Goal: Task Accomplishment & Management: Use online tool/utility

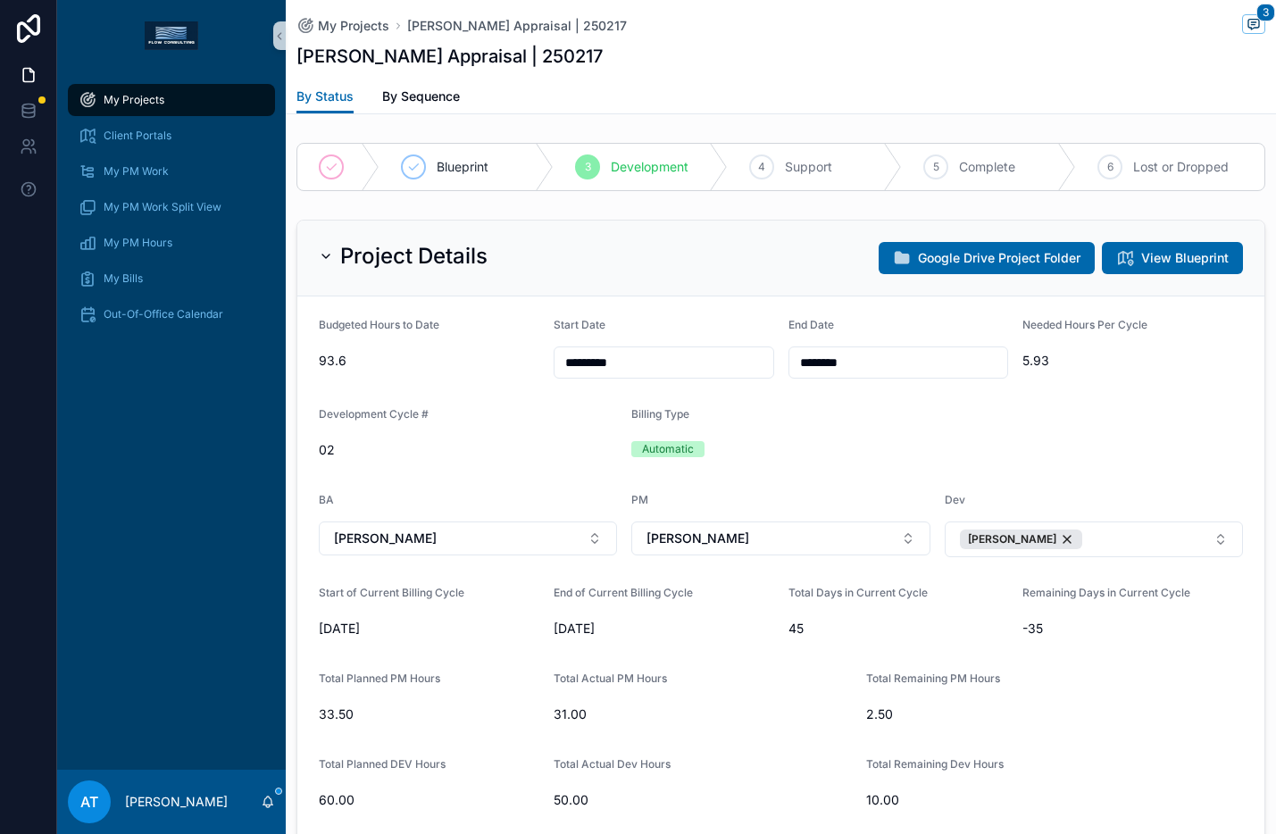
scroll to position [2107, 0]
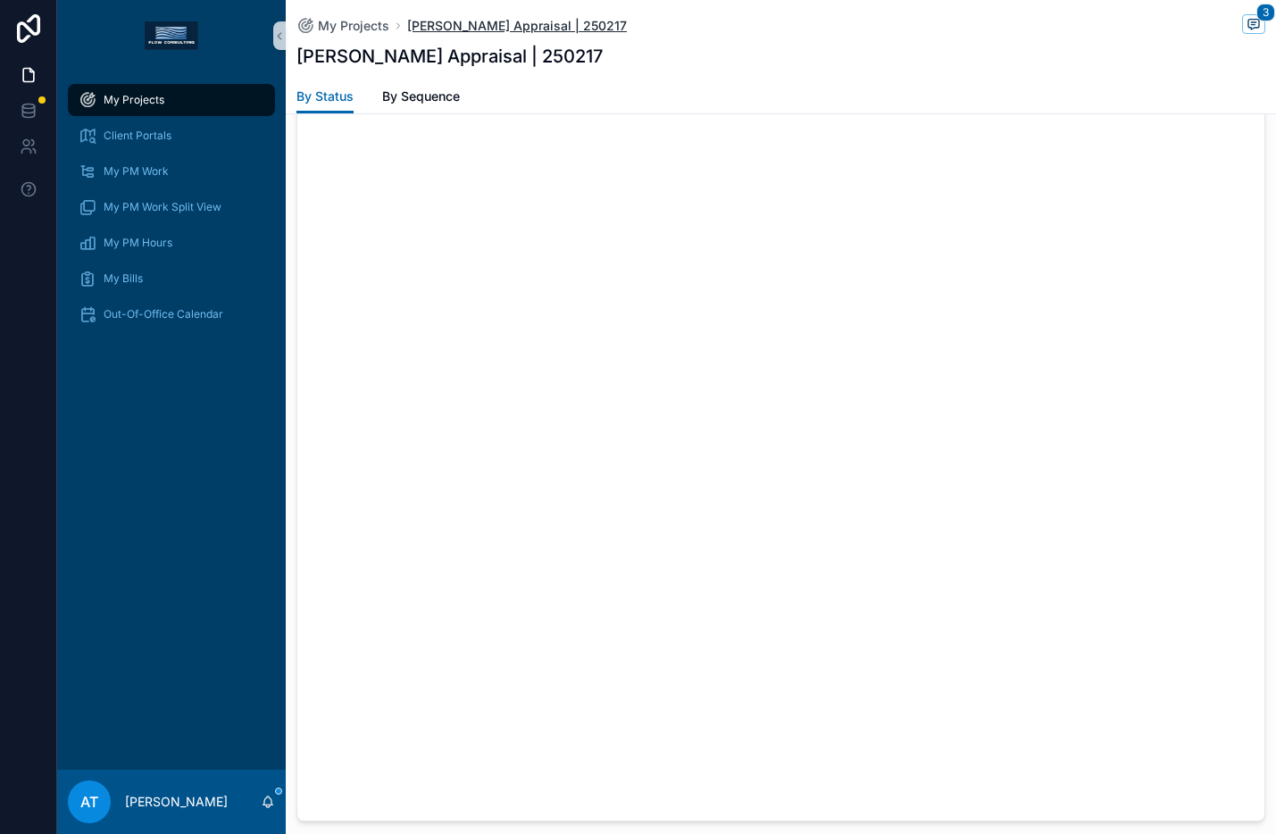
click at [448, 22] on span "[PERSON_NAME] Appraisal | 250217" at bounding box center [517, 26] width 220 height 18
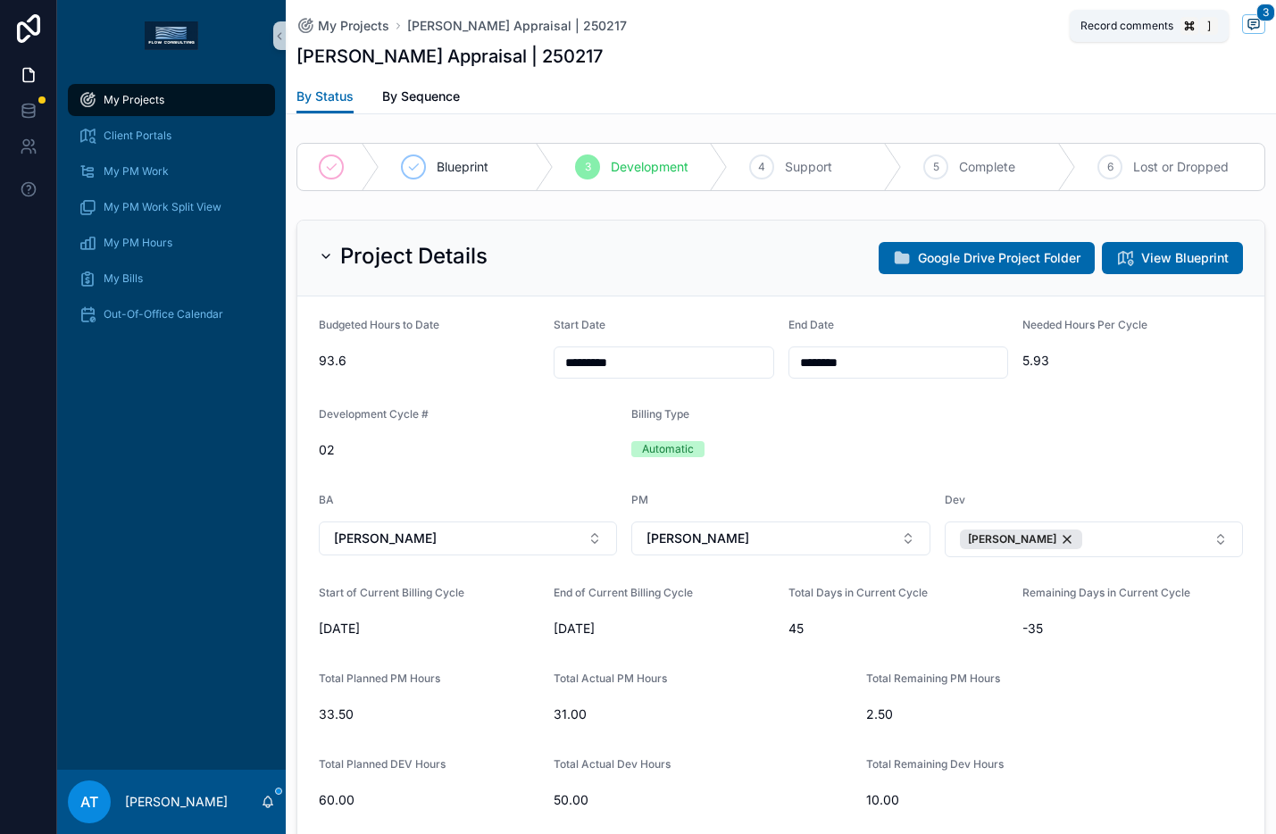
click at [1248, 30] on span "scrollable content" at bounding box center [1253, 24] width 23 height 20
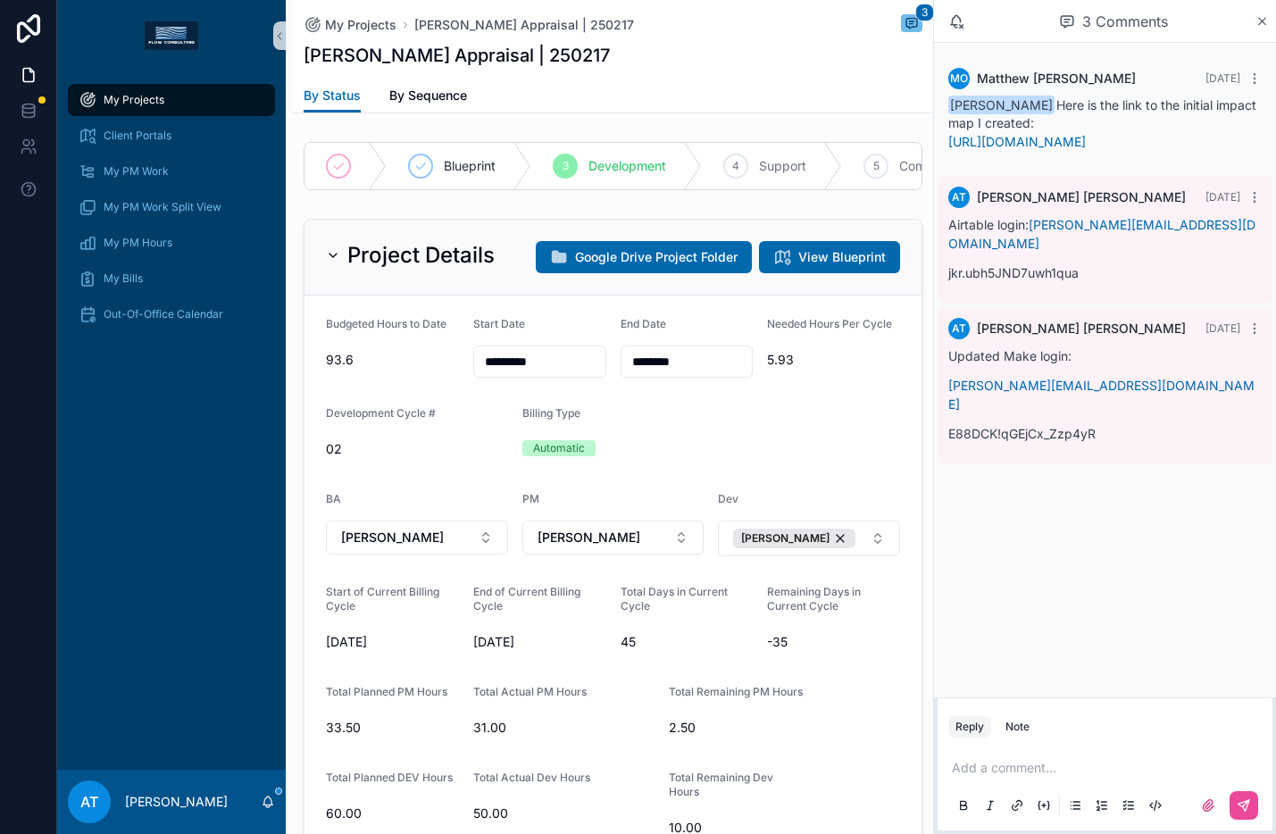
scroll to position [2271, 0]
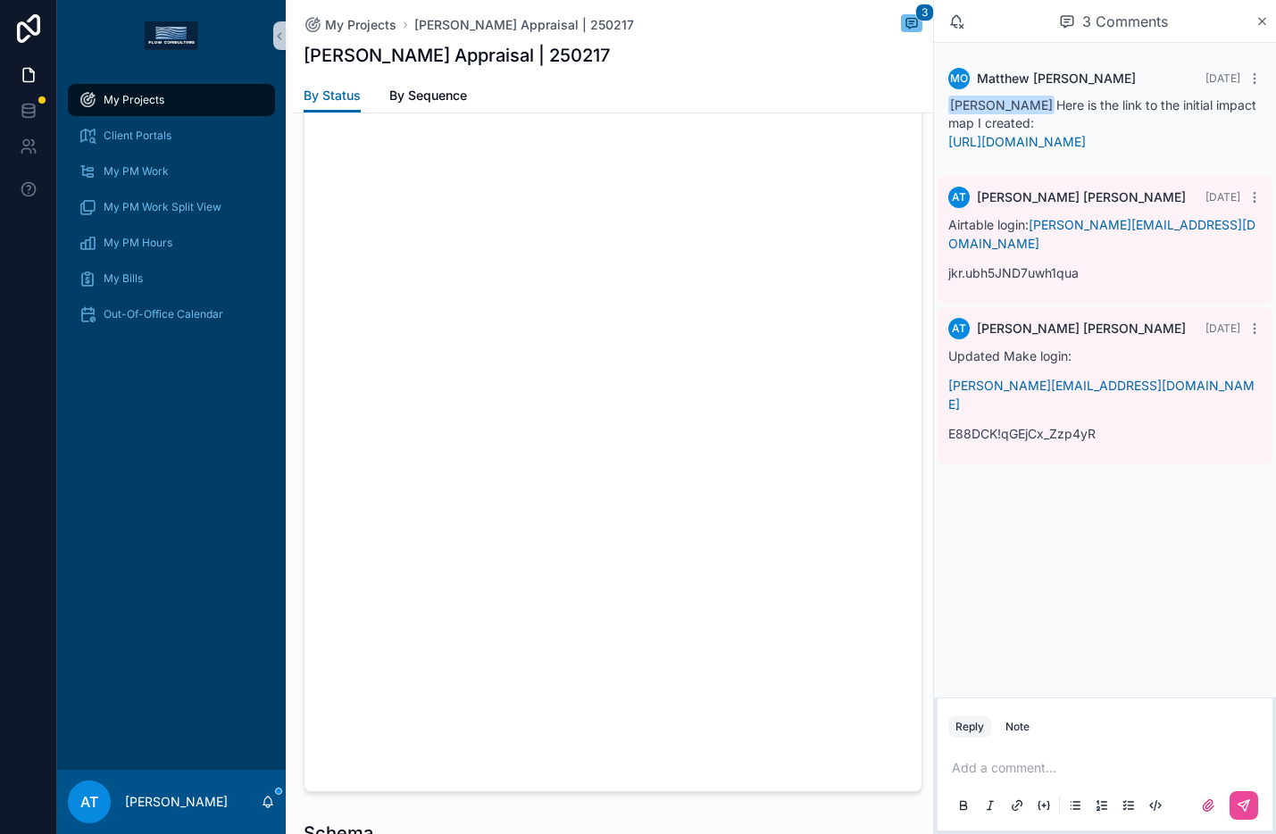
click at [990, 771] on p "scrollable content" at bounding box center [1108, 768] width 313 height 18
click at [1033, 750] on p "**********" at bounding box center [1108, 759] width 313 height 36
click at [1237, 805] on icon "scrollable content" at bounding box center [1244, 805] width 14 height 14
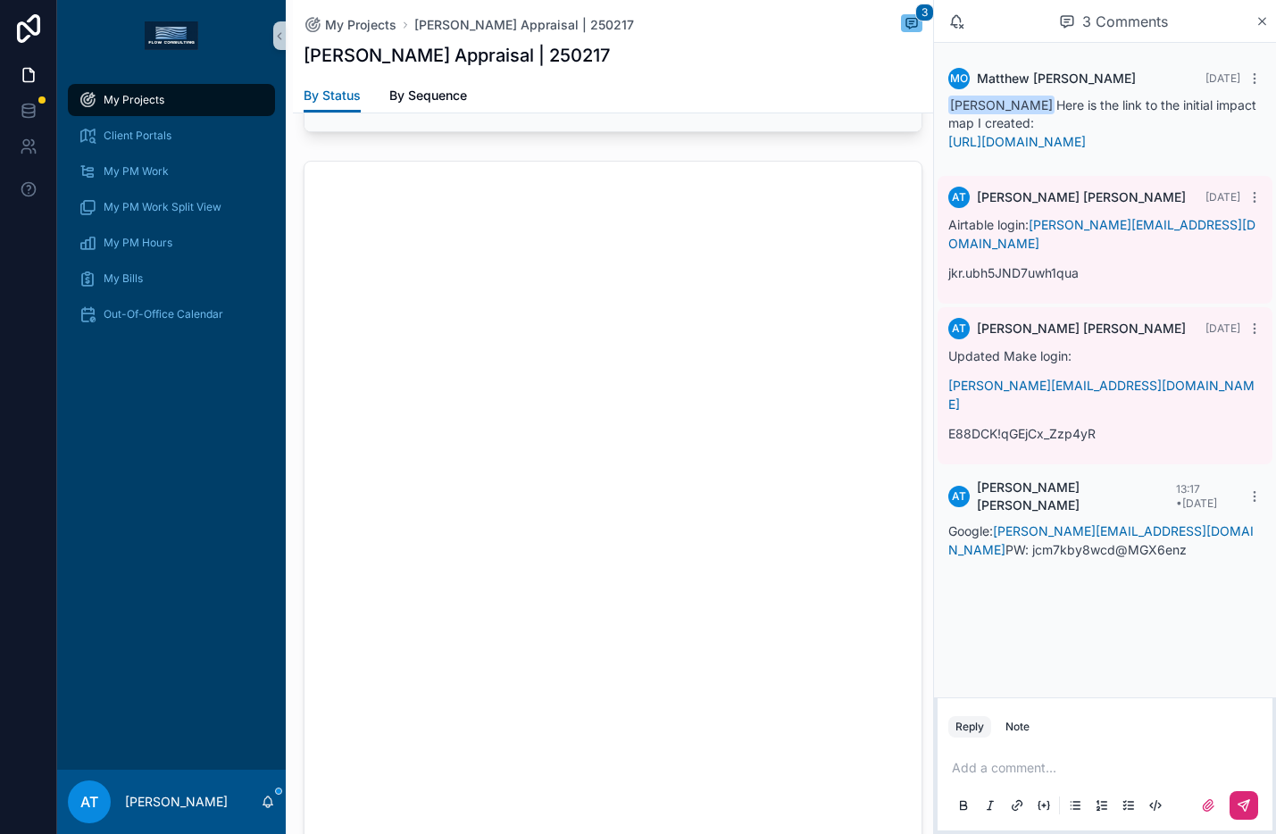
scroll to position [2255, 0]
click at [1259, 21] on icon "scrollable content" at bounding box center [1262, 21] width 13 height 14
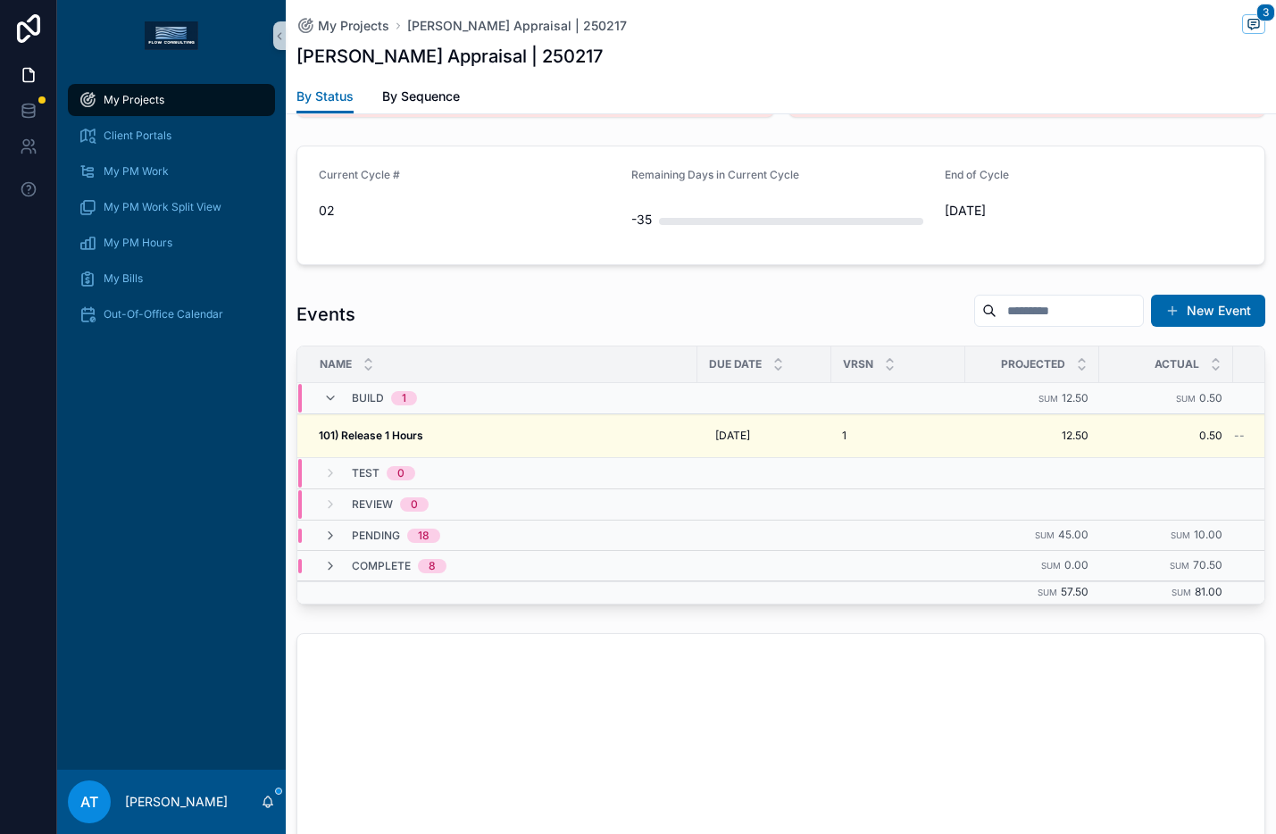
scroll to position [1460, 0]
click at [332, 539] on icon "scrollable content" at bounding box center [330, 535] width 14 height 14
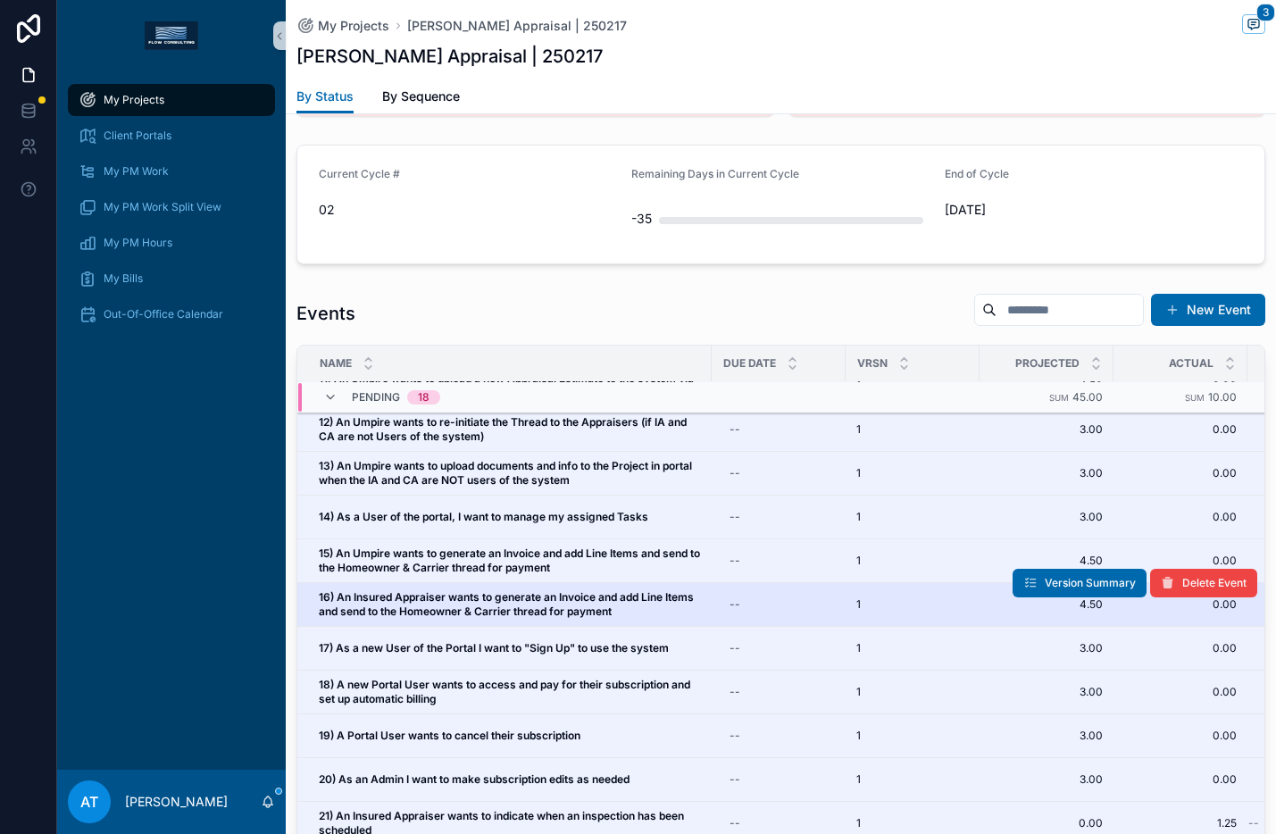
scroll to position [94, 0]
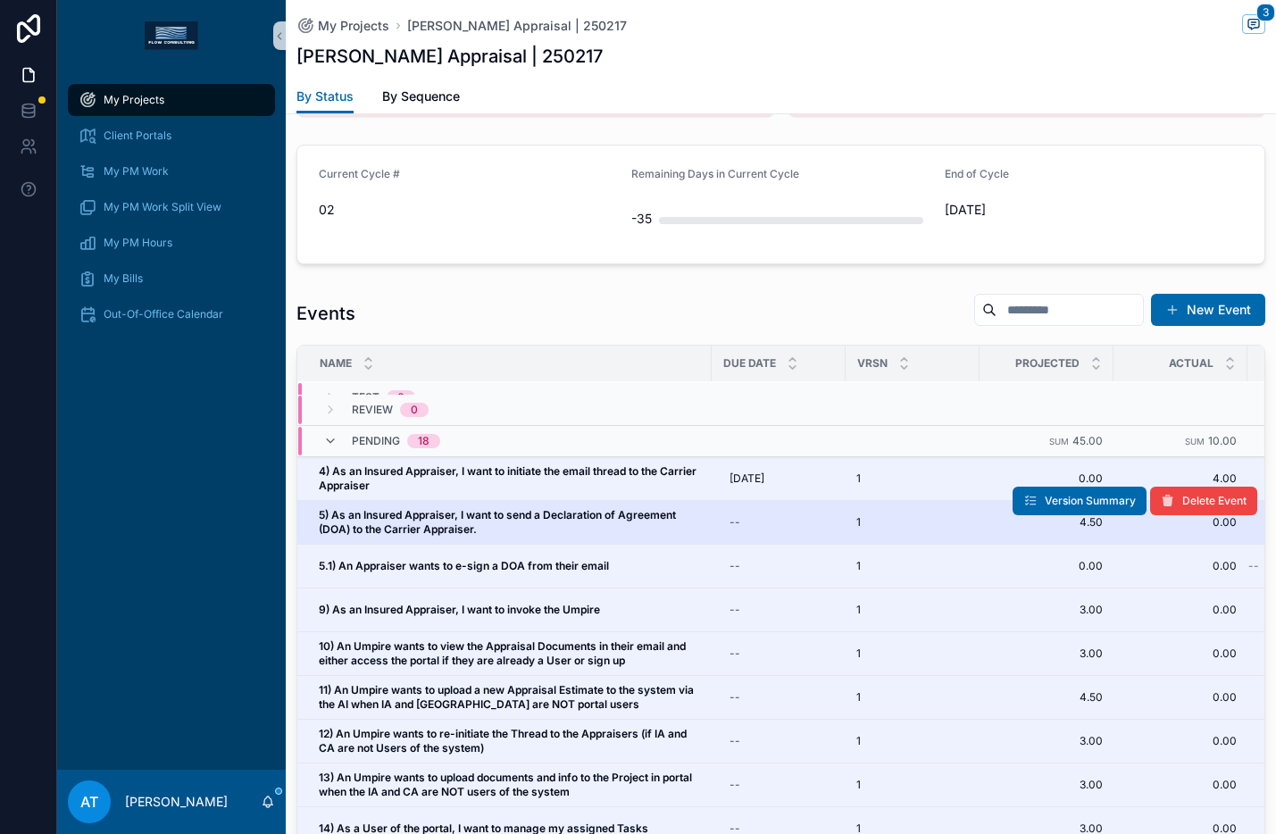
click at [539, 526] on span "5) As an Insured Appraiser, I want to send a Declaration of Agreement (DOA) to …" at bounding box center [510, 522] width 382 height 29
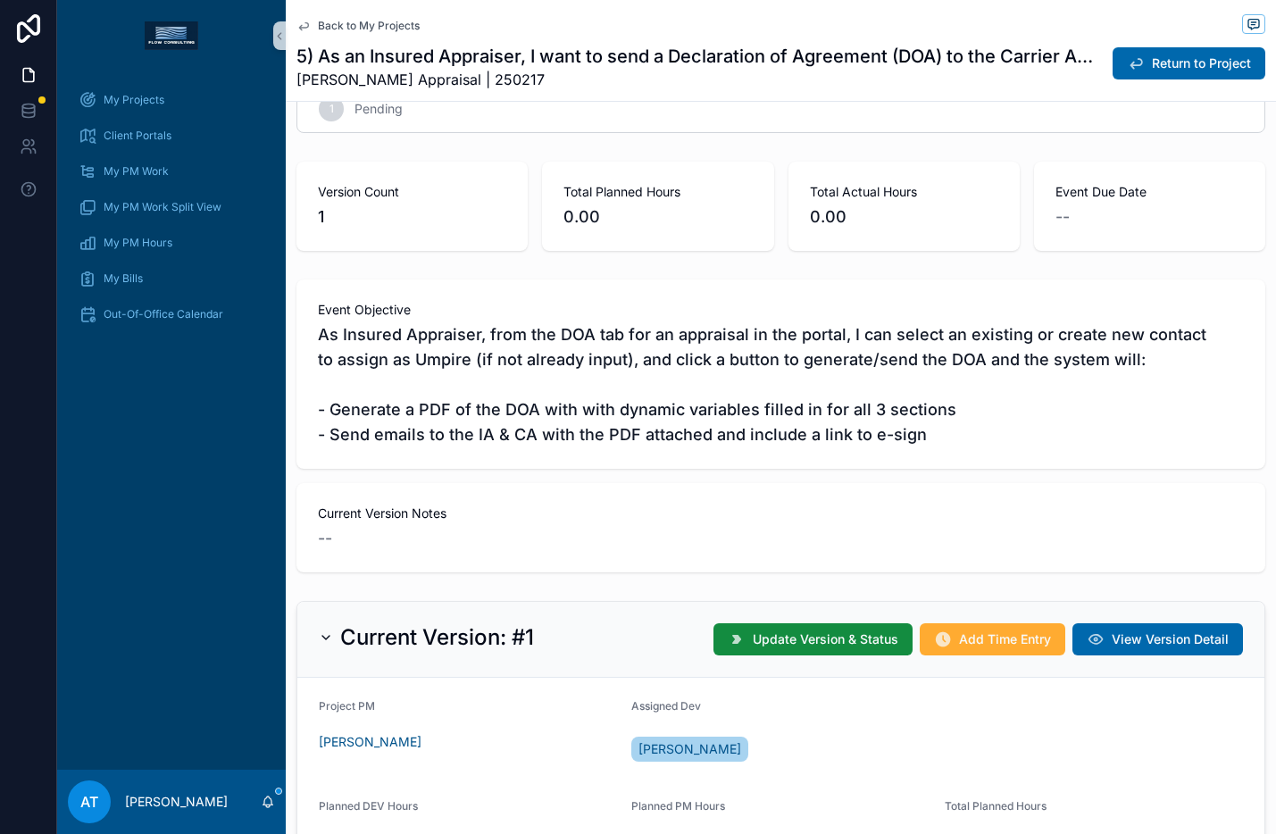
scroll to position [38, 0]
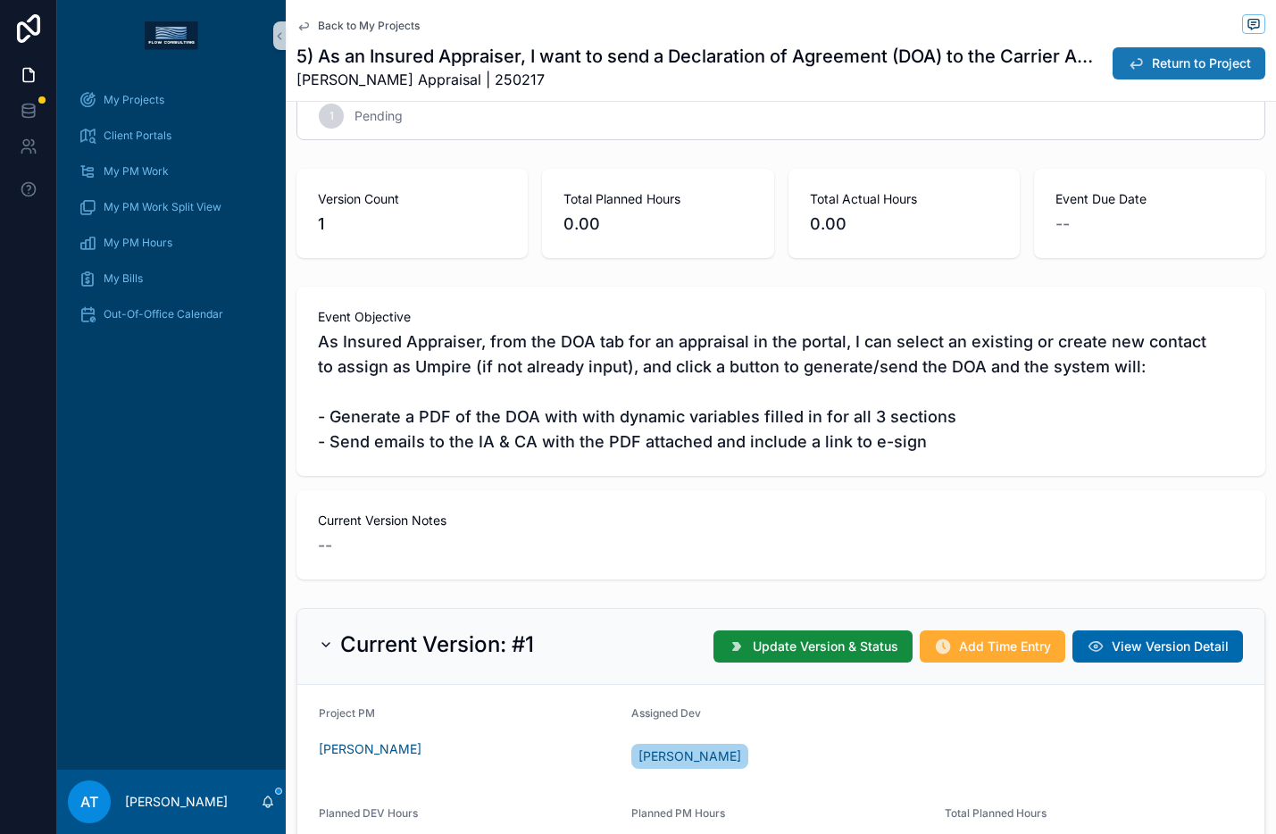
click at [1152, 66] on span "Return to Project" at bounding box center [1201, 63] width 99 height 18
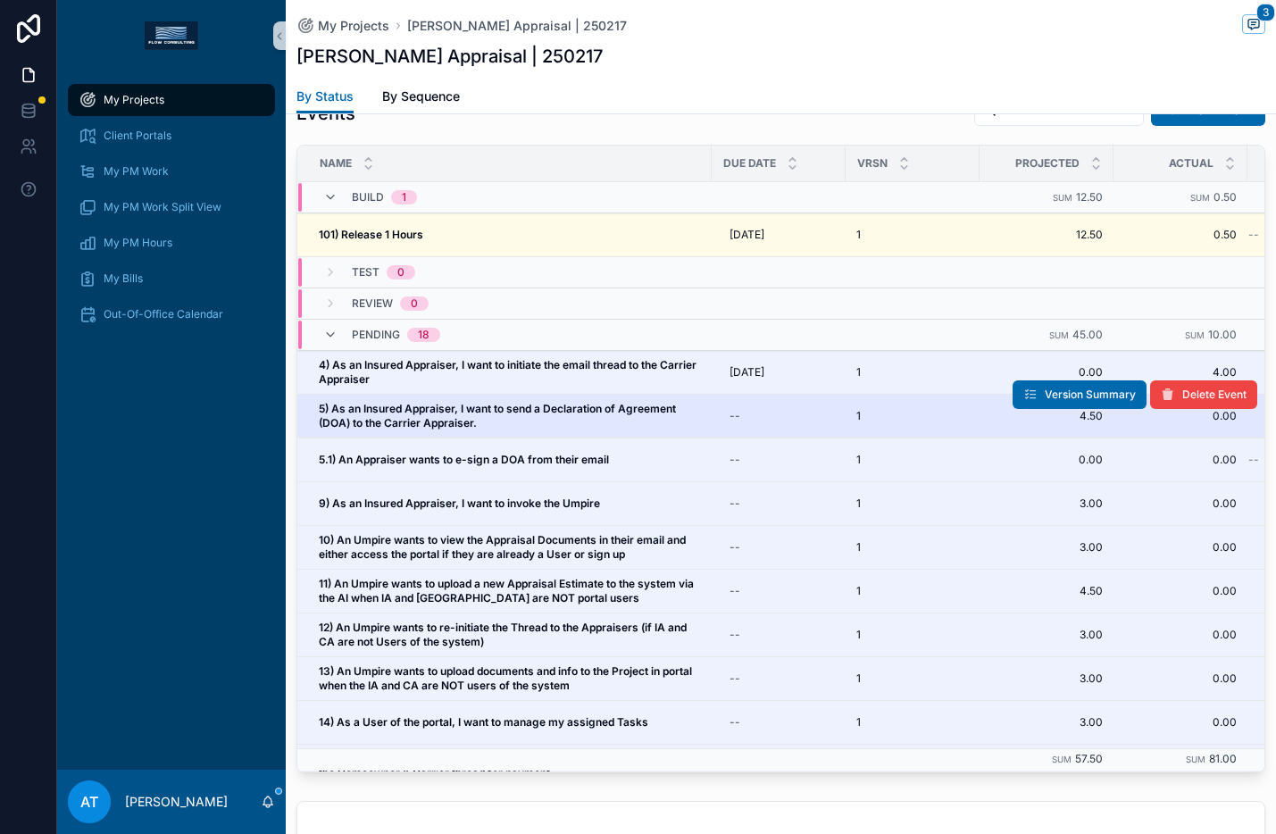
scroll to position [1621, 0]
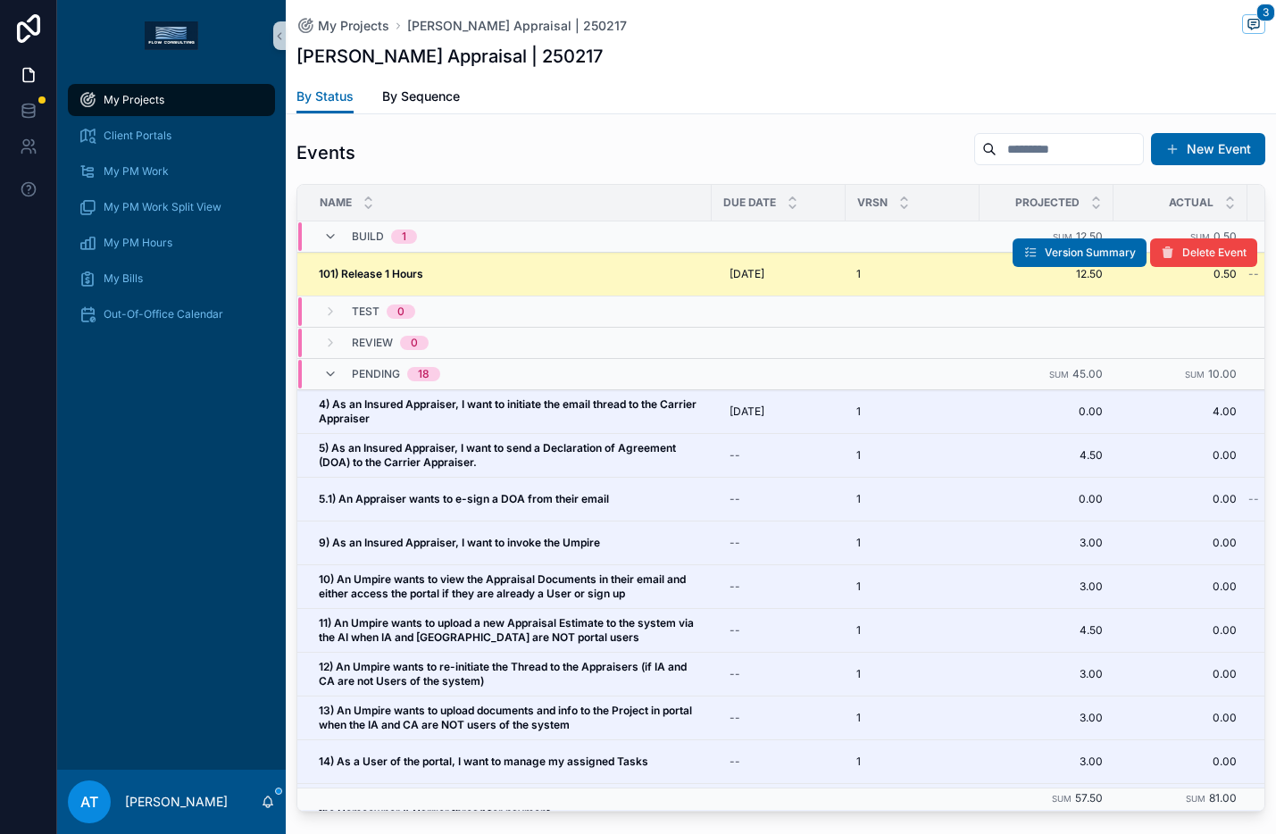
click at [578, 276] on div "101) Release 1 Hours 101) Release 1 Hours" at bounding box center [510, 274] width 382 height 14
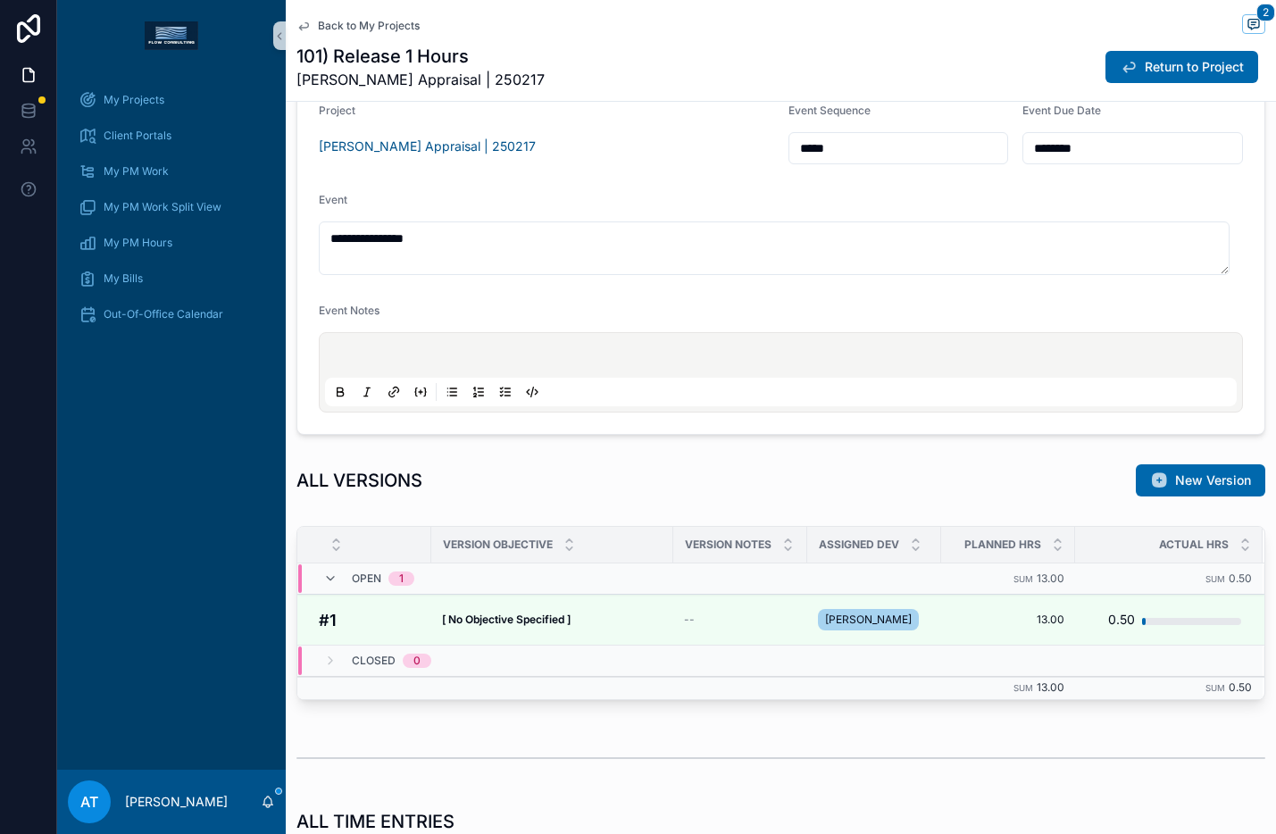
scroll to position [340, 0]
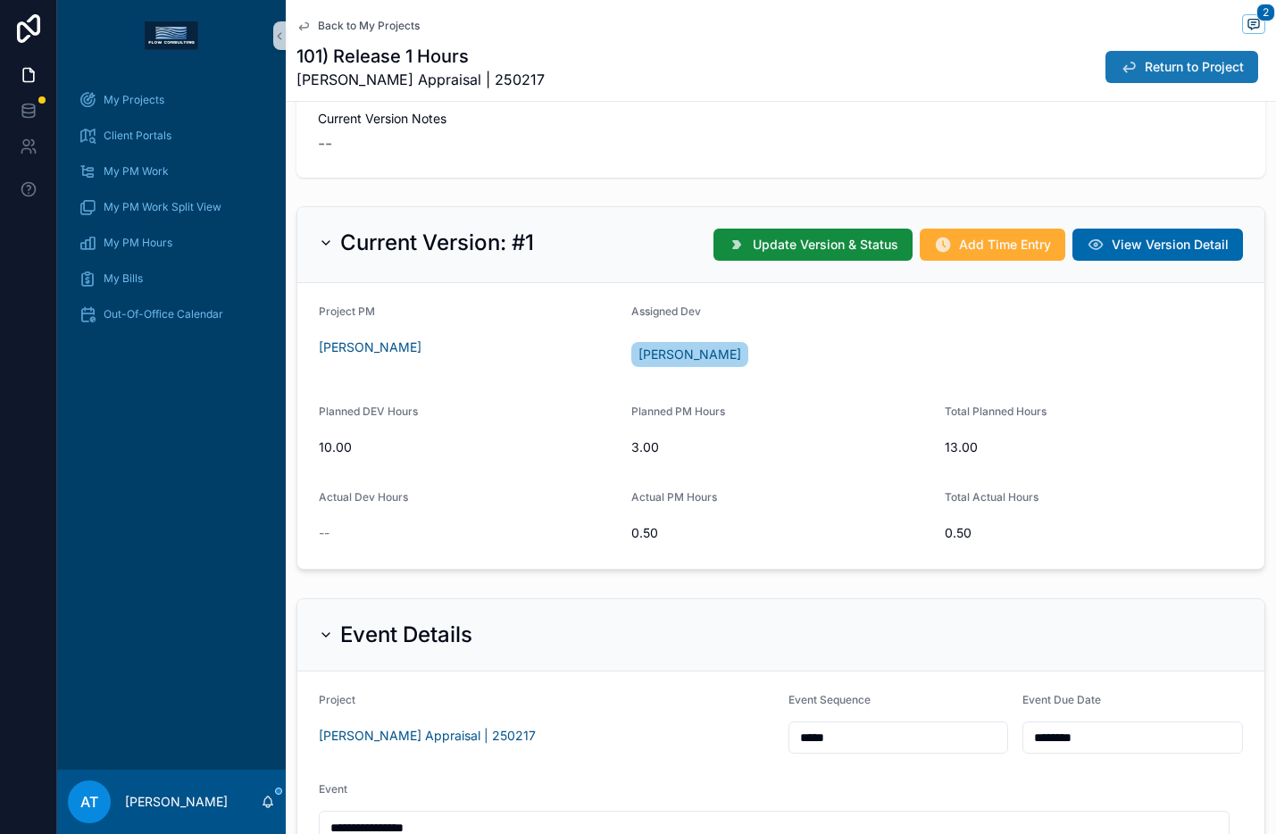
click at [1150, 65] on span "Return to Project" at bounding box center [1194, 67] width 99 height 18
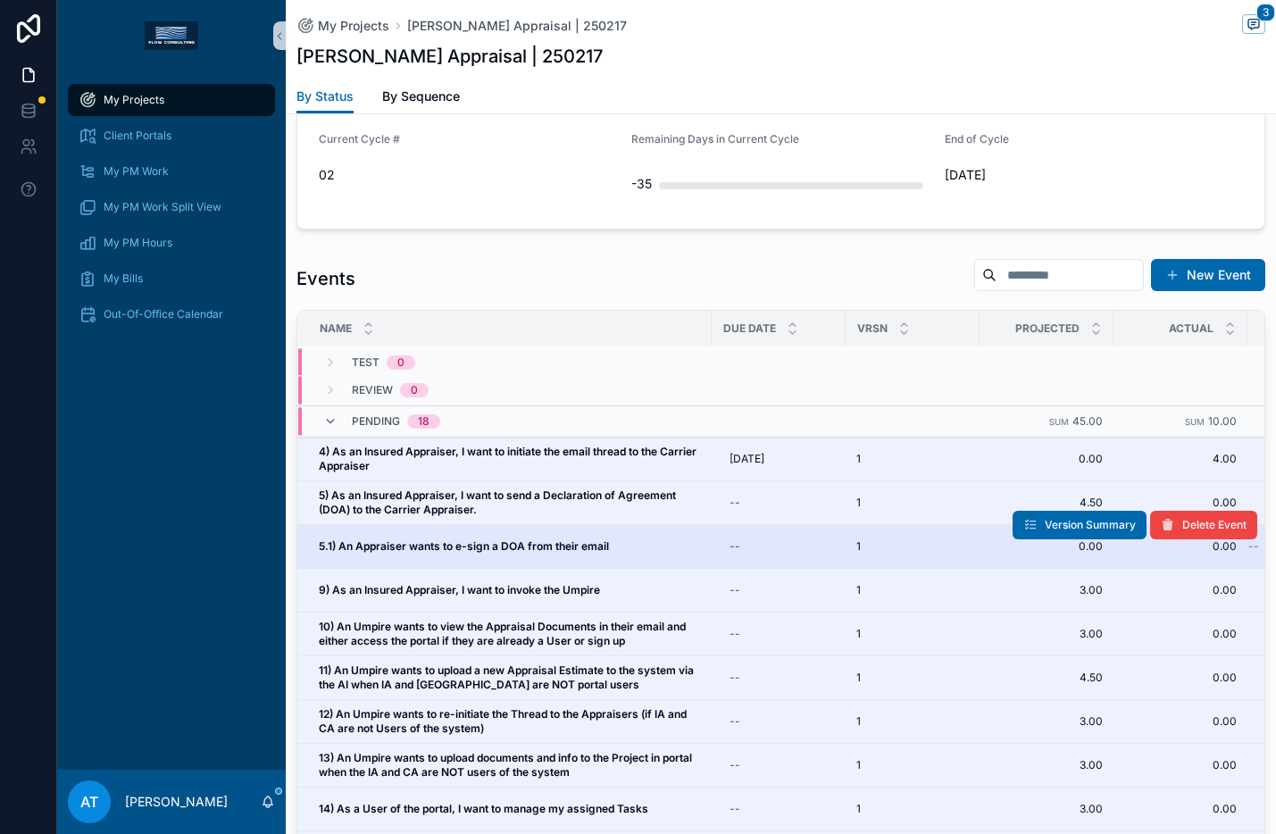
scroll to position [39, 0]
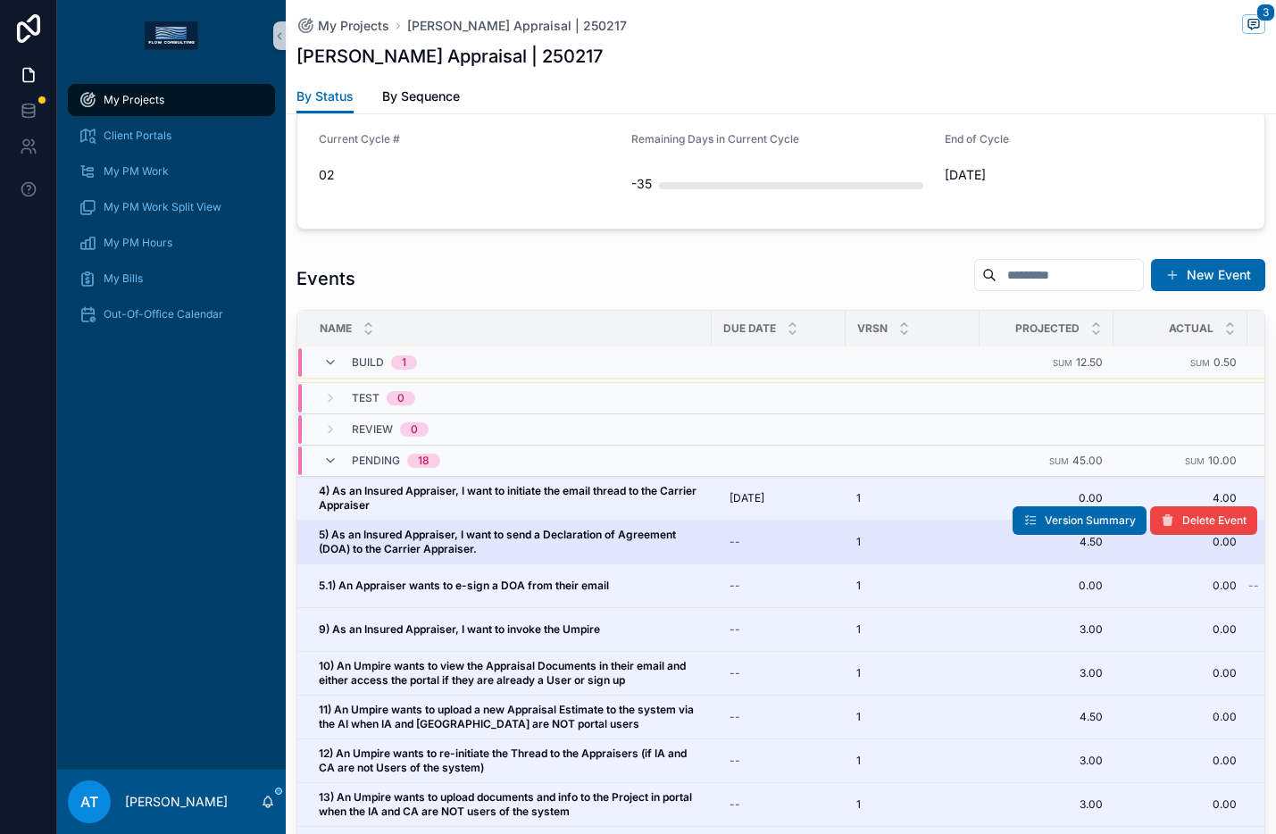
click at [517, 547] on span "5) As an Insured Appraiser, I want to send a Declaration of Agreement (DOA) to …" at bounding box center [510, 542] width 382 height 29
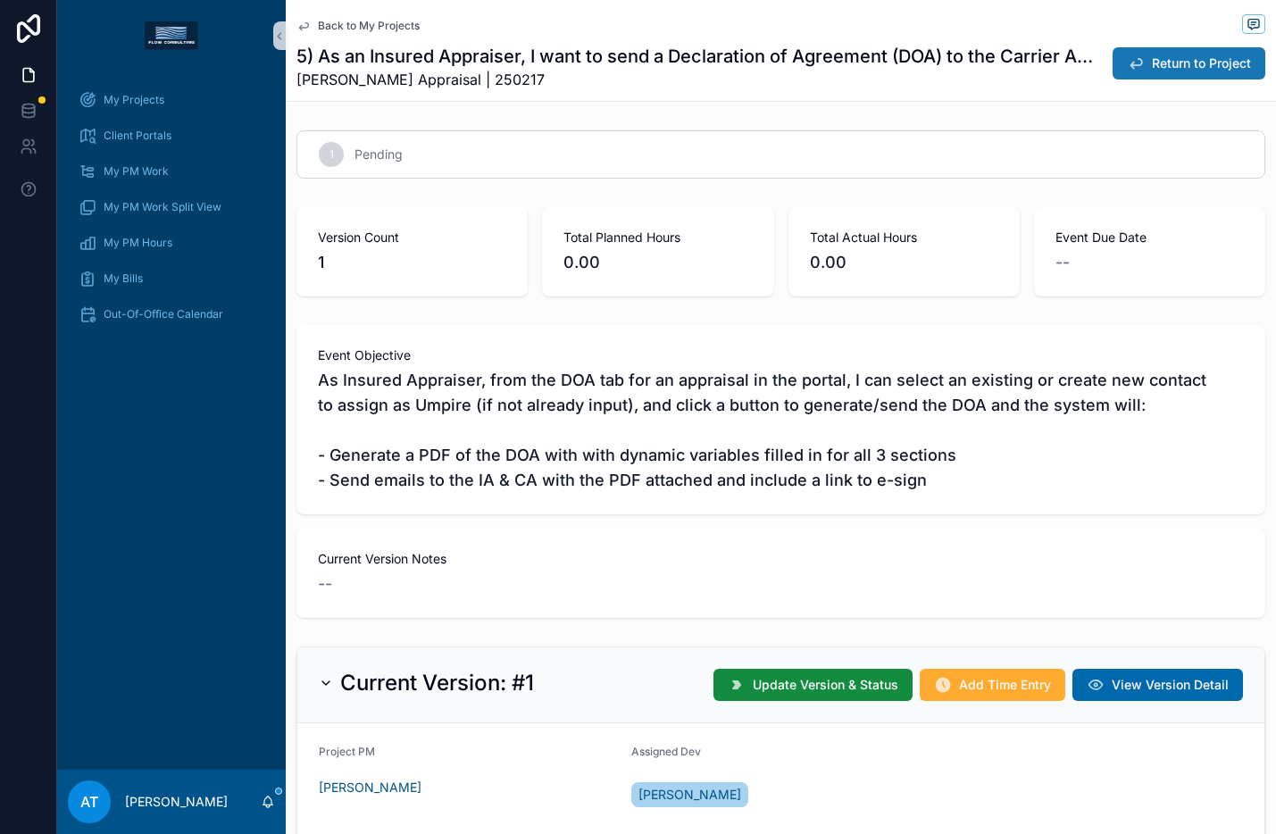
click at [1131, 70] on button "Return to Project" at bounding box center [1189, 63] width 153 height 32
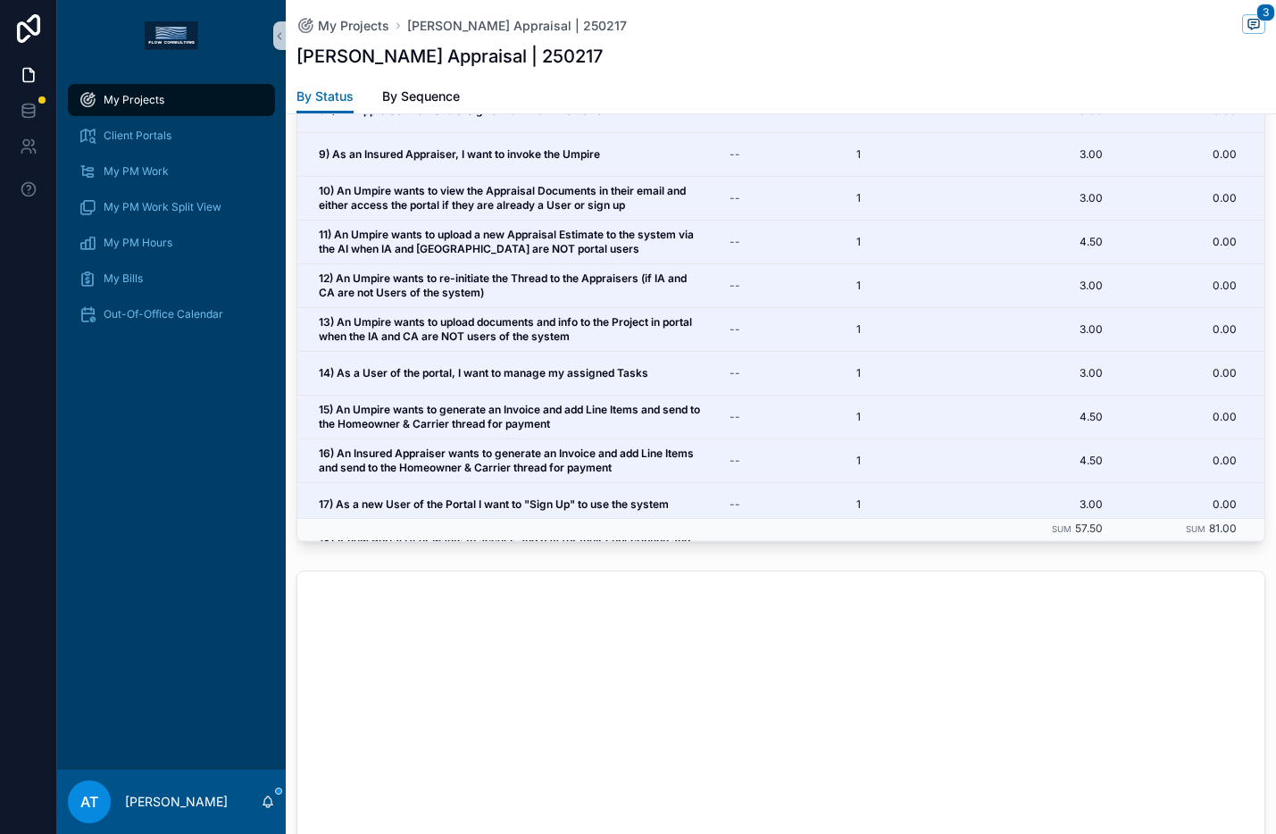
scroll to position [2462, 0]
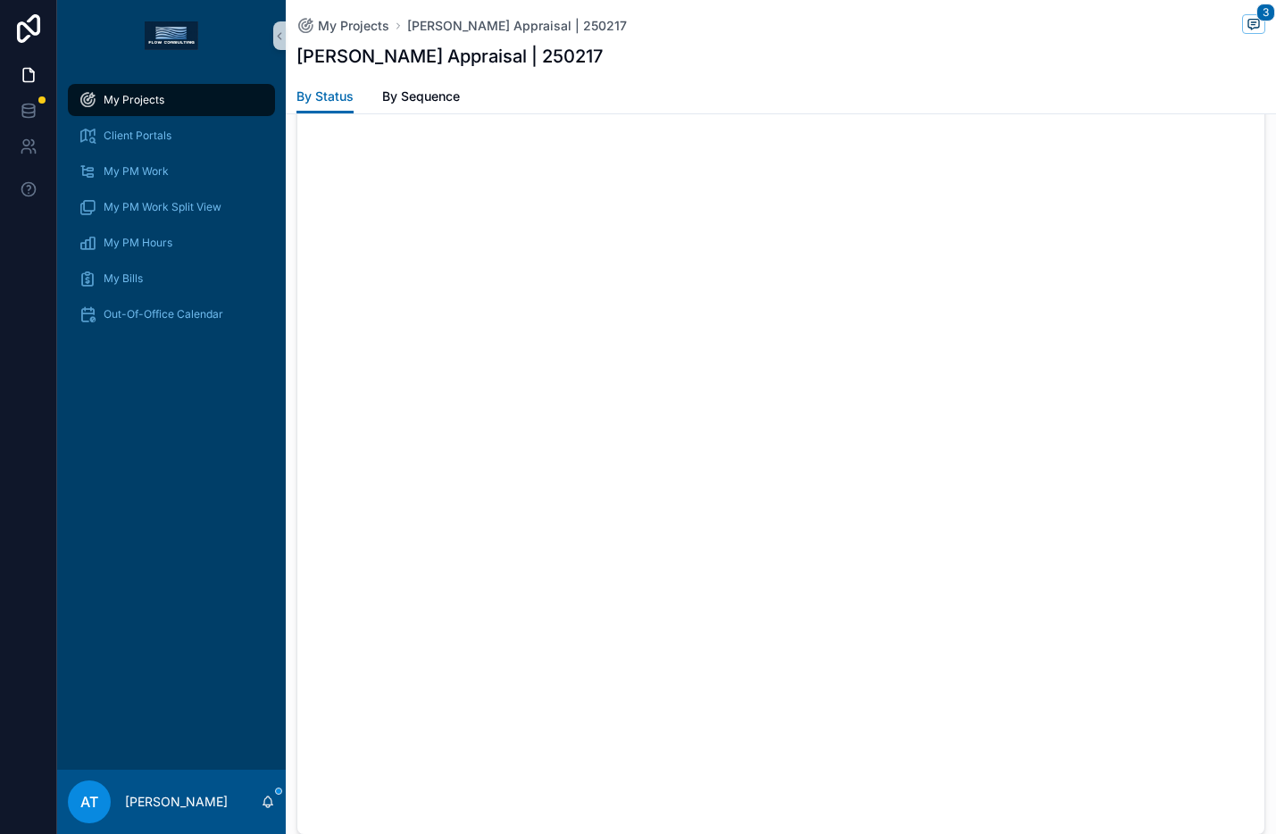
click at [138, 101] on span "My Projects" at bounding box center [134, 100] width 61 height 14
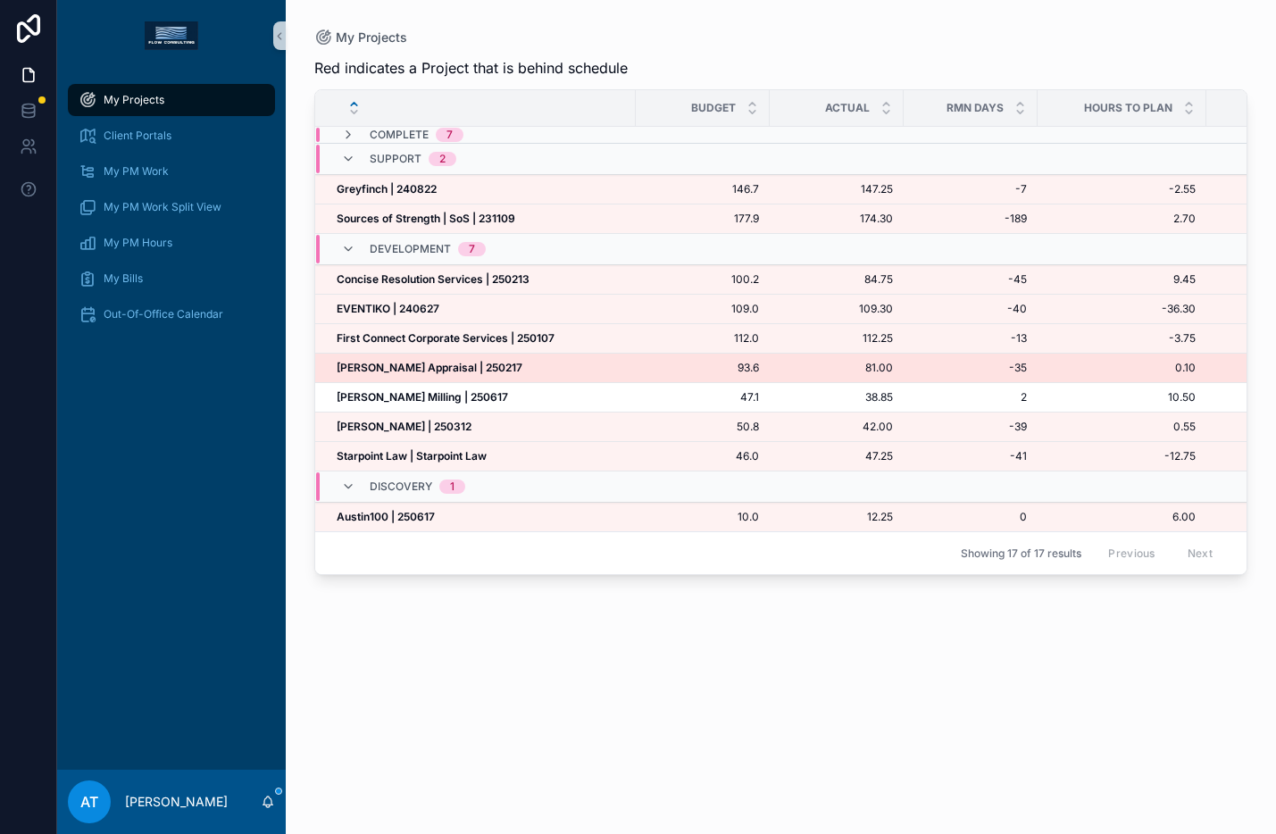
click at [413, 373] on strong "Heffington Appraisal | 250217" at bounding box center [430, 367] width 186 height 13
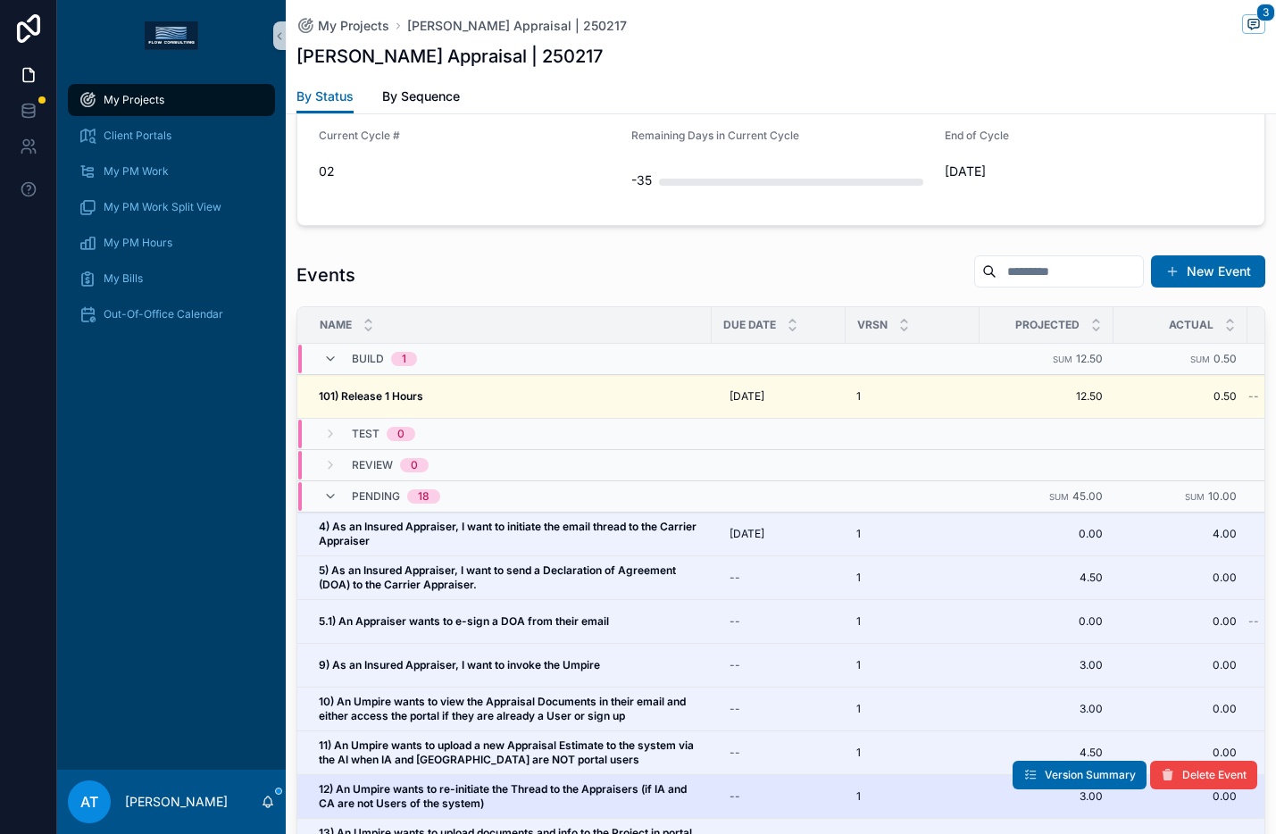
scroll to position [1771, 0]
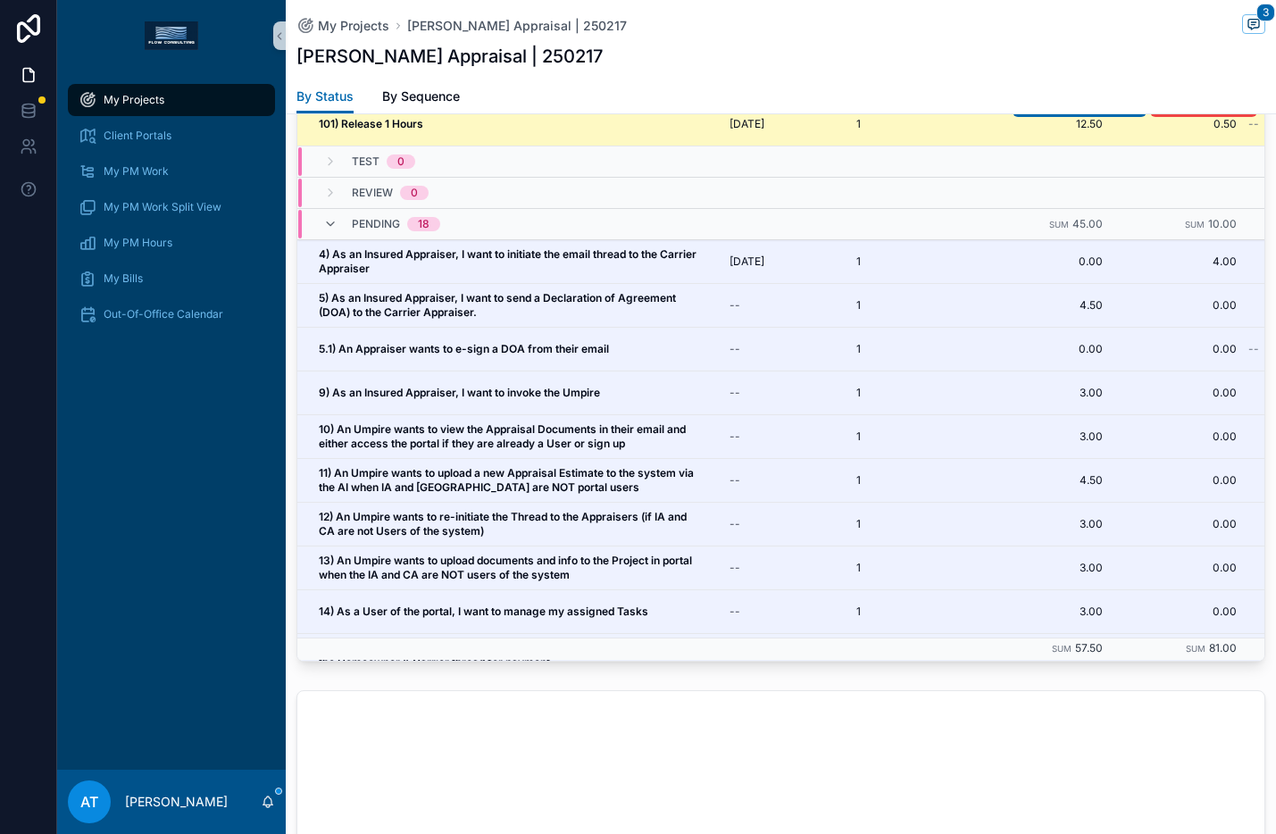
click at [468, 126] on div "101) Release 1 Hours 101) Release 1 Hours" at bounding box center [510, 124] width 382 height 14
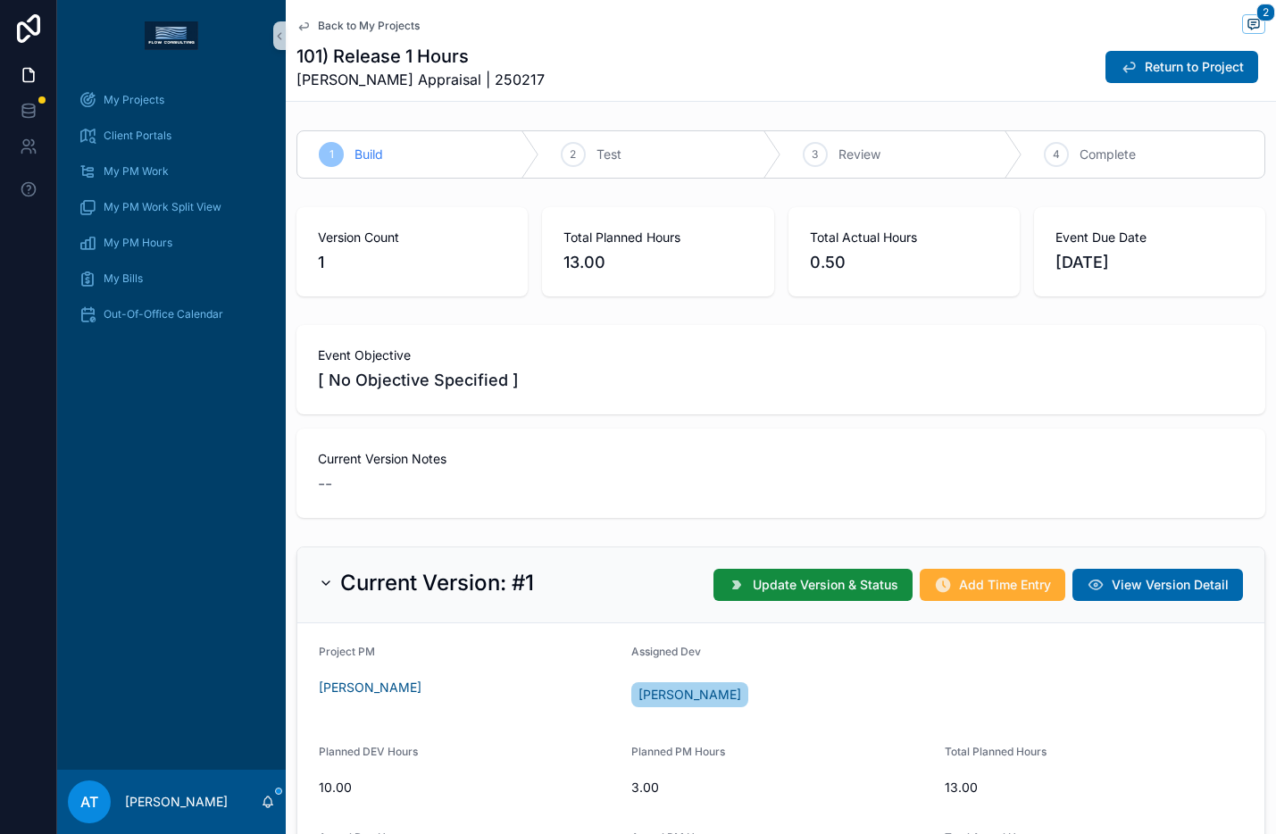
scroll to position [365, 0]
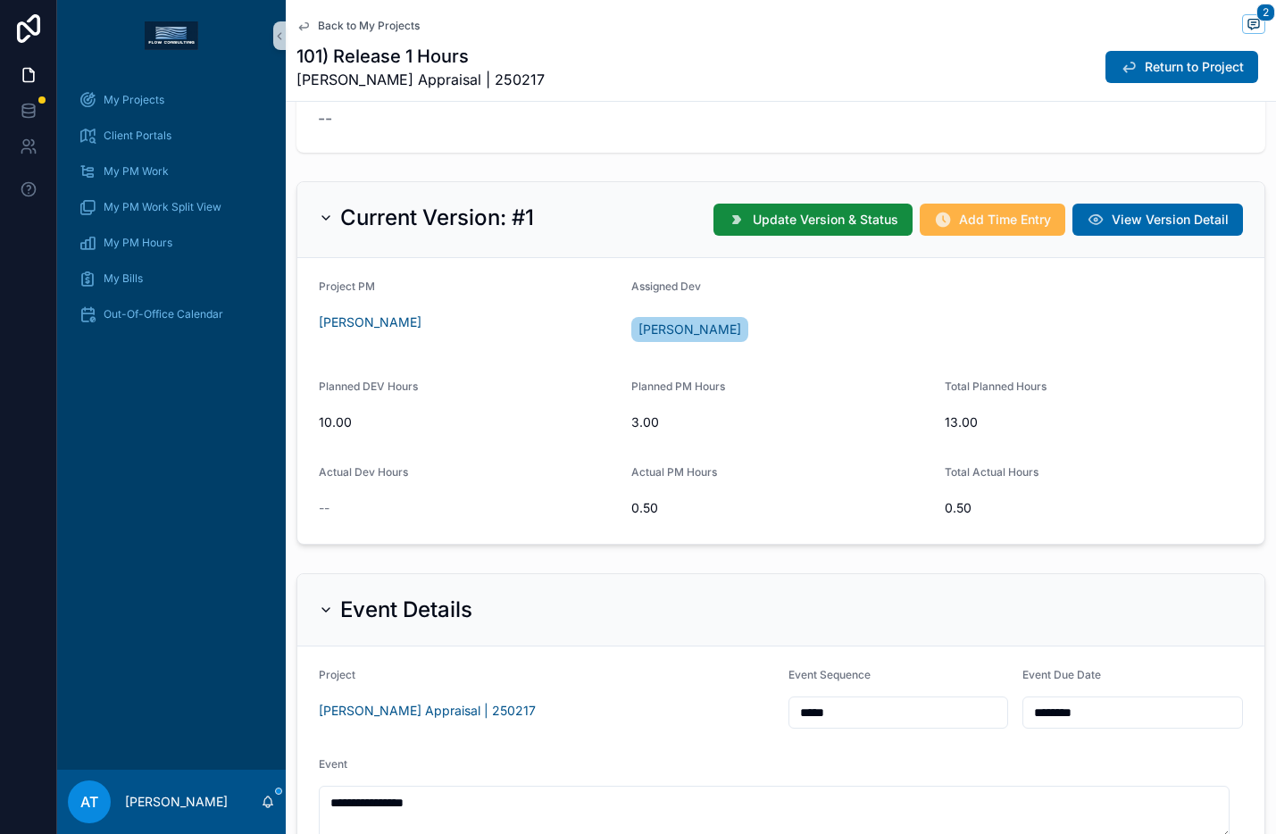
click at [952, 230] on button "Add Time Entry" at bounding box center [993, 220] width 146 height 32
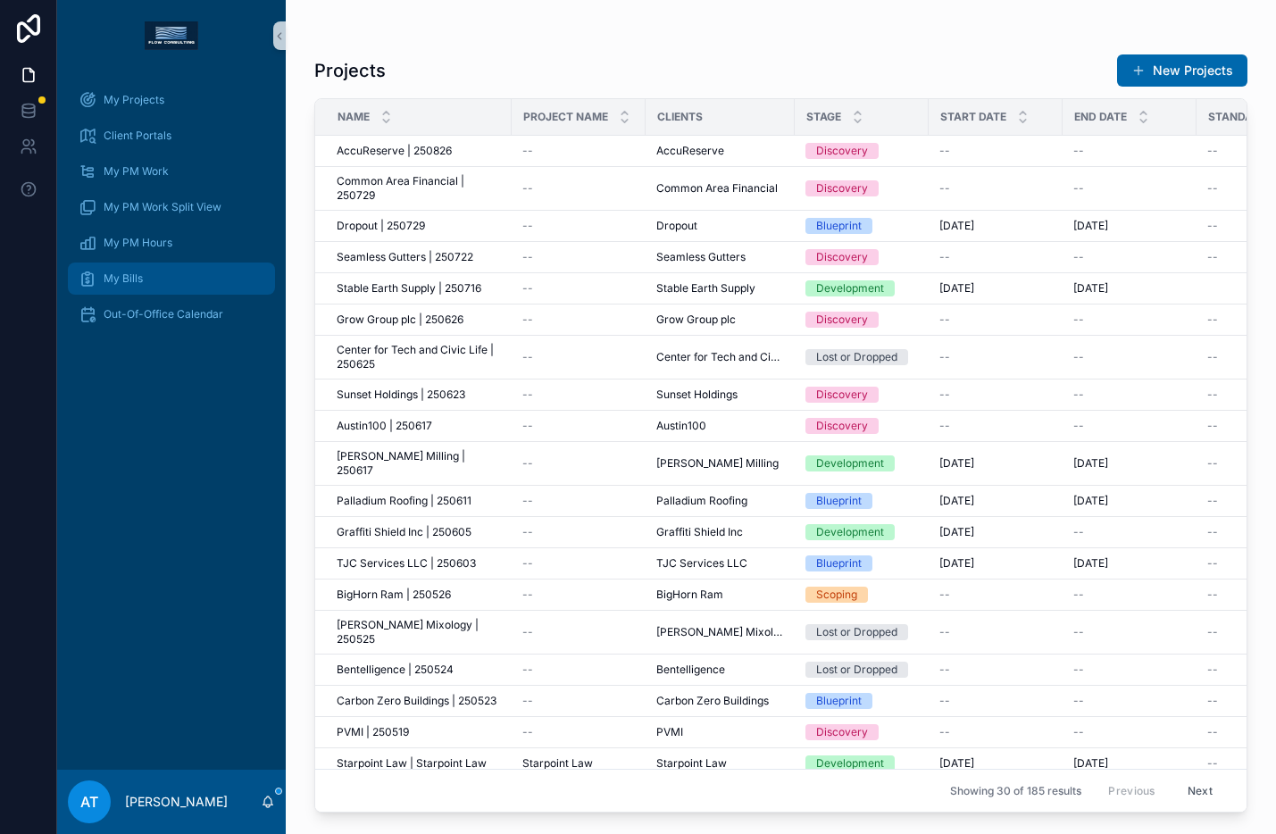
click at [155, 276] on div "My Bills" at bounding box center [172, 278] width 186 height 29
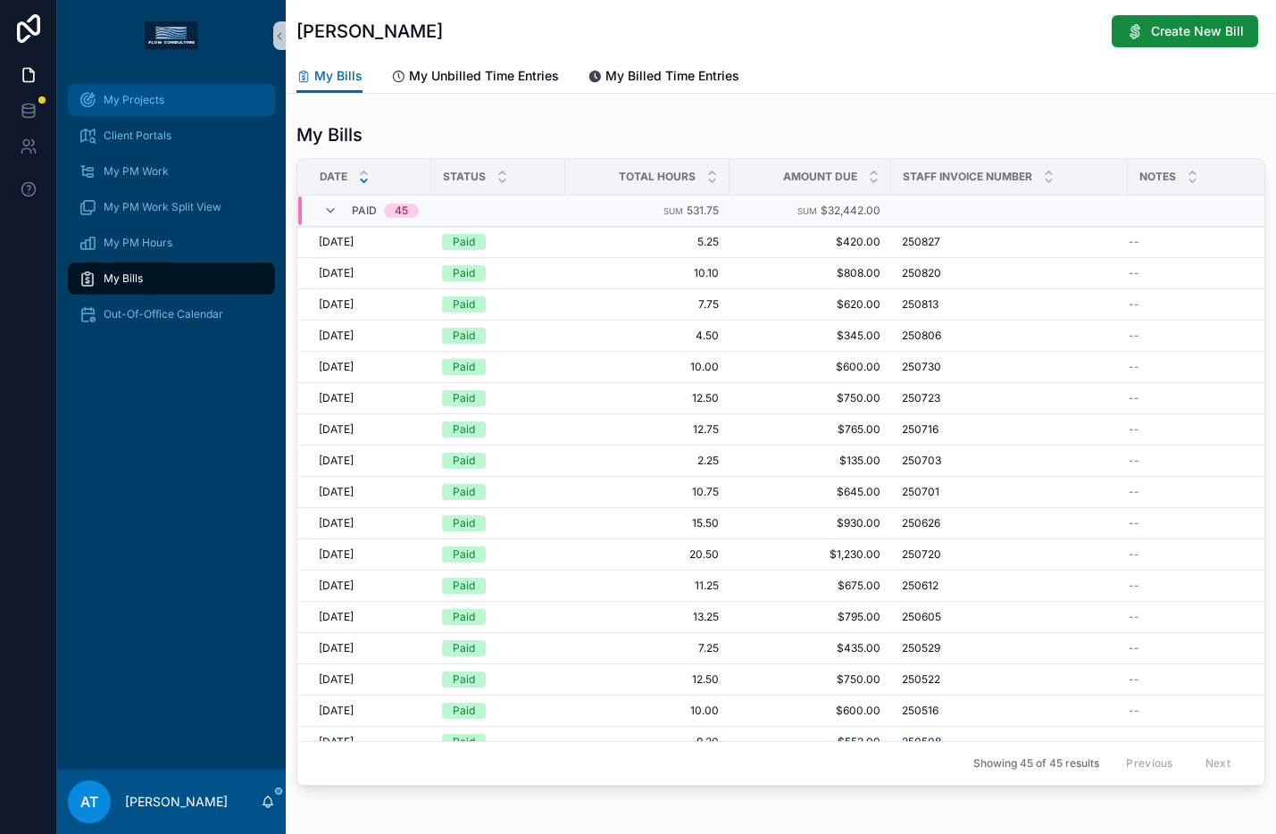
click at [176, 105] on div "My Projects" at bounding box center [172, 100] width 186 height 29
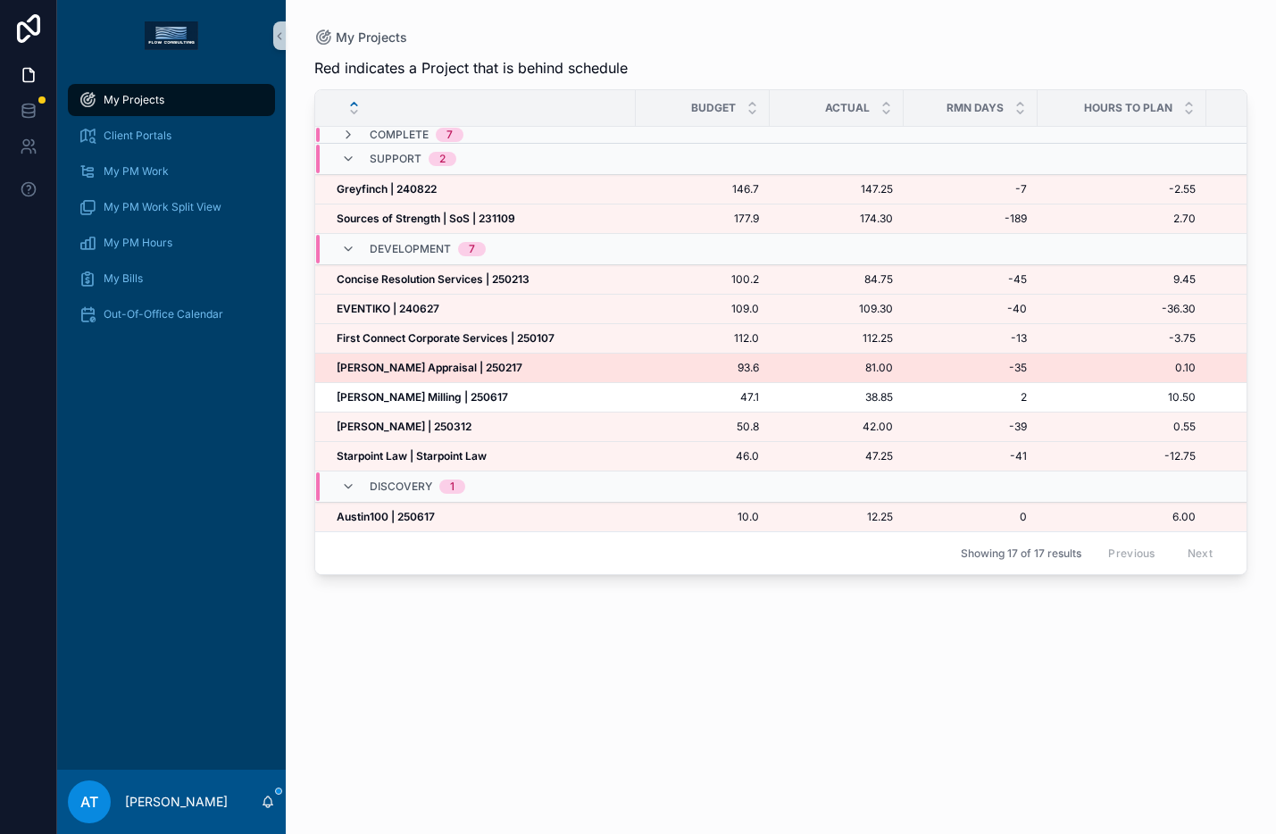
click at [421, 367] on strong "Heffington Appraisal | 250217" at bounding box center [430, 367] width 186 height 13
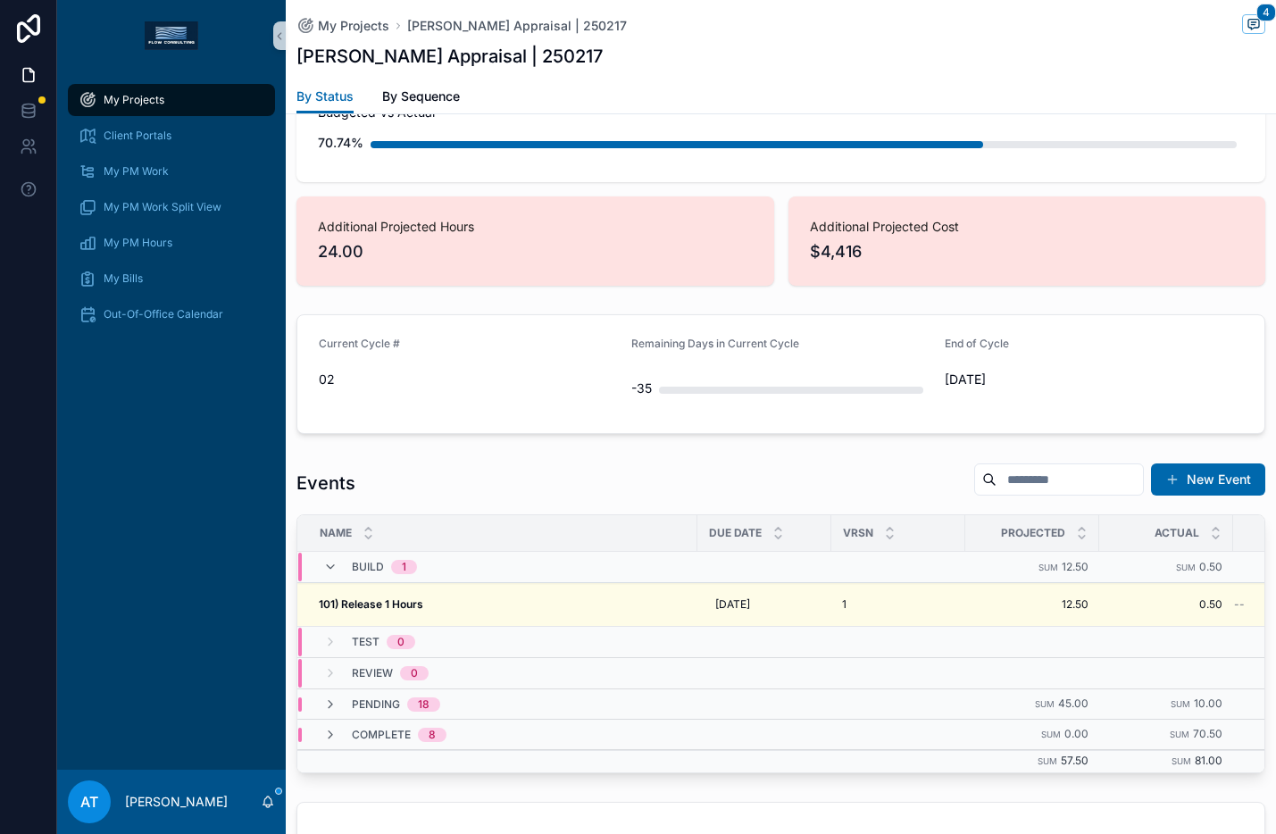
scroll to position [1290, 0]
click at [330, 709] on icon "scrollable content" at bounding box center [330, 705] width 14 height 14
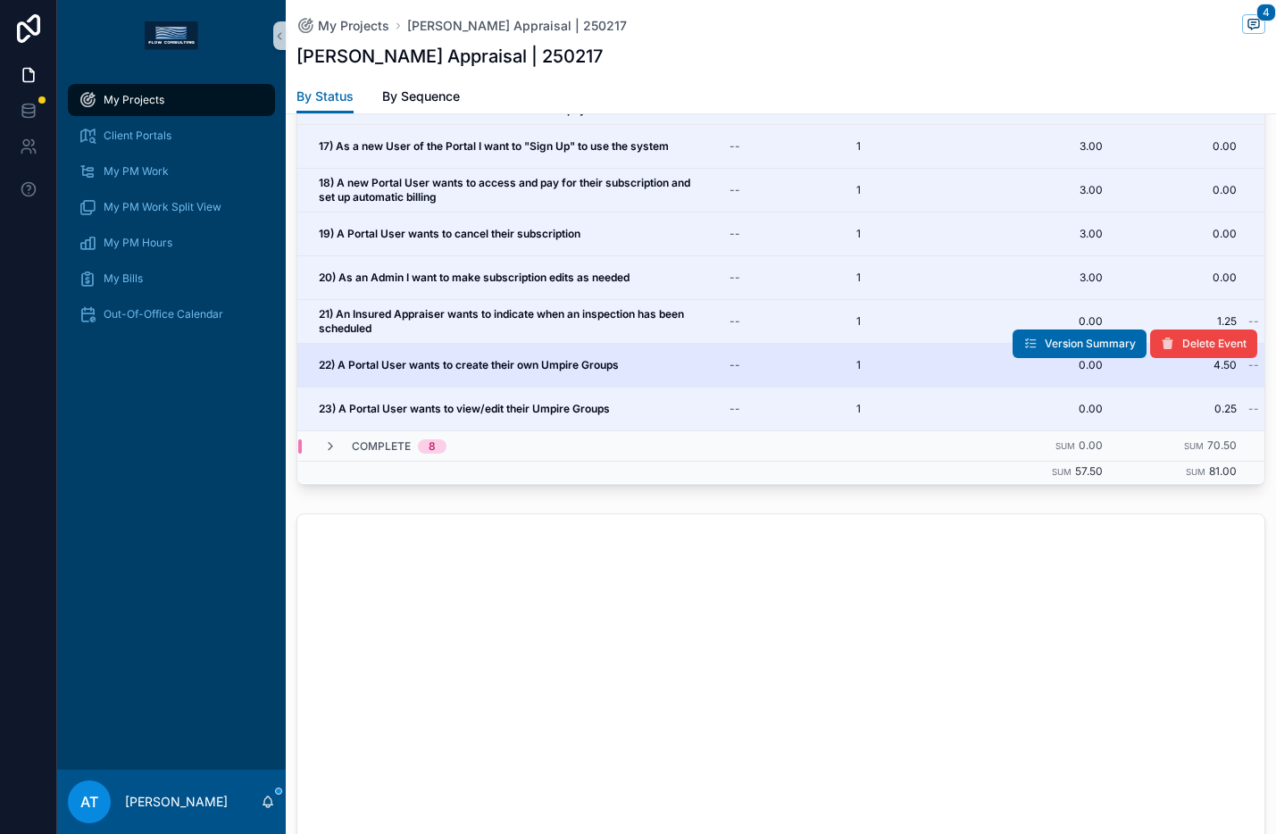
scroll to position [1973, 0]
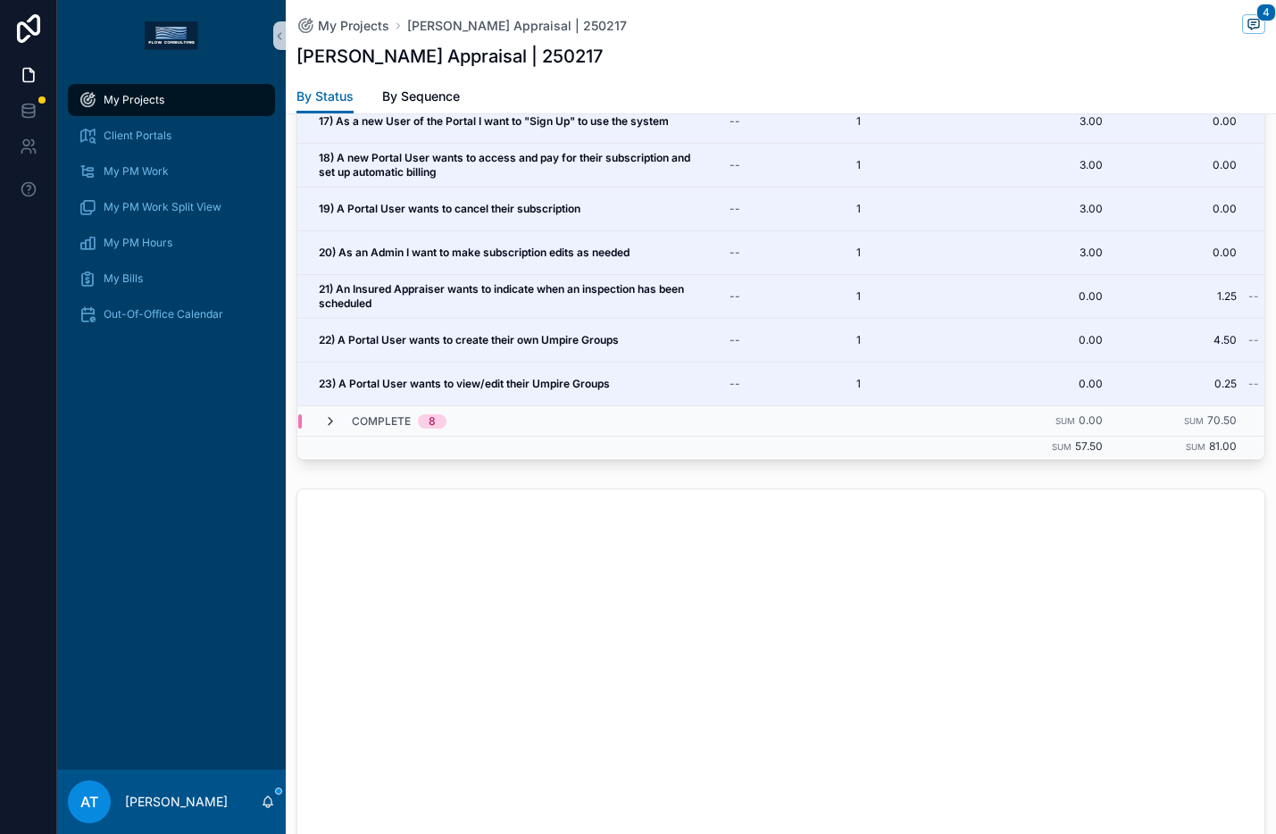
click at [326, 416] on icon "scrollable content" at bounding box center [330, 421] width 14 height 14
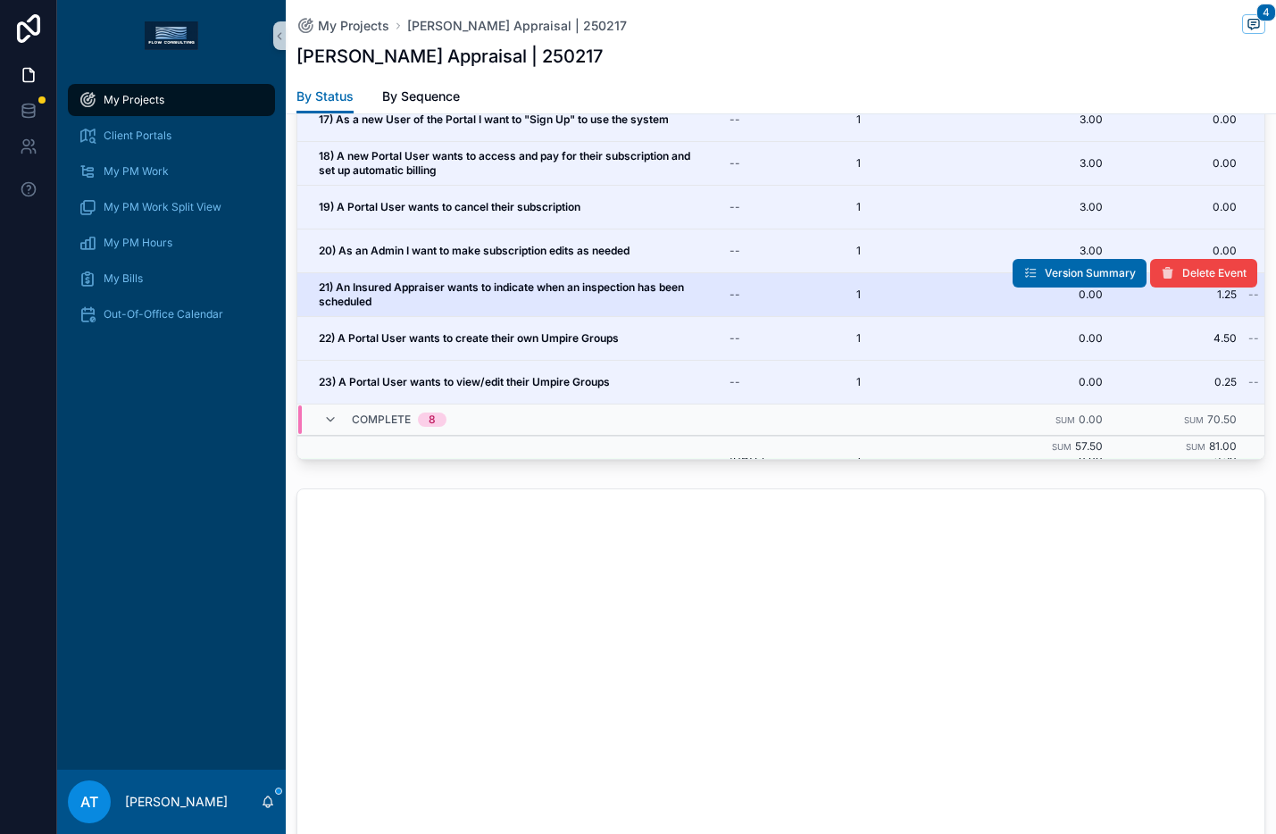
click at [492, 275] on td "21) An Insured Appraiser wants to indicate when an inspection has been schedule…" at bounding box center [504, 295] width 414 height 44
click at [508, 285] on strong "21) An Insured Appraiser wants to indicate when an inspection has been scheduled" at bounding box center [503, 294] width 368 height 28
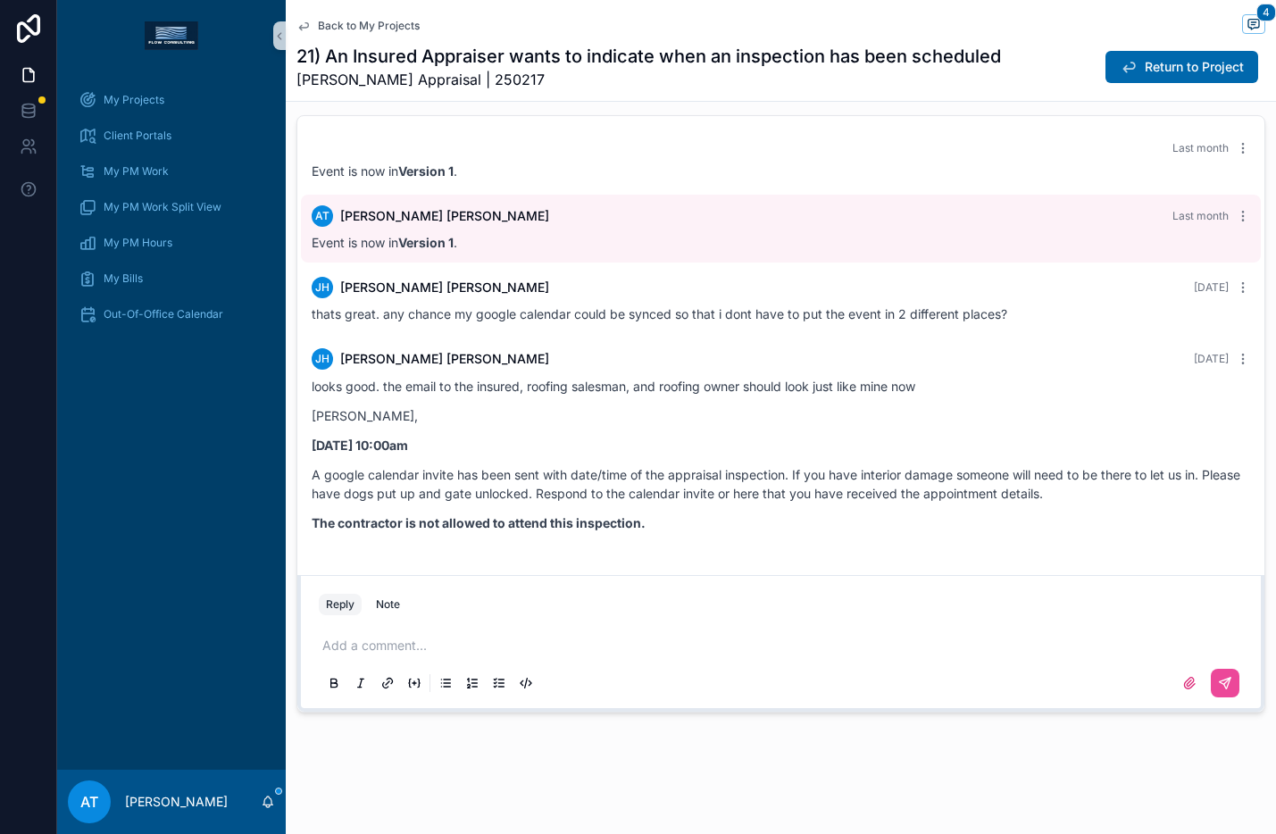
scroll to position [2118, 0]
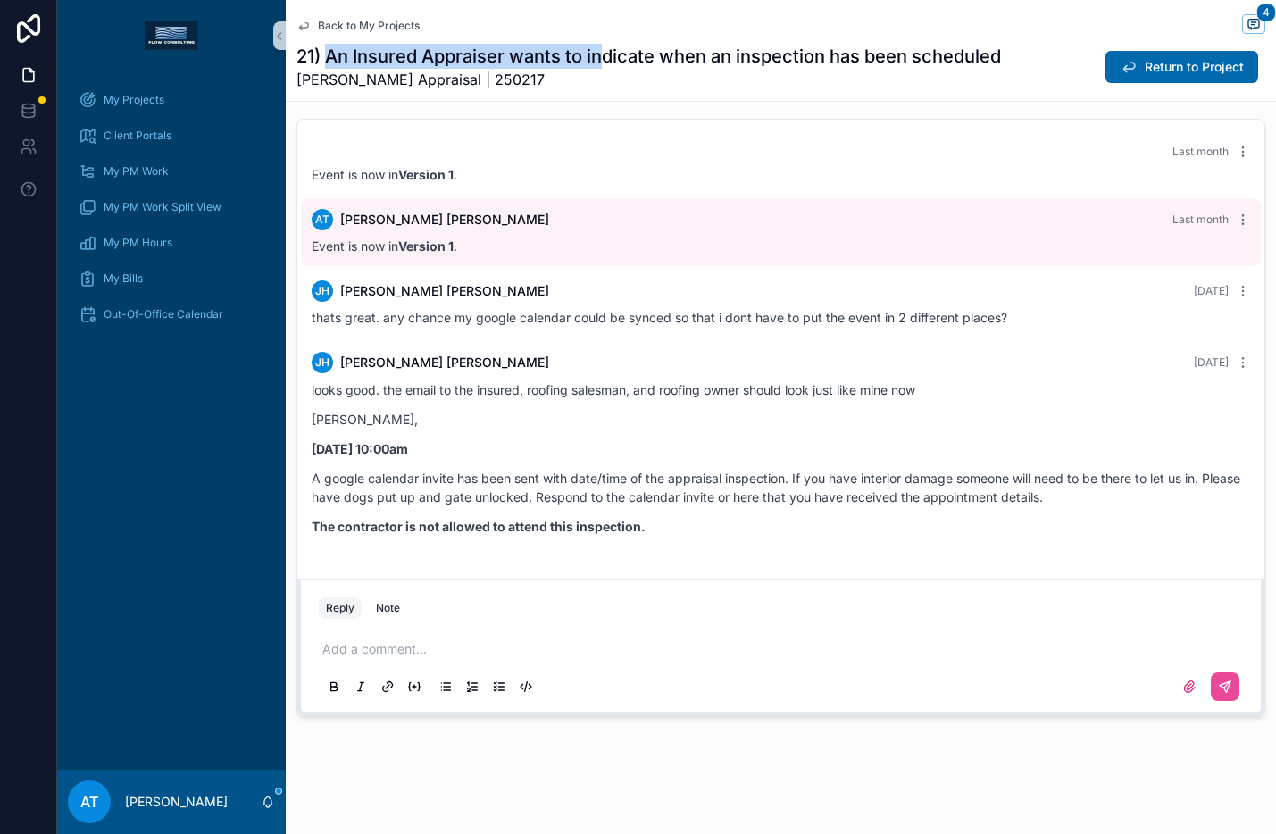
drag, startPoint x: 329, startPoint y: 58, endPoint x: 604, endPoint y: 63, distance: 275.1
click at [604, 63] on h1 "21) An Insured Appraiser wants to indicate when an inspection has been scheduled" at bounding box center [649, 56] width 705 height 25
drag, startPoint x: 331, startPoint y: 397, endPoint x: 347, endPoint y: 396, distance: 15.2
click at [347, 396] on p "looks good. the email to the insured, roofing salesman, and roofing owner shoul…" at bounding box center [781, 389] width 939 height 19
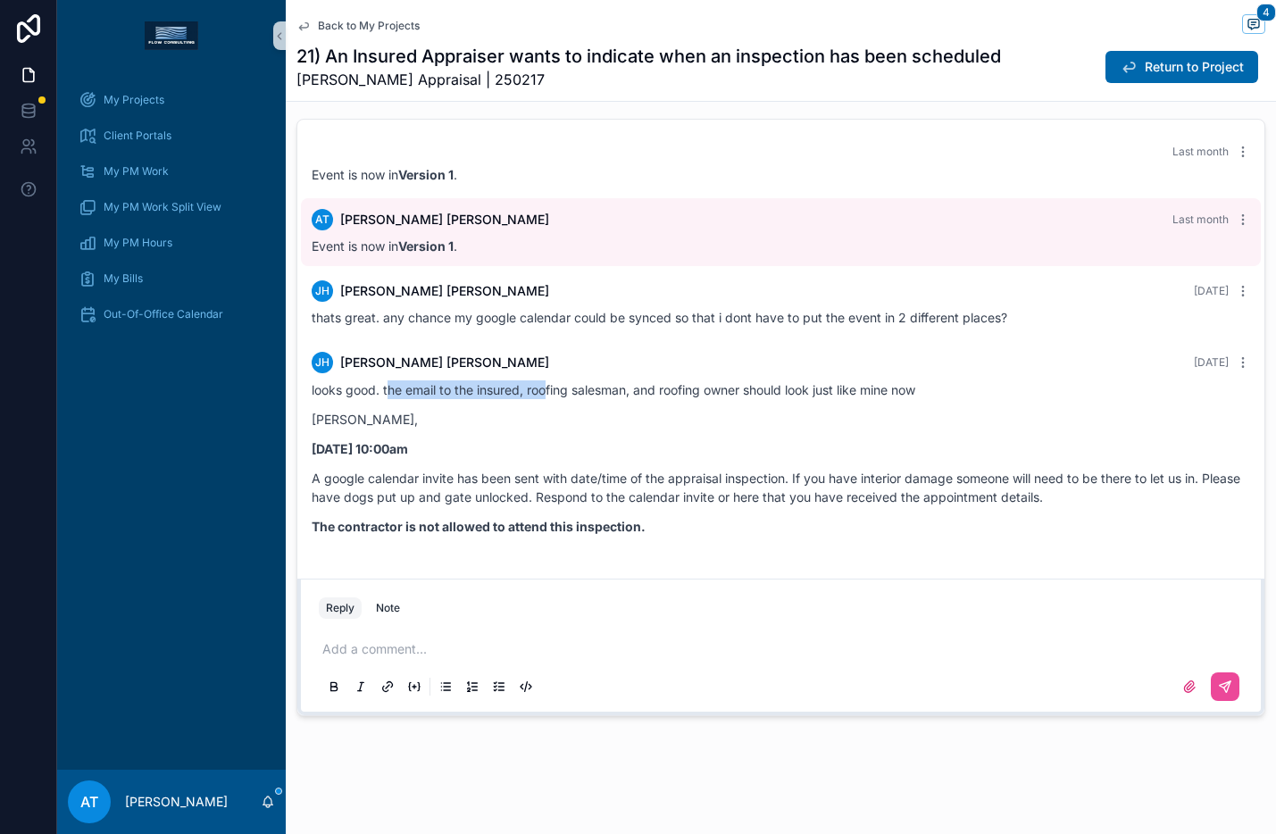
drag, startPoint x: 389, startPoint y: 393, endPoint x: 546, endPoint y: 396, distance: 156.3
click at [546, 396] on p "looks good. the email to the insured, roofing salesman, and roofing owner shoul…" at bounding box center [781, 389] width 939 height 19
click at [612, 392] on p "looks good. the email to the insured, roofing salesman, and roofing owner shoul…" at bounding box center [781, 389] width 939 height 19
drag, startPoint x: 656, startPoint y: 392, endPoint x: 767, endPoint y: 395, distance: 111.7
click at [767, 395] on p "looks good. the email to the insured, roofing salesman, and roofing owner shoul…" at bounding box center [781, 389] width 939 height 19
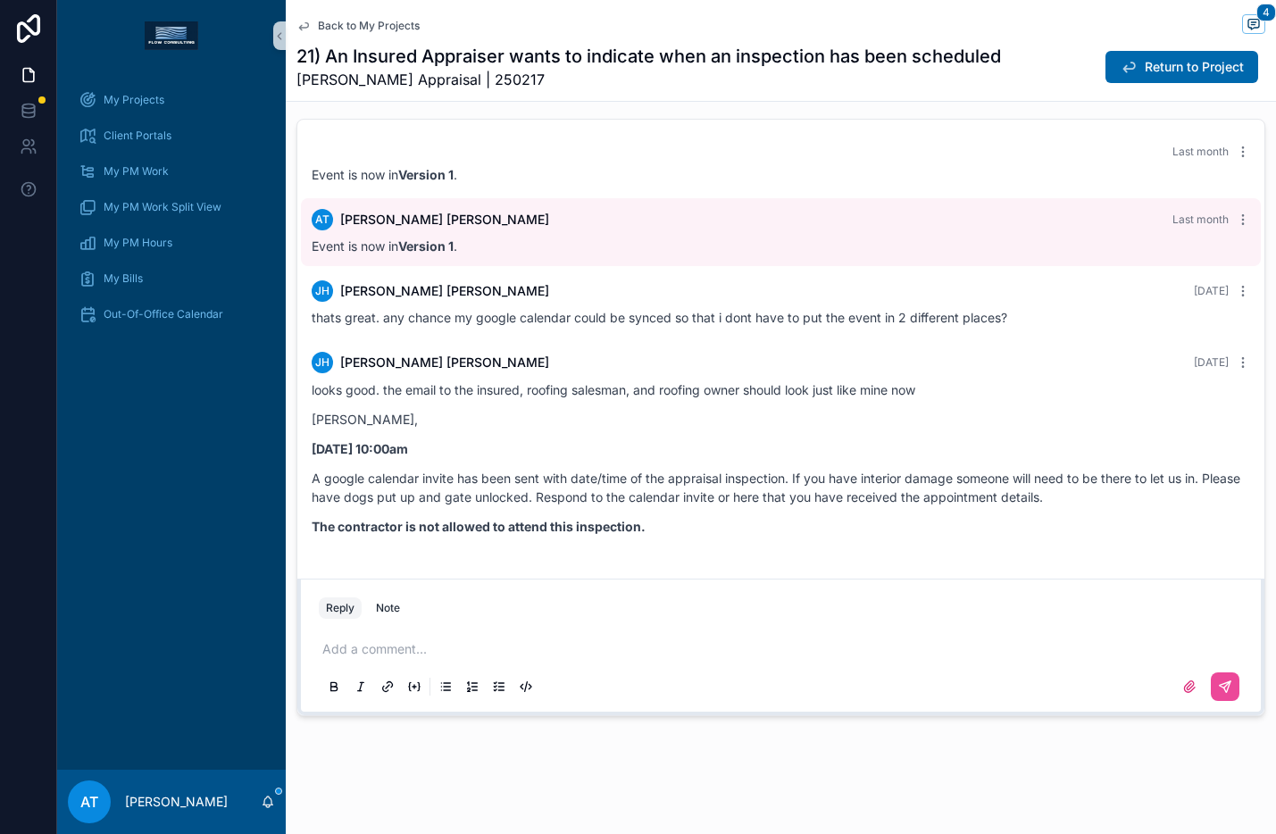
click at [866, 401] on div "looks good. the email to the insured, roofing salesman, and roofing owner shoul…" at bounding box center [781, 457] width 939 height 155
click at [689, 394] on p "looks good. the email to the insured, roofing salesman, and roofing owner shoul…" at bounding box center [781, 389] width 939 height 19
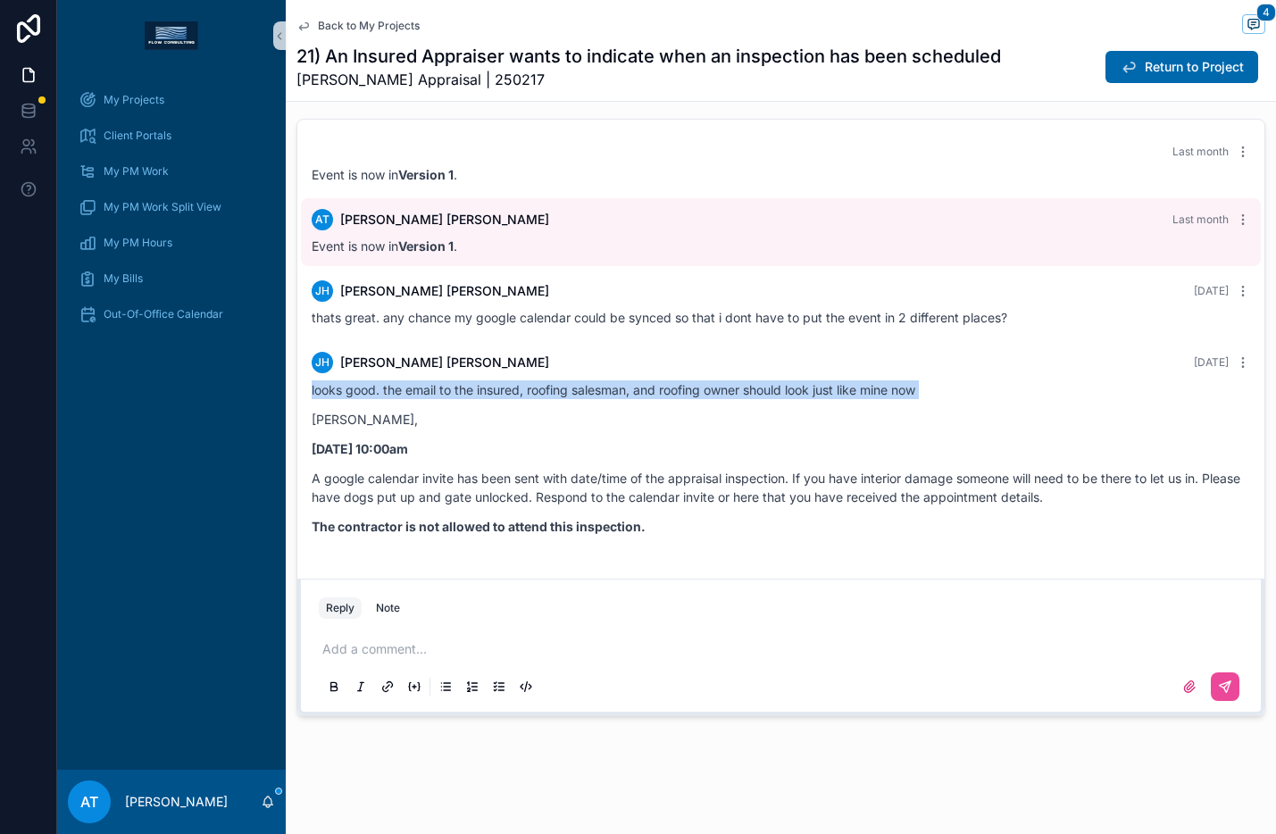
click at [689, 394] on p "looks good. the email to the insured, roofing salesman, and roofing owner shoul…" at bounding box center [781, 389] width 939 height 19
click at [807, 394] on p "looks good. the email to the insured, roofing salesman, and roofing owner shoul…" at bounding box center [781, 389] width 939 height 19
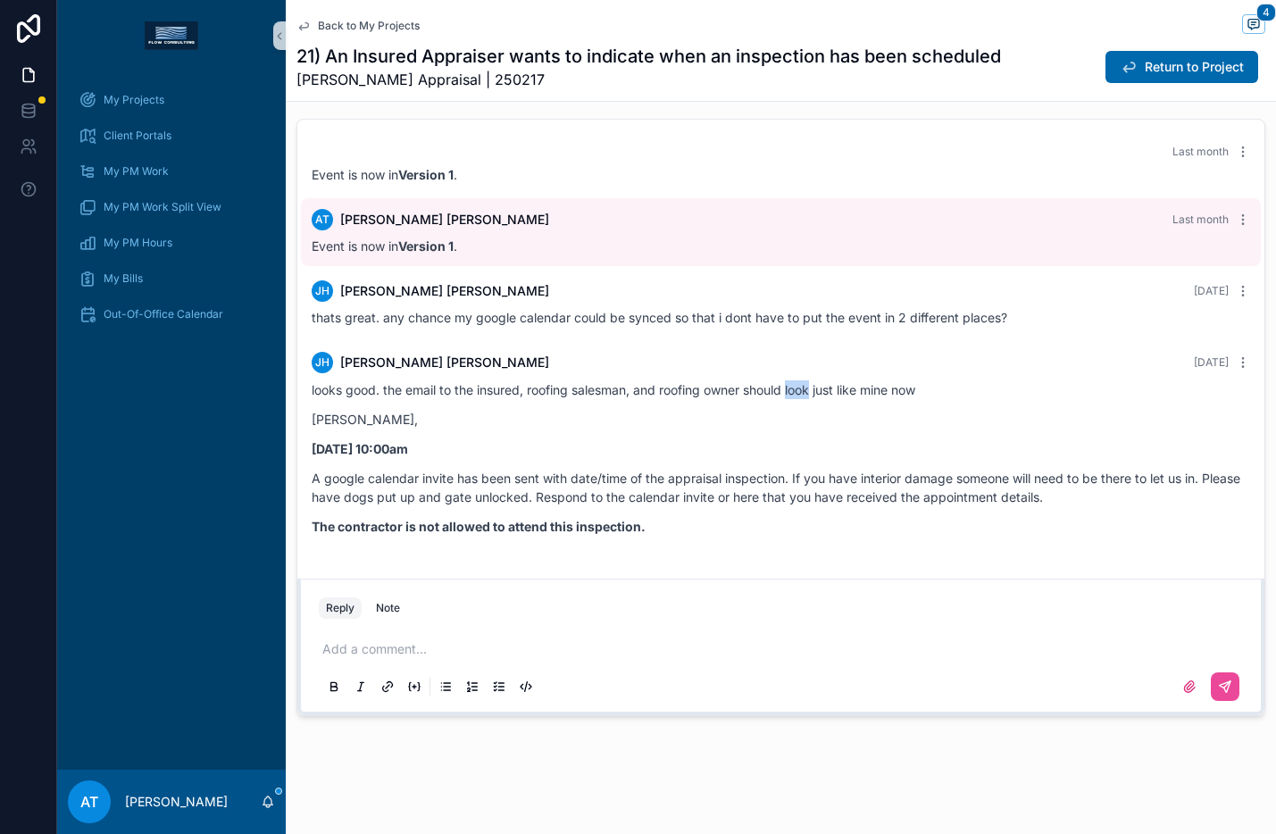
click at [807, 394] on p "looks good. the email to the insured, roofing salesman, and roofing owner shoul…" at bounding box center [781, 389] width 939 height 19
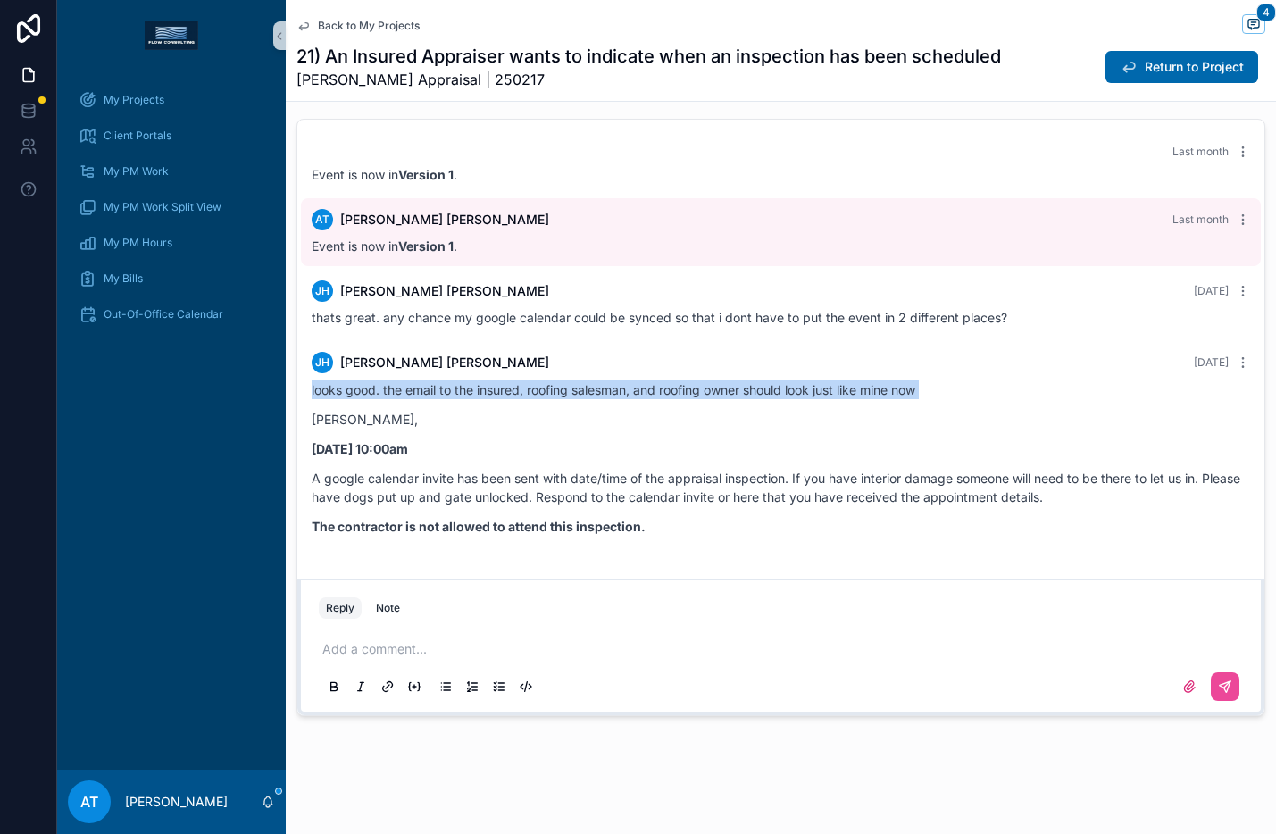
click at [807, 394] on p "looks good. the email to the insured, roofing salesman, and roofing owner shoul…" at bounding box center [781, 389] width 939 height 19
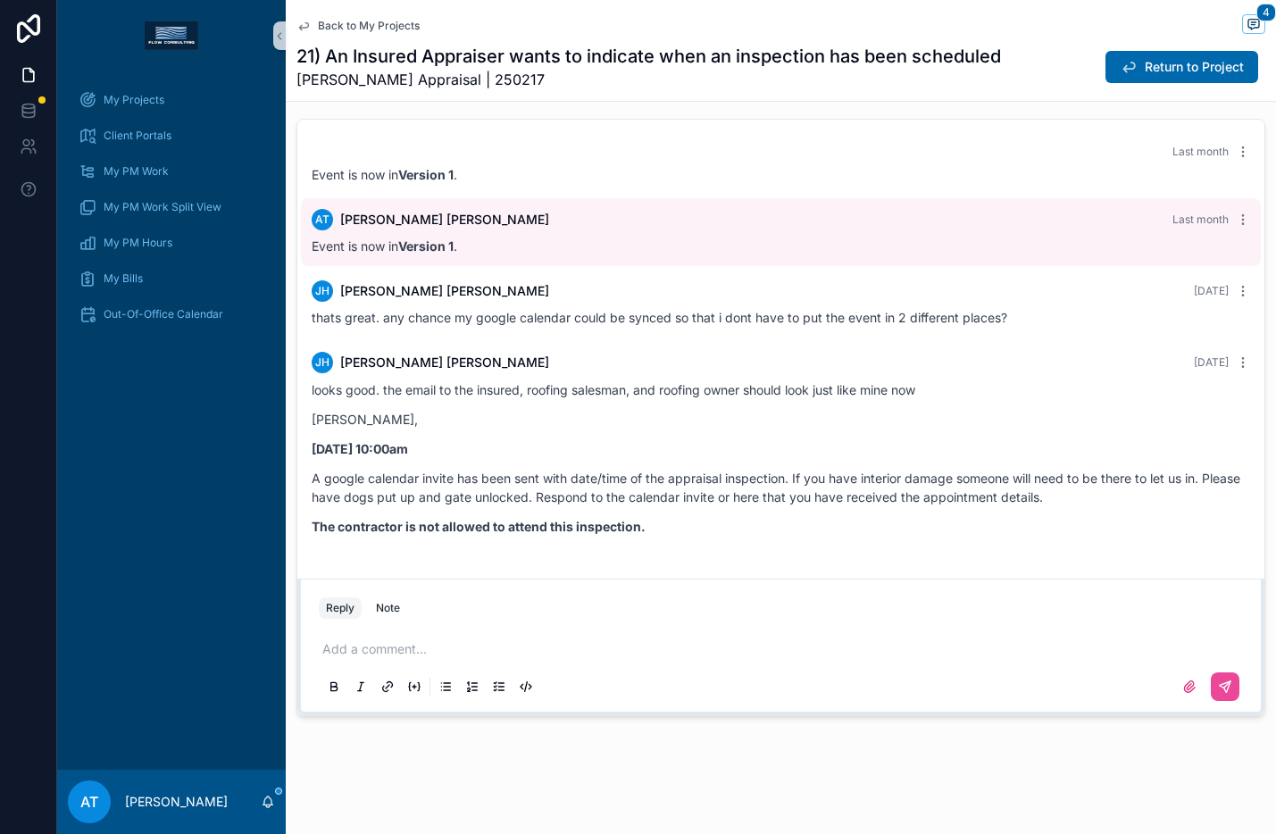
click at [675, 422] on p "MARTHA," at bounding box center [781, 419] width 939 height 19
click at [647, 526] on p "The contractor is not allowed to attend this inspection." at bounding box center [781, 526] width 939 height 19
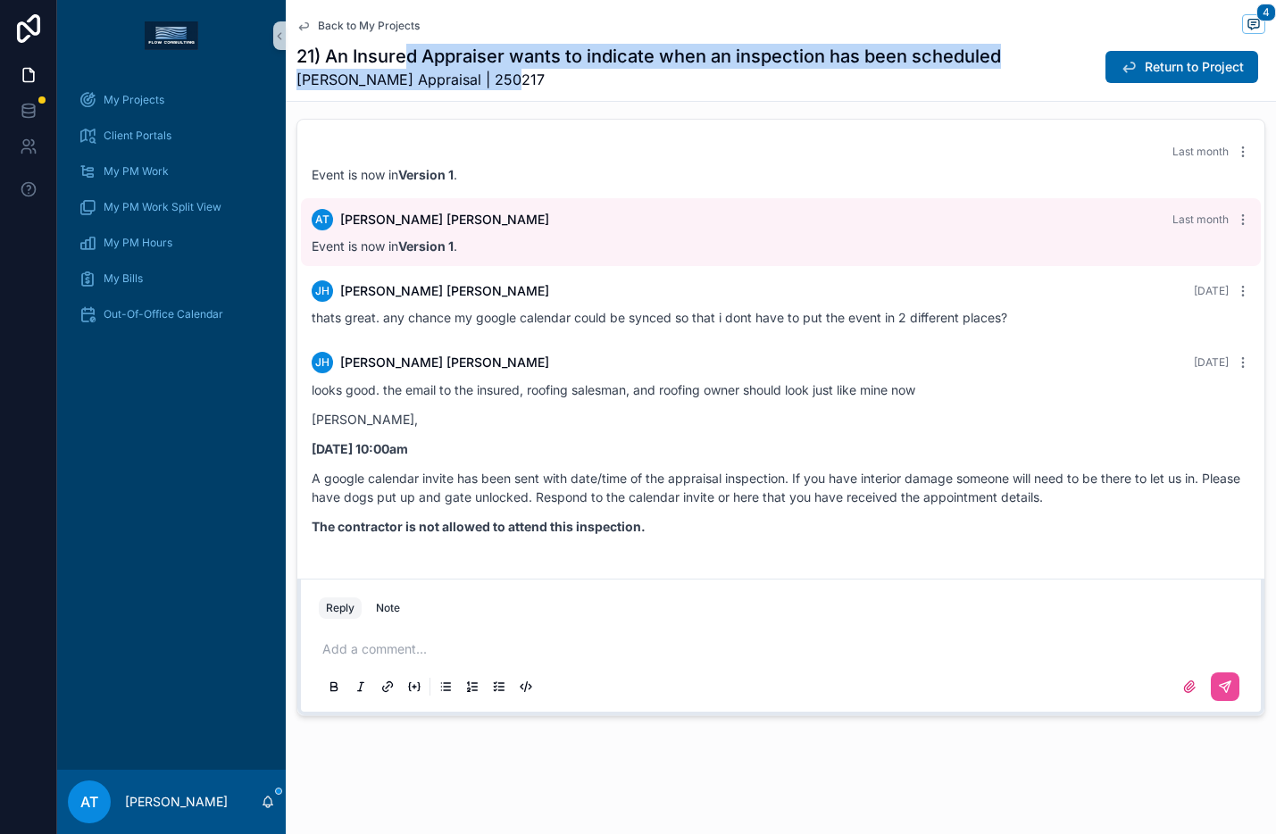
drag, startPoint x: 405, startPoint y: 63, endPoint x: 580, endPoint y: 72, distance: 174.4
click at [569, 72] on div "21) An Insured Appraiser wants to indicate when an inspection has been schedule…" at bounding box center [649, 67] width 705 height 46
click at [648, 78] on span "Heffington Appraisal | 250217" at bounding box center [649, 79] width 705 height 21
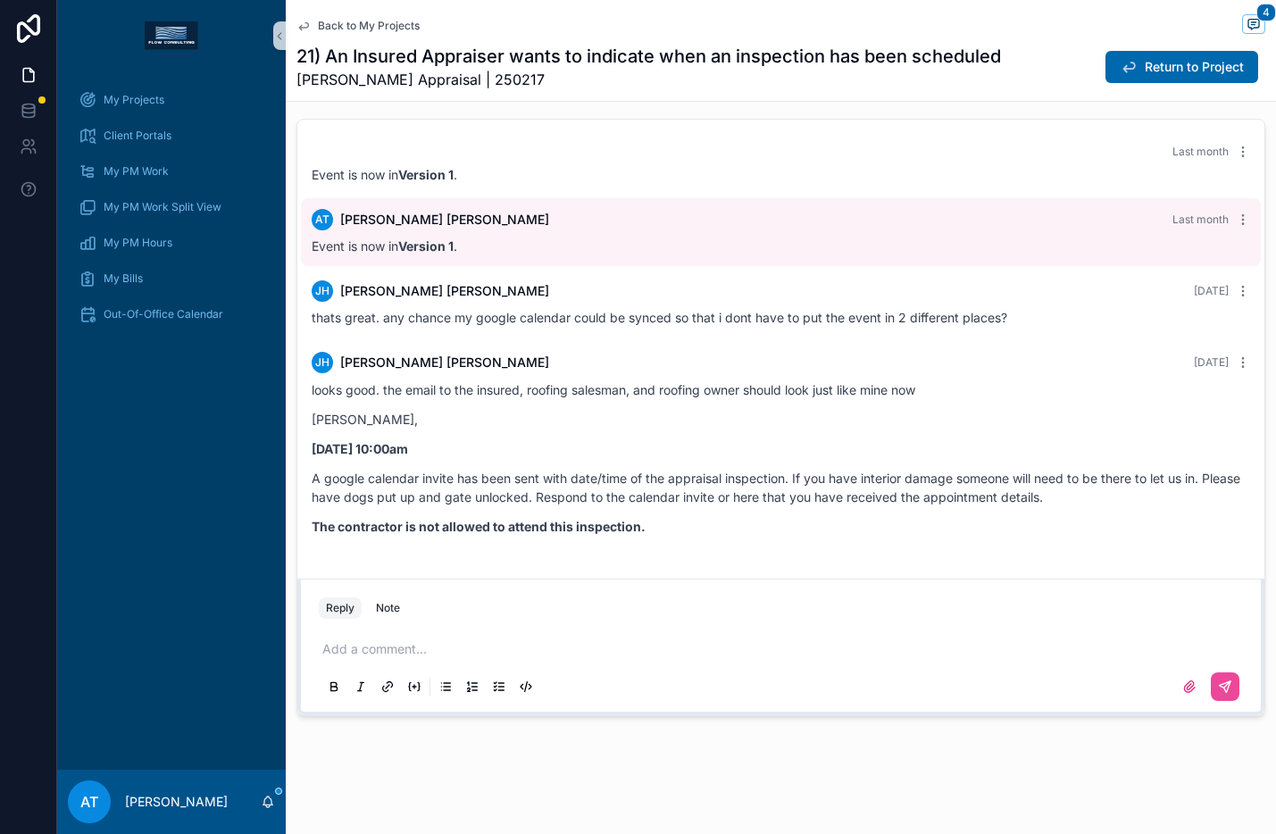
click at [470, 51] on h1 "21) An Insured Appraiser wants to indicate when an inspection has been scheduled" at bounding box center [649, 56] width 705 height 25
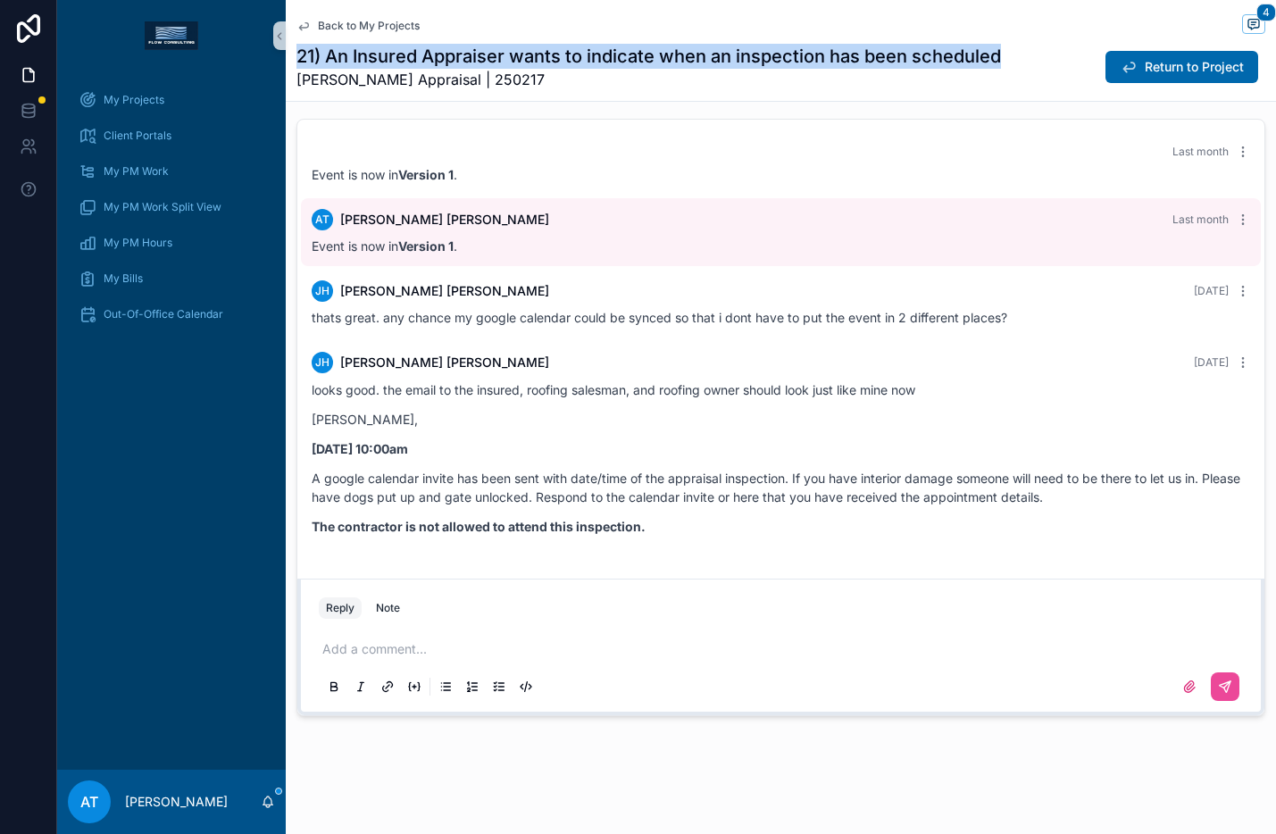
click at [470, 51] on h1 "21) An Insured Appraiser wants to indicate when an inspection has been scheduled" at bounding box center [649, 56] width 705 height 25
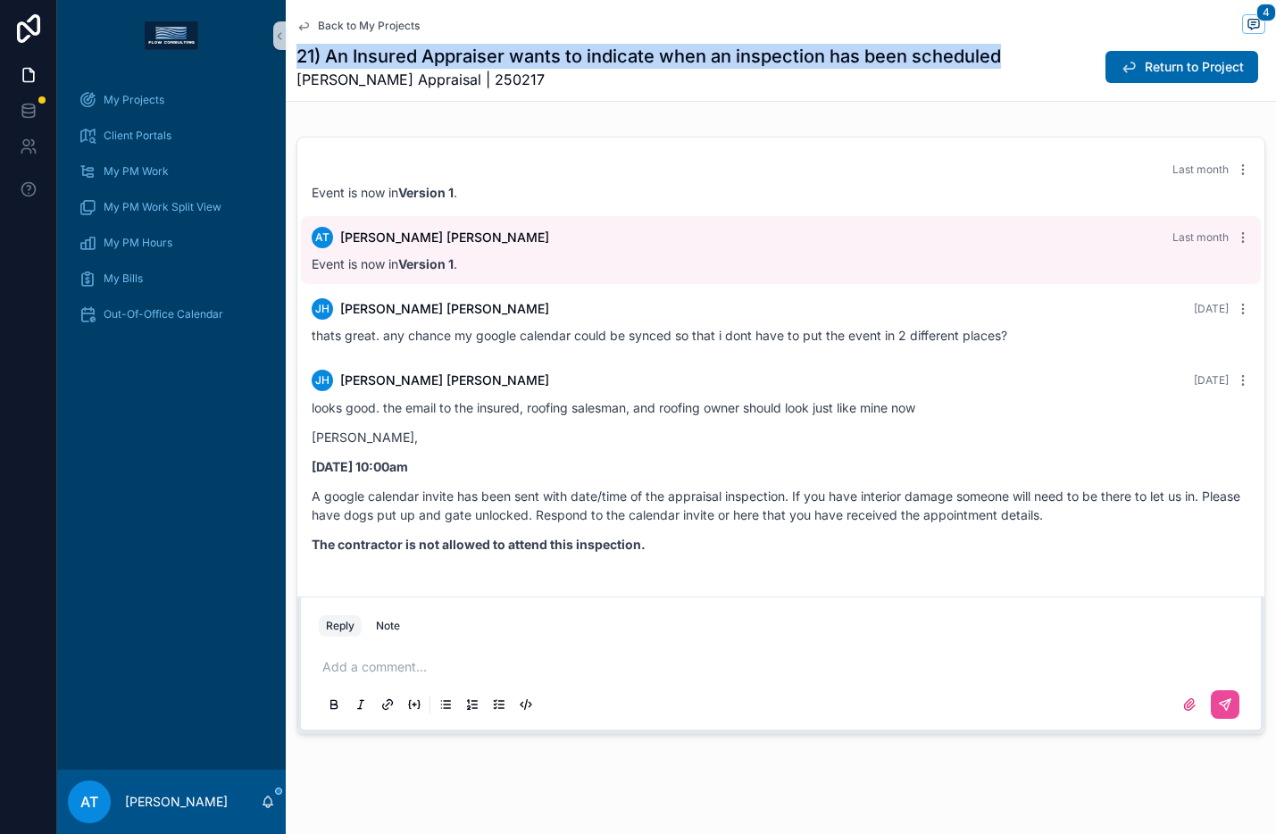
scroll to position [2059, 0]
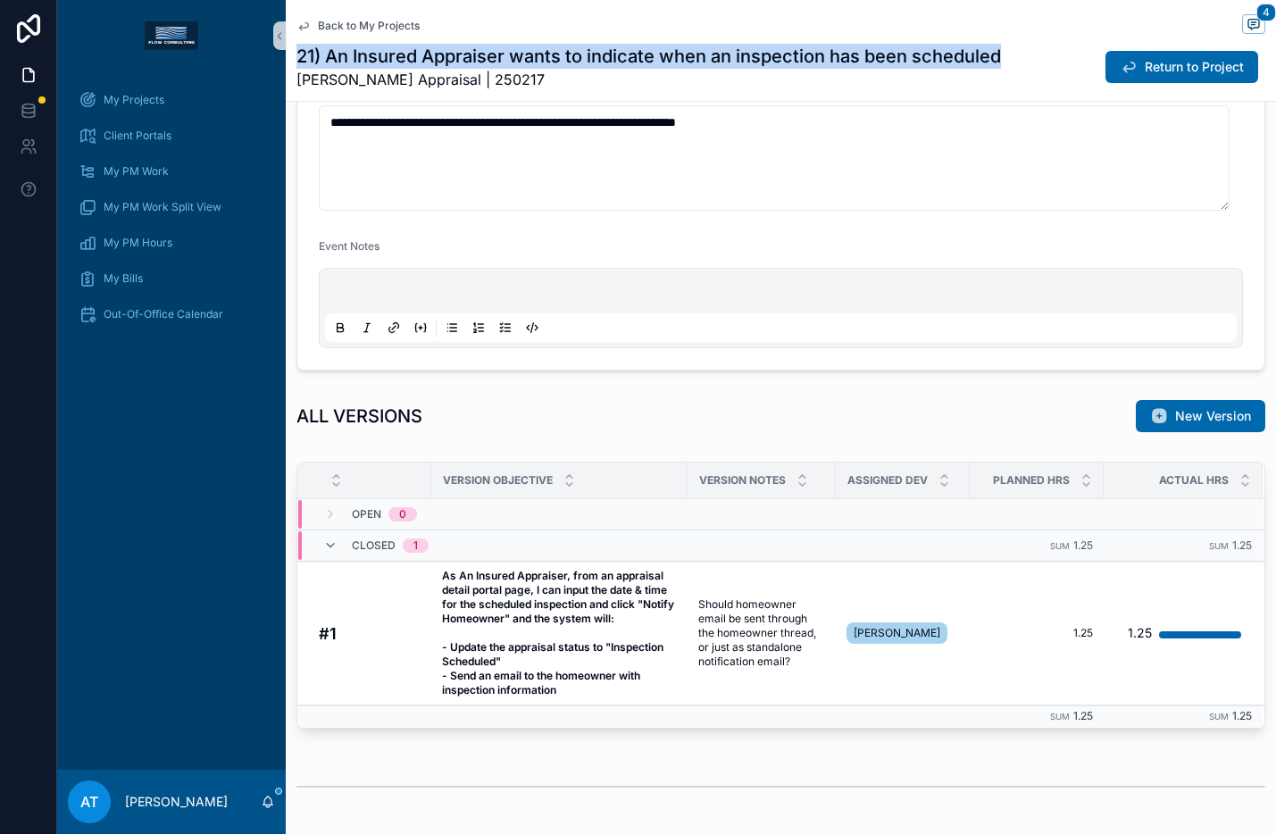
scroll to position [715, 0]
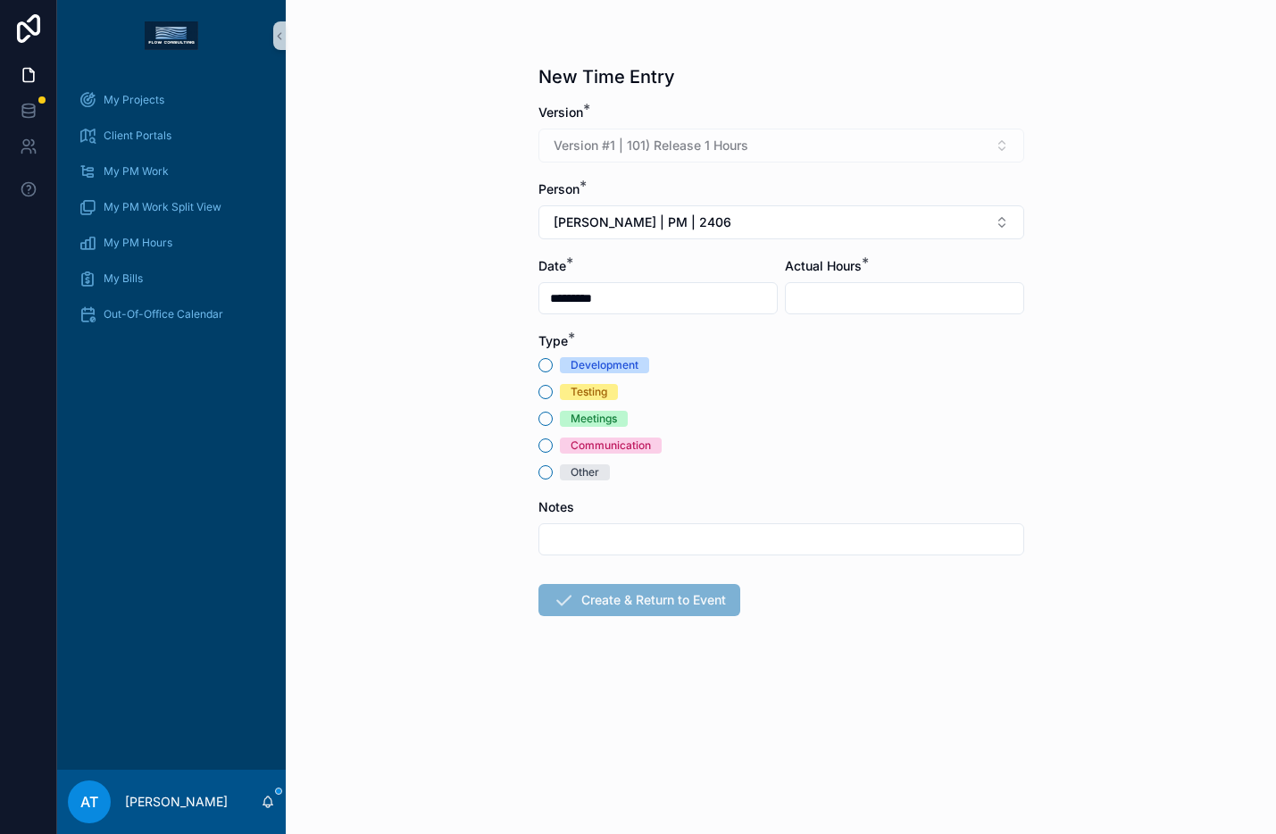
click at [589, 426] on div "Meetings" at bounding box center [594, 419] width 46 height 16
click at [553, 426] on button "Meetings" at bounding box center [546, 419] width 14 height 14
click at [723, 238] on button "Alex Thompson | PM | 2406" at bounding box center [782, 222] width 486 height 34
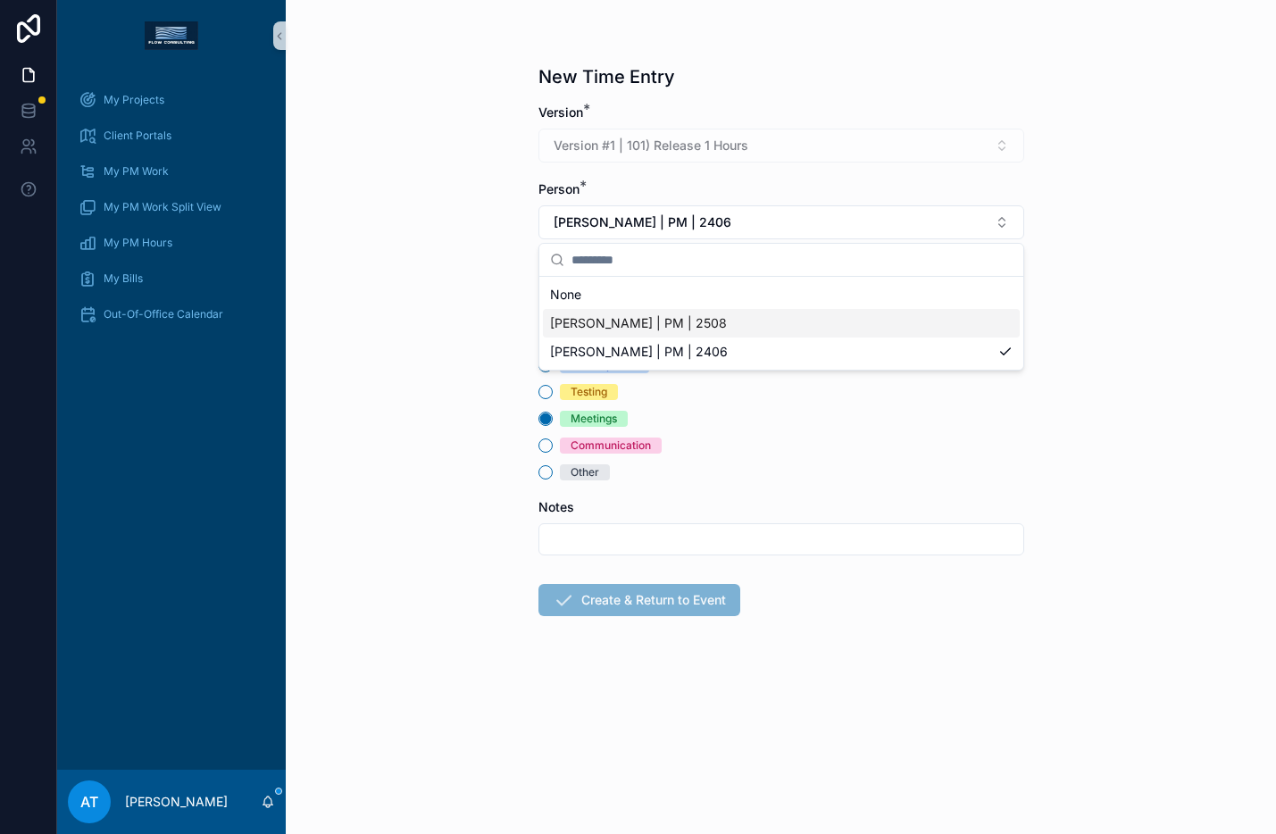
click at [710, 315] on span "Alex Thompson | PM | 2508" at bounding box center [638, 323] width 177 height 18
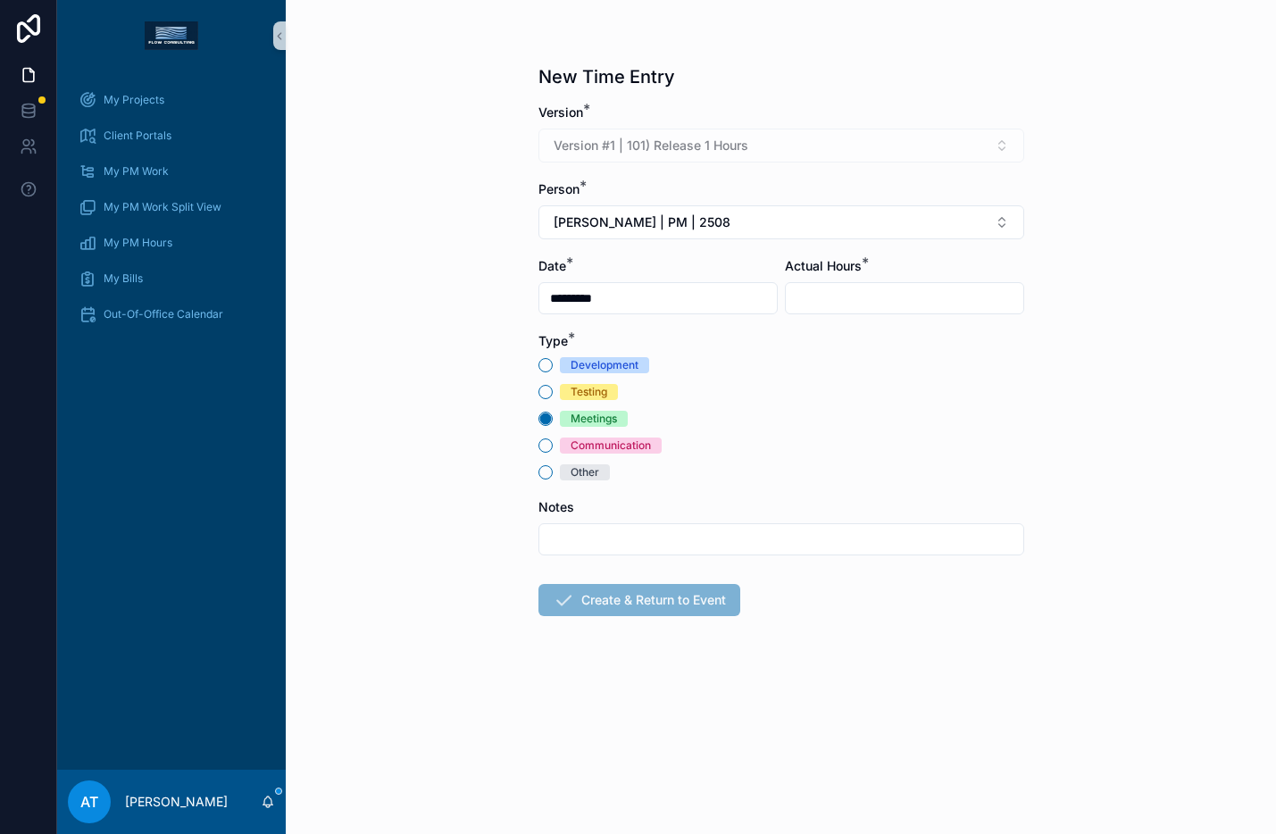
click at [832, 294] on input "scrollable content" at bounding box center [905, 298] width 238 height 25
type input "****"
click at [654, 544] on input "scrollable content" at bounding box center [781, 539] width 484 height 25
click at [804, 631] on form "**********" at bounding box center [782, 417] width 486 height 627
drag, startPoint x: 597, startPoint y: 539, endPoint x: 616, endPoint y: 551, distance: 22.5
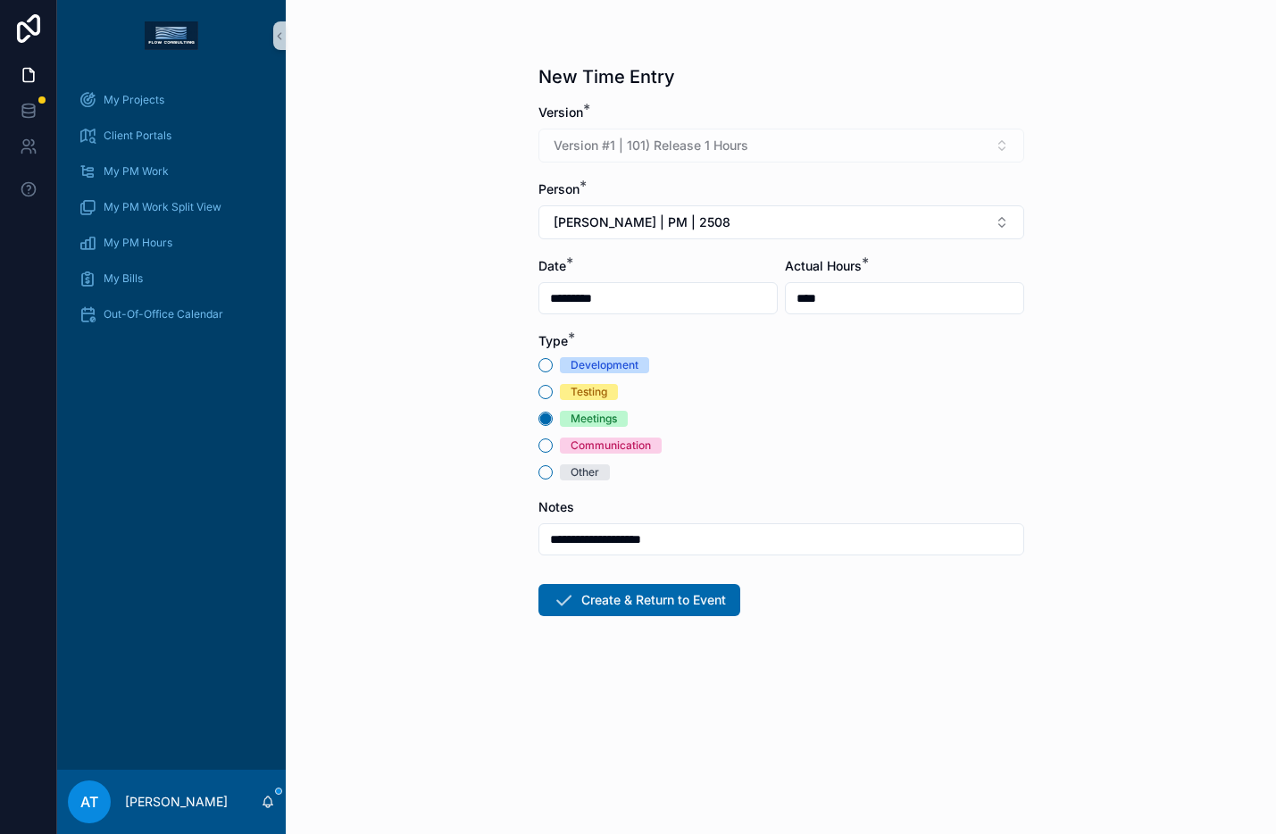
click at [598, 539] on input "**********" at bounding box center [781, 539] width 484 height 25
type input "**********"
click at [664, 611] on button "Create & Return to Event" at bounding box center [640, 600] width 202 height 32
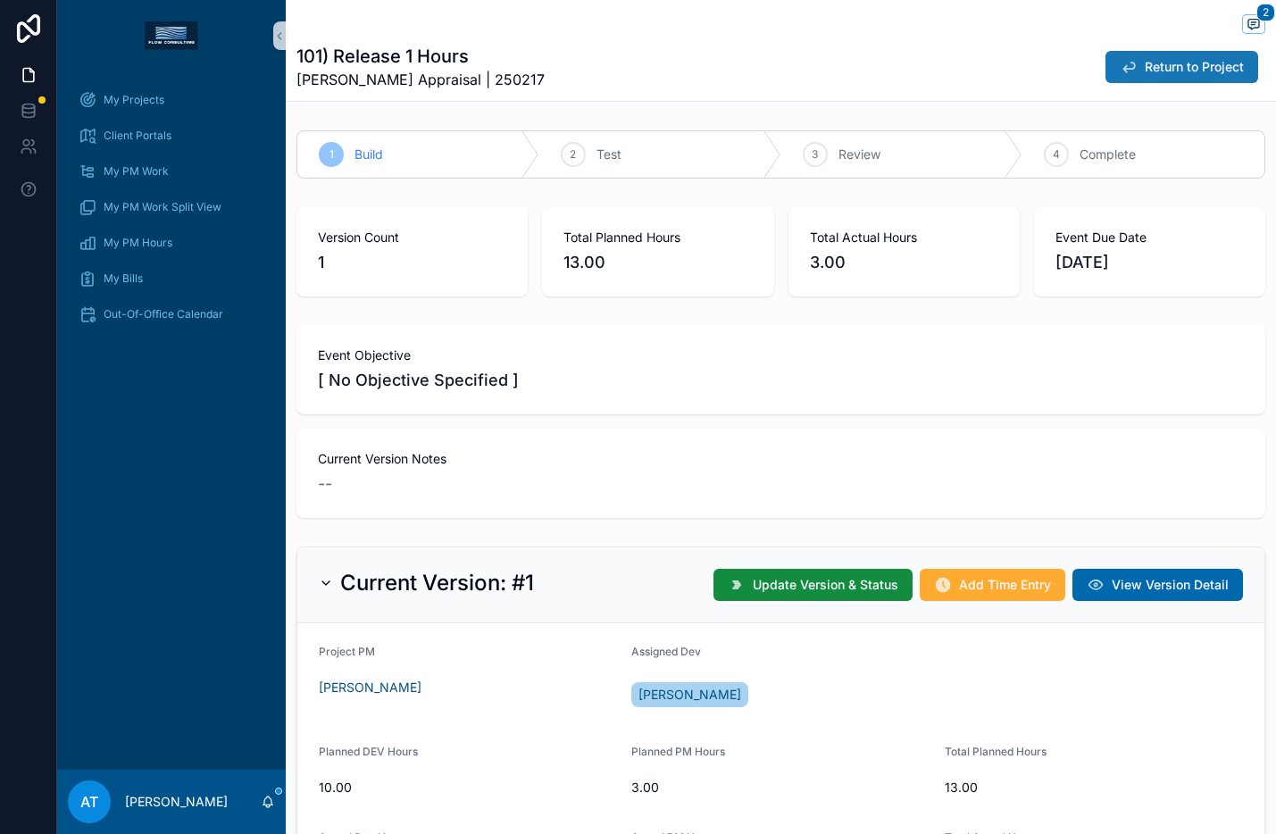
click at [1145, 58] on span "Return to Project" at bounding box center [1194, 67] width 99 height 18
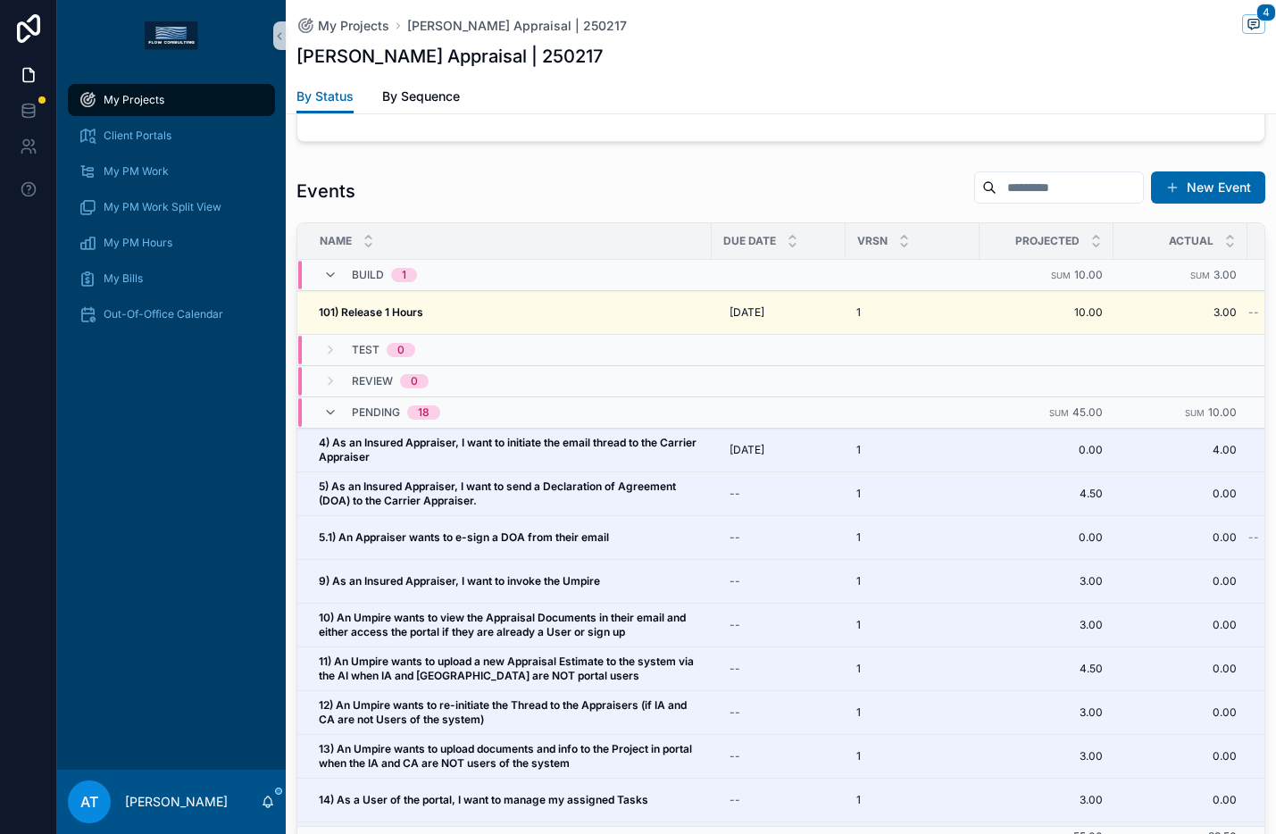
scroll to position [1561, 0]
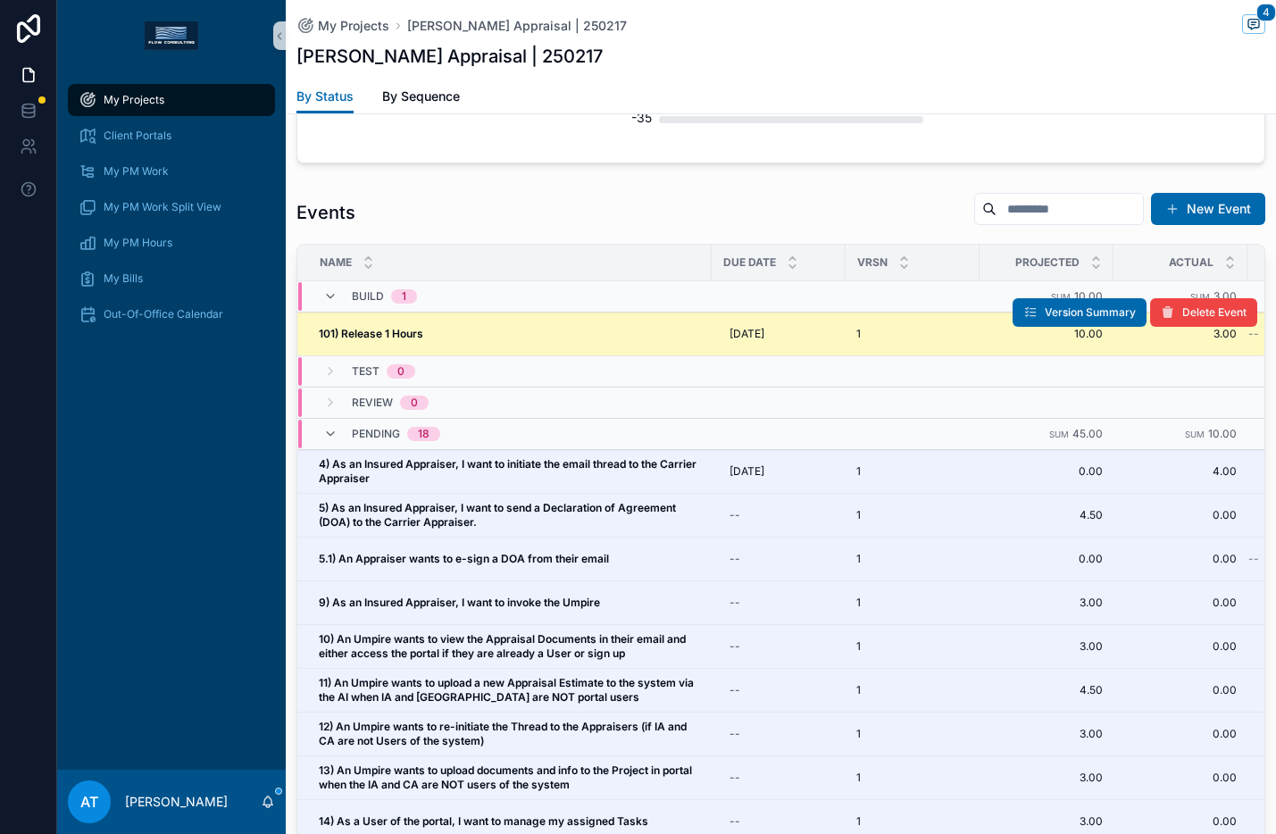
click at [535, 336] on div "101) Release 1 Hours 101) Release 1 Hours" at bounding box center [510, 334] width 382 height 14
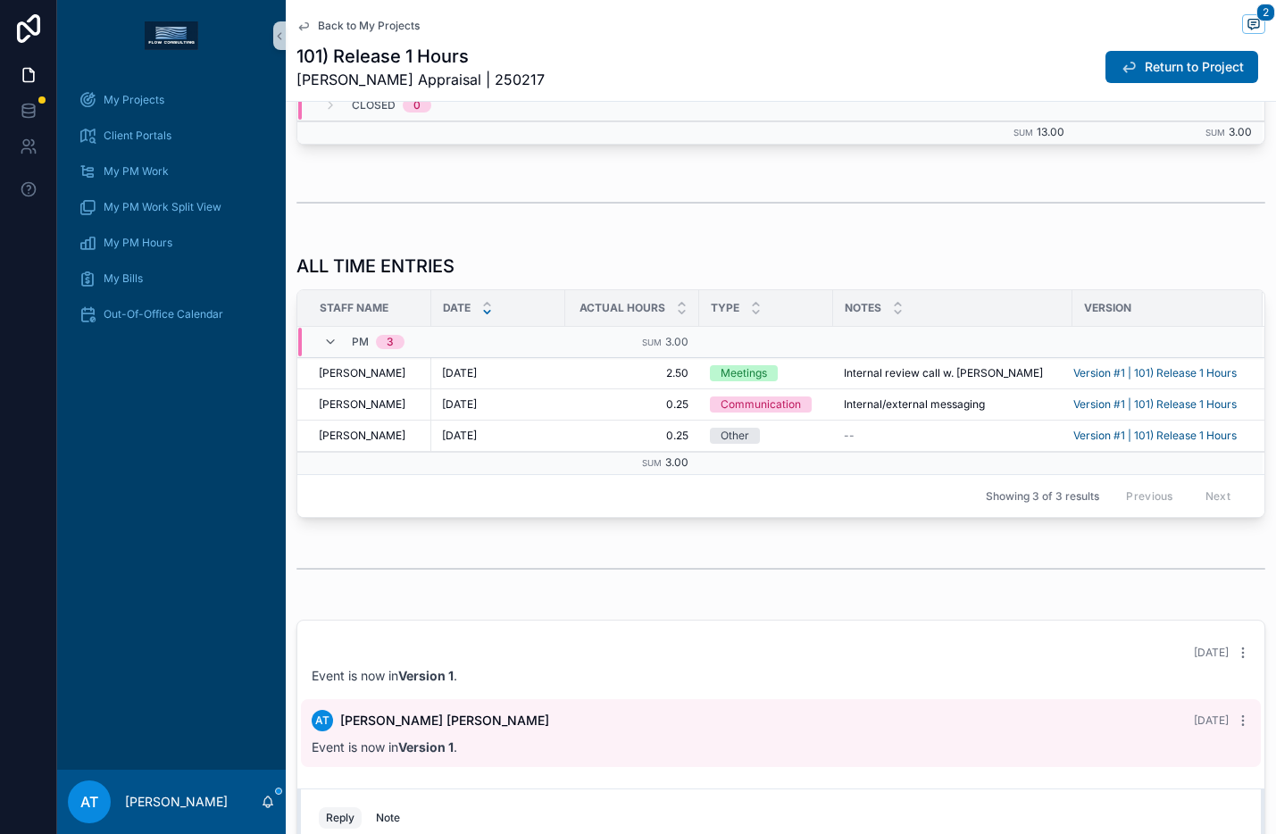
scroll to position [1469, 0]
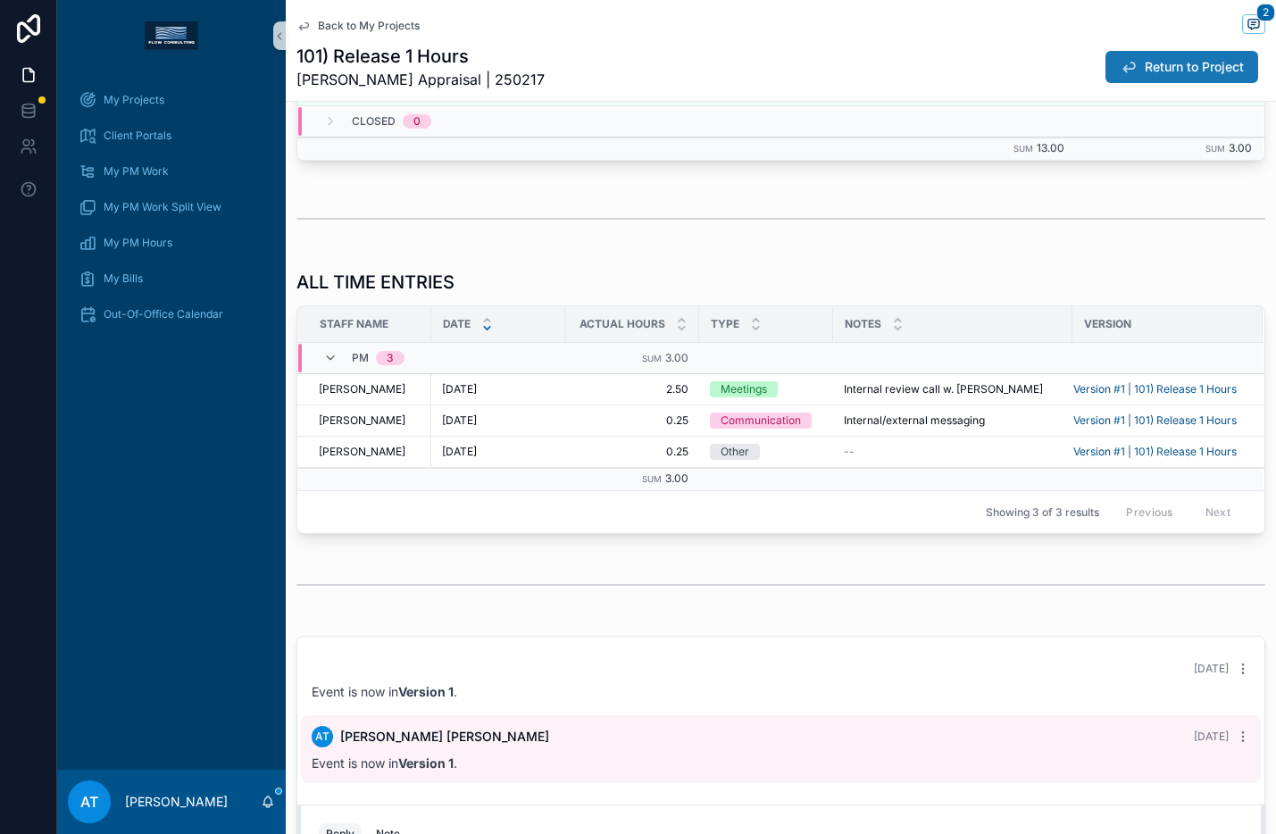
click at [1106, 73] on button "Return to Project" at bounding box center [1182, 67] width 153 height 32
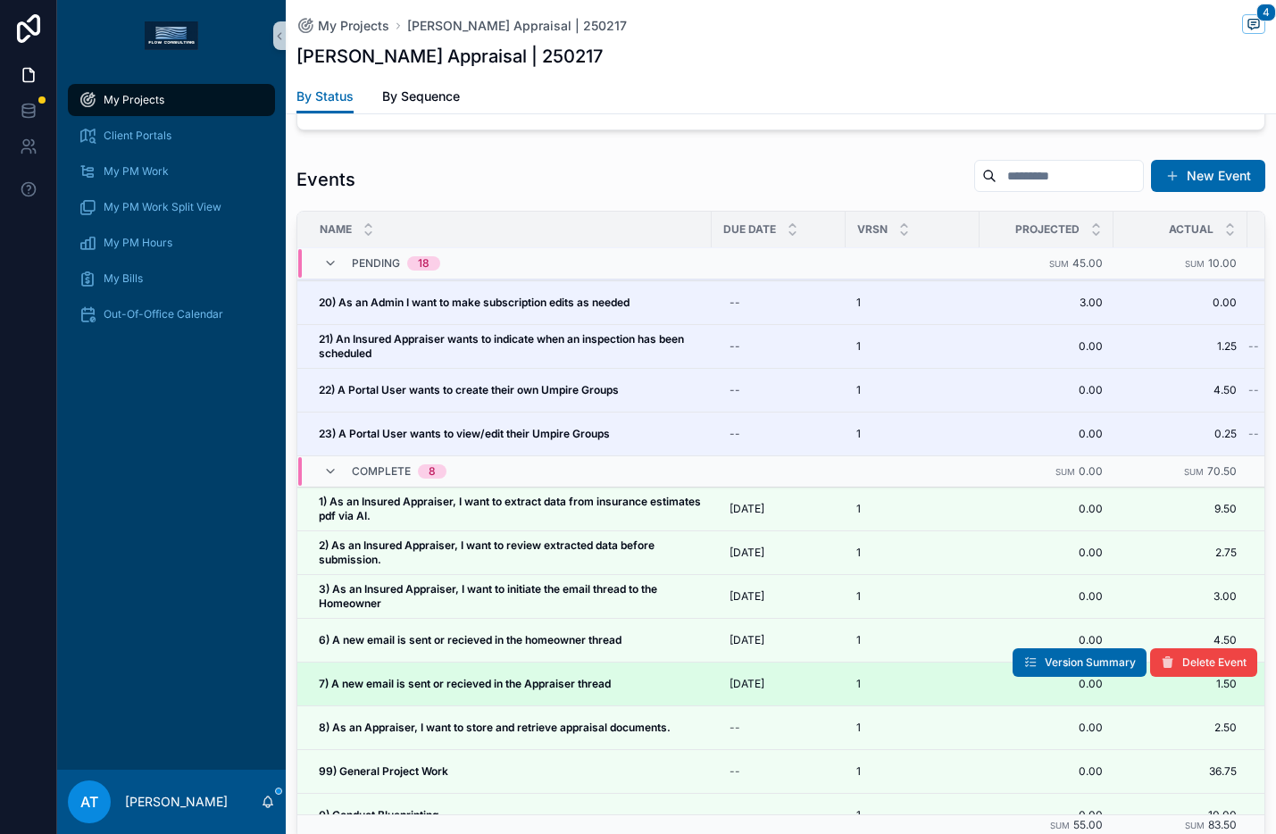
scroll to position [790, 0]
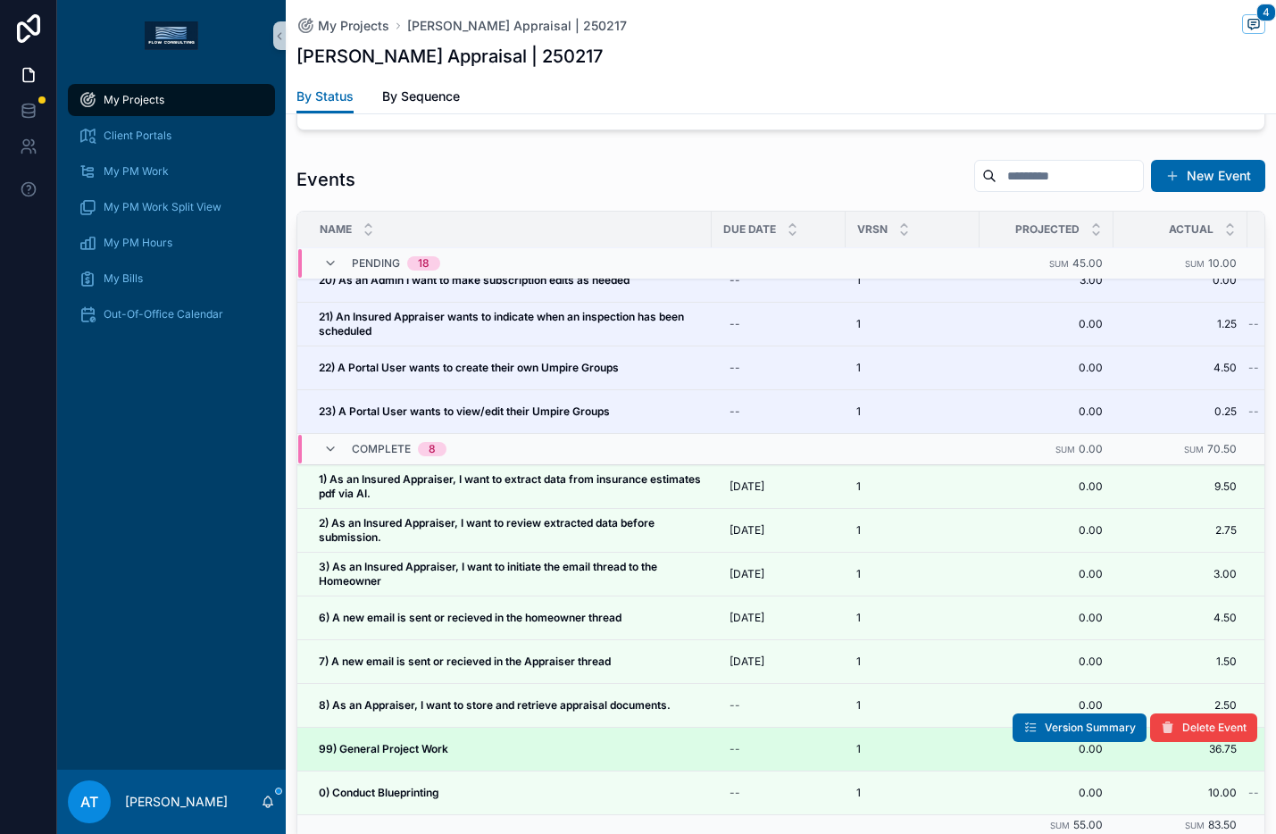
click at [472, 742] on div "99) General Project Work 99) General Project Work" at bounding box center [510, 749] width 382 height 14
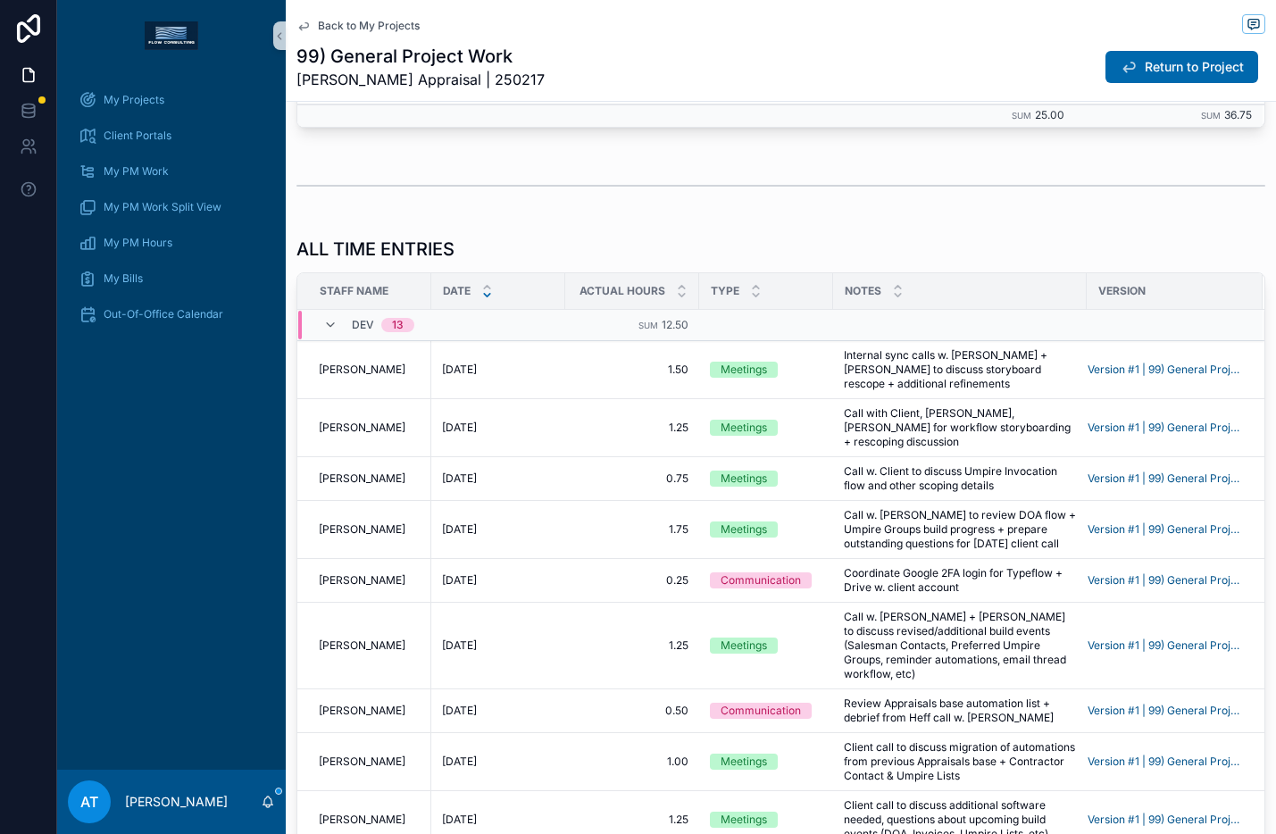
scroll to position [645, 0]
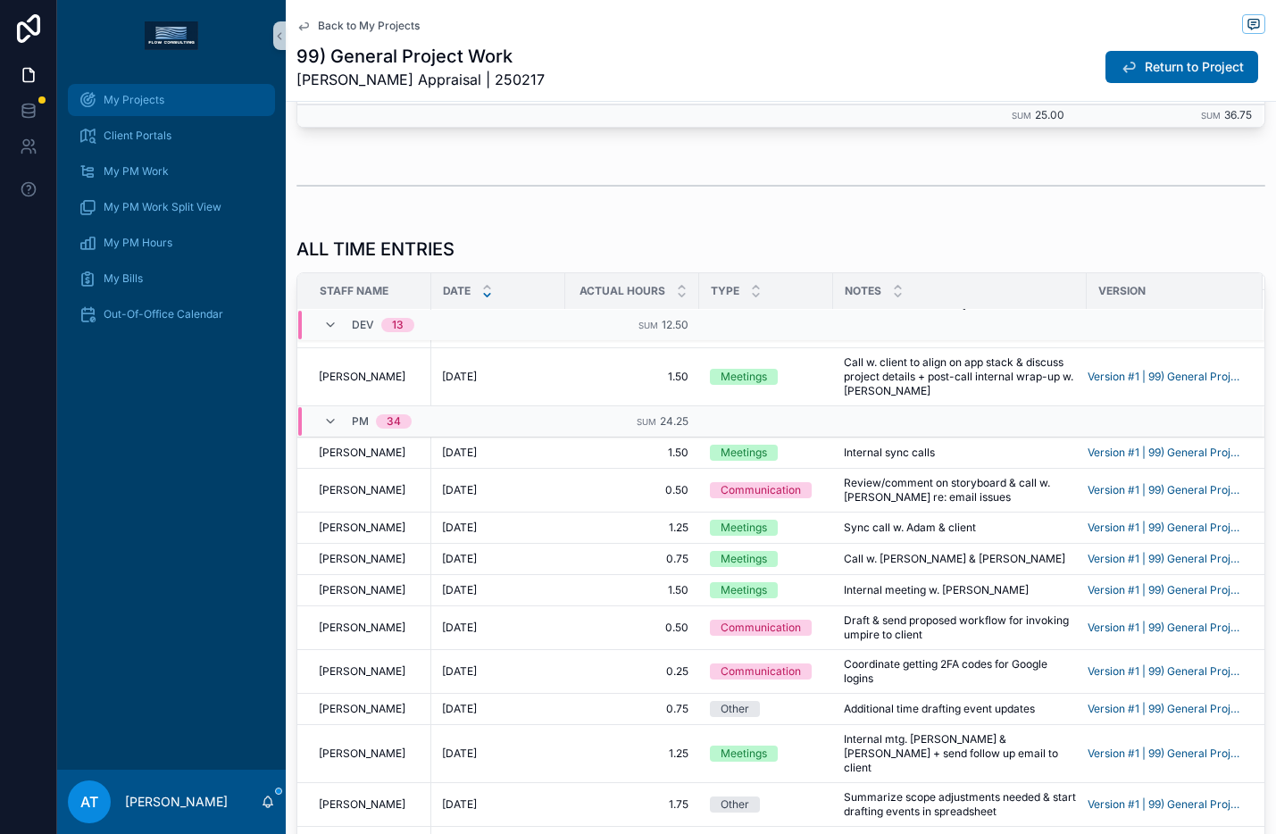
click at [124, 98] on span "My Projects" at bounding box center [134, 100] width 61 height 14
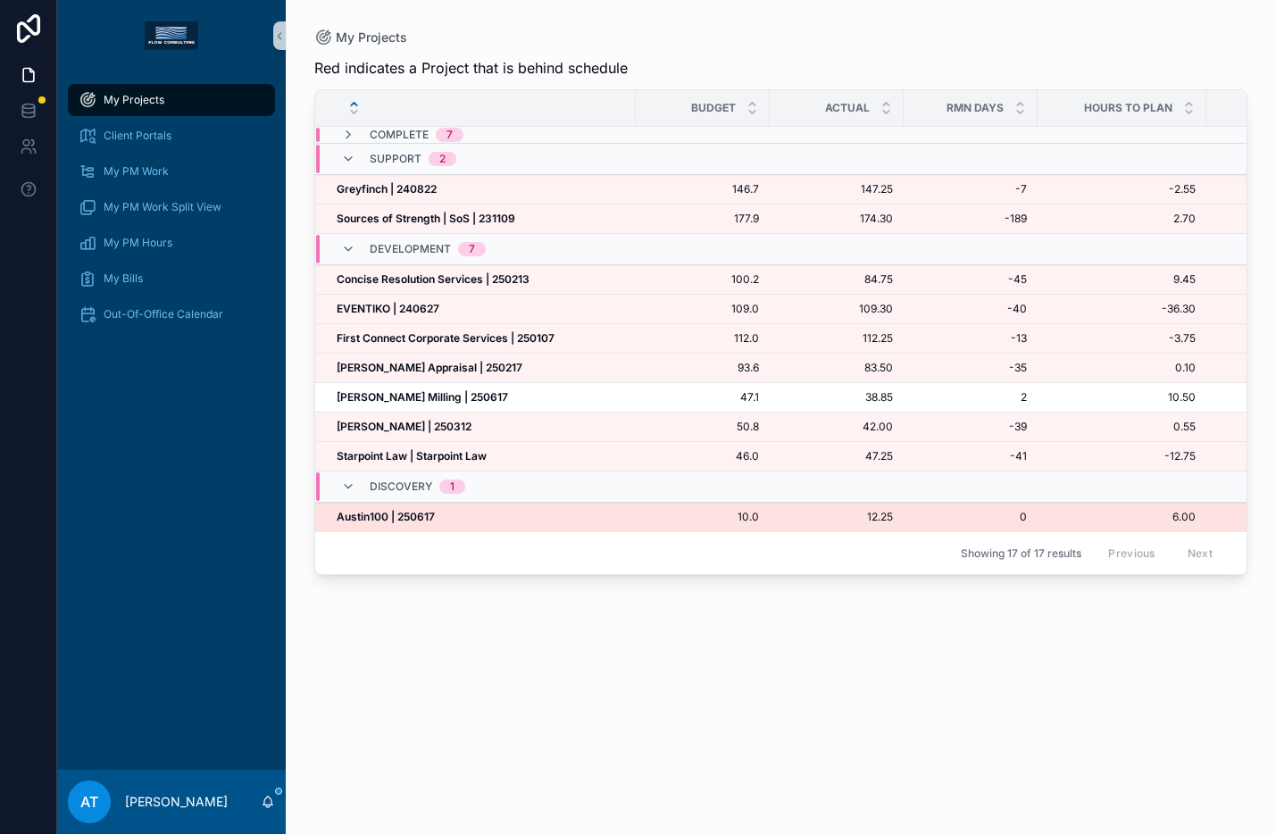
click at [413, 522] on strong "Austin100 | 250617" at bounding box center [386, 516] width 98 height 13
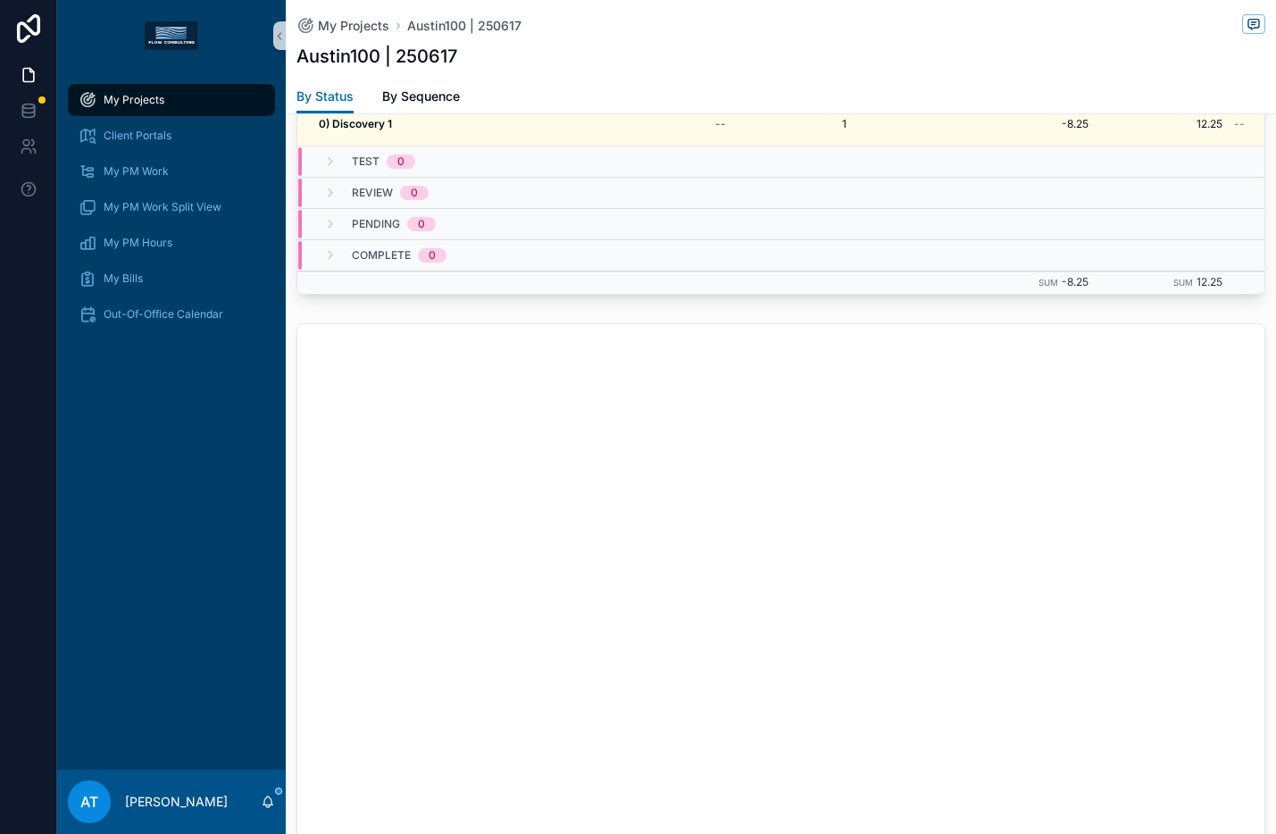
scroll to position [1299, 0]
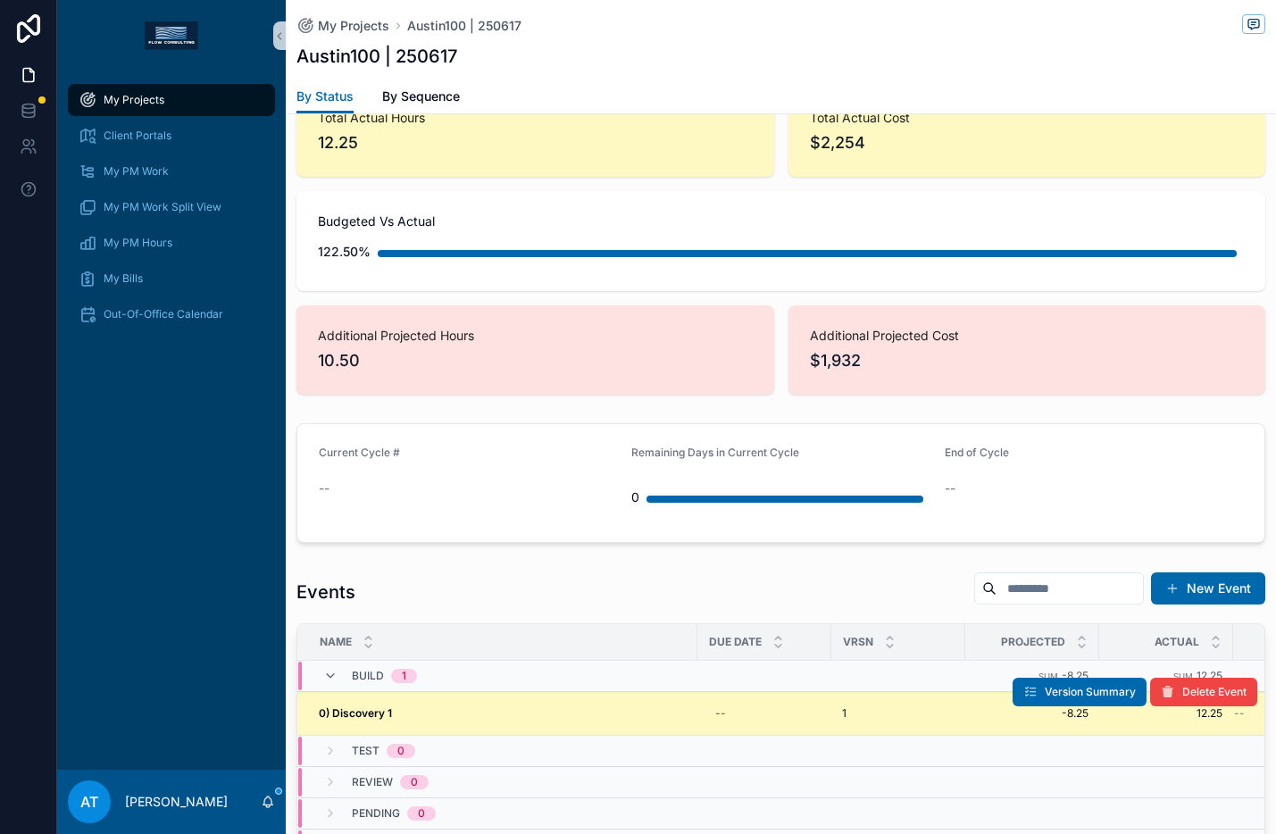
click at [514, 709] on div "0) Discovery 1 0) Discovery 1" at bounding box center [503, 713] width 368 height 14
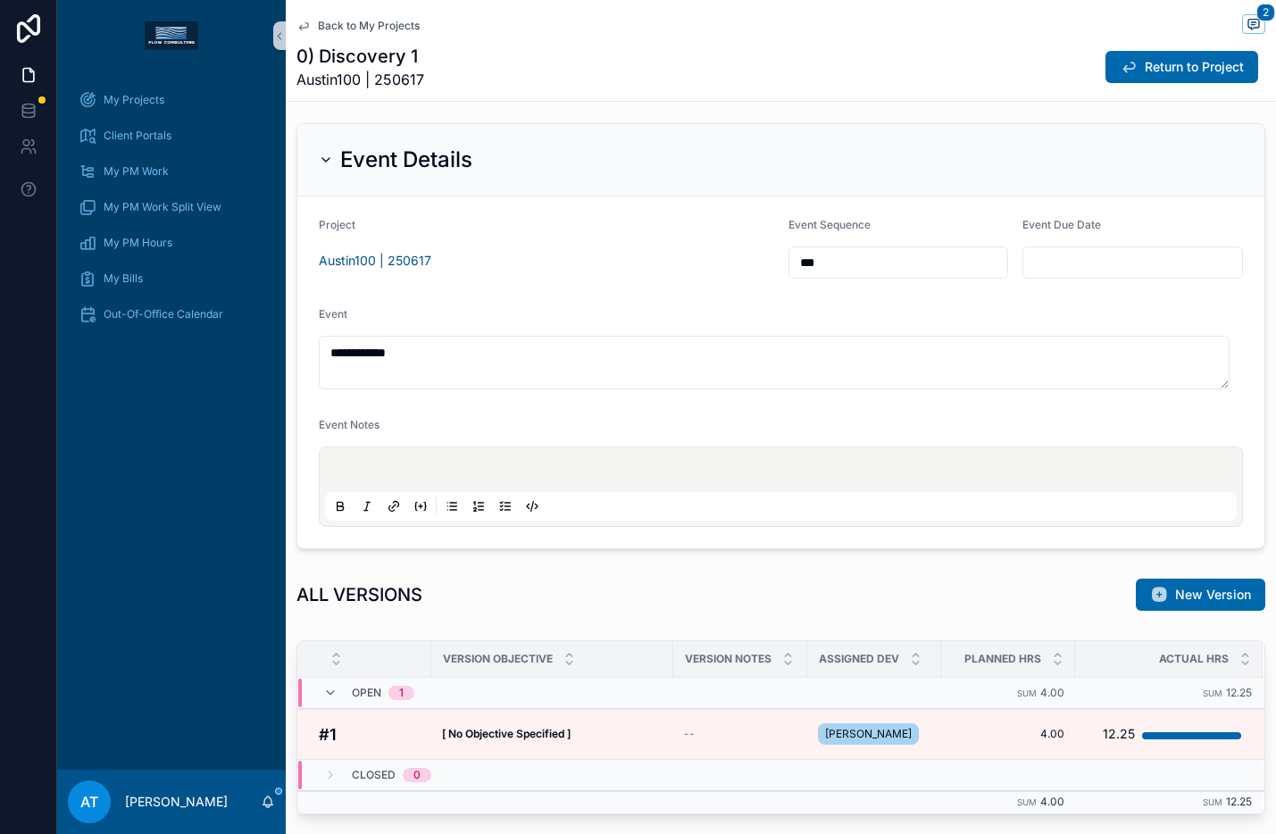
scroll to position [439, 0]
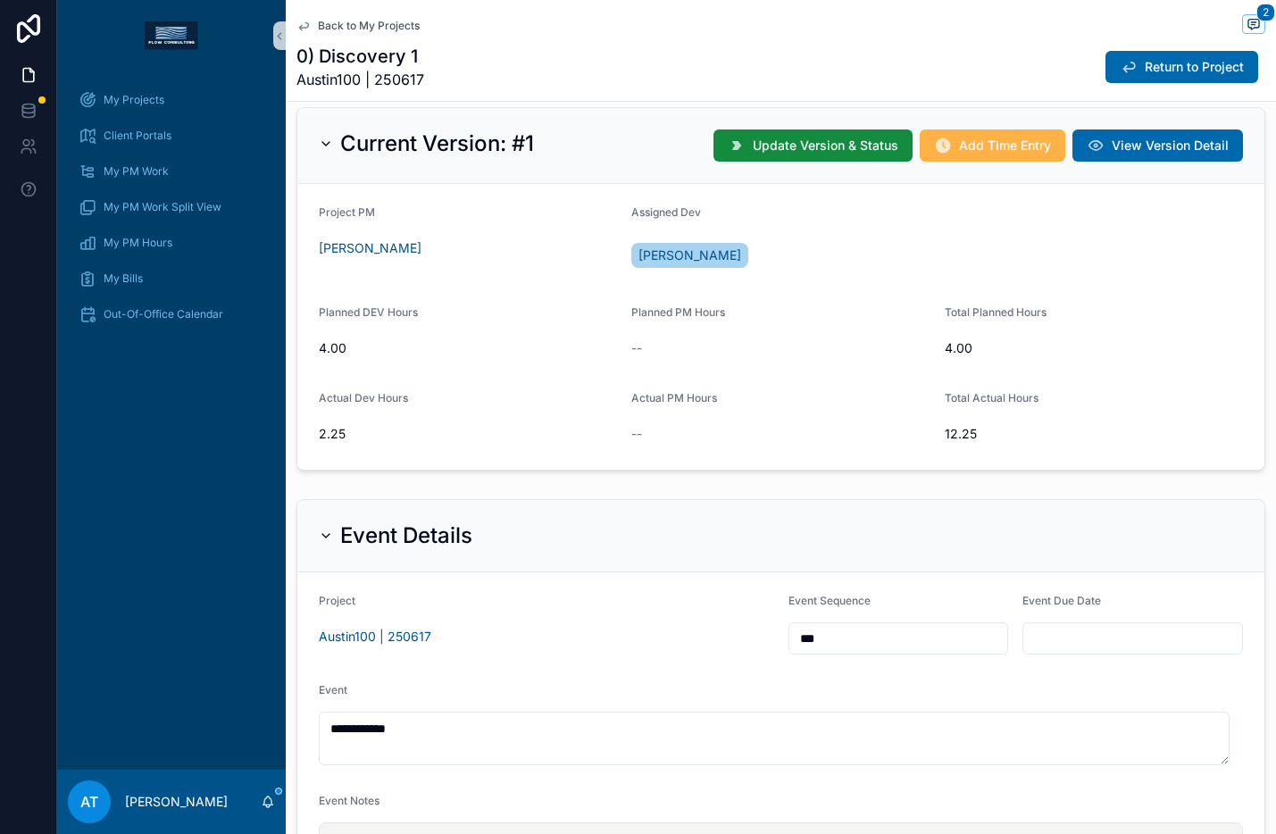
click at [959, 150] on span "Add Time Entry" at bounding box center [1005, 146] width 92 height 18
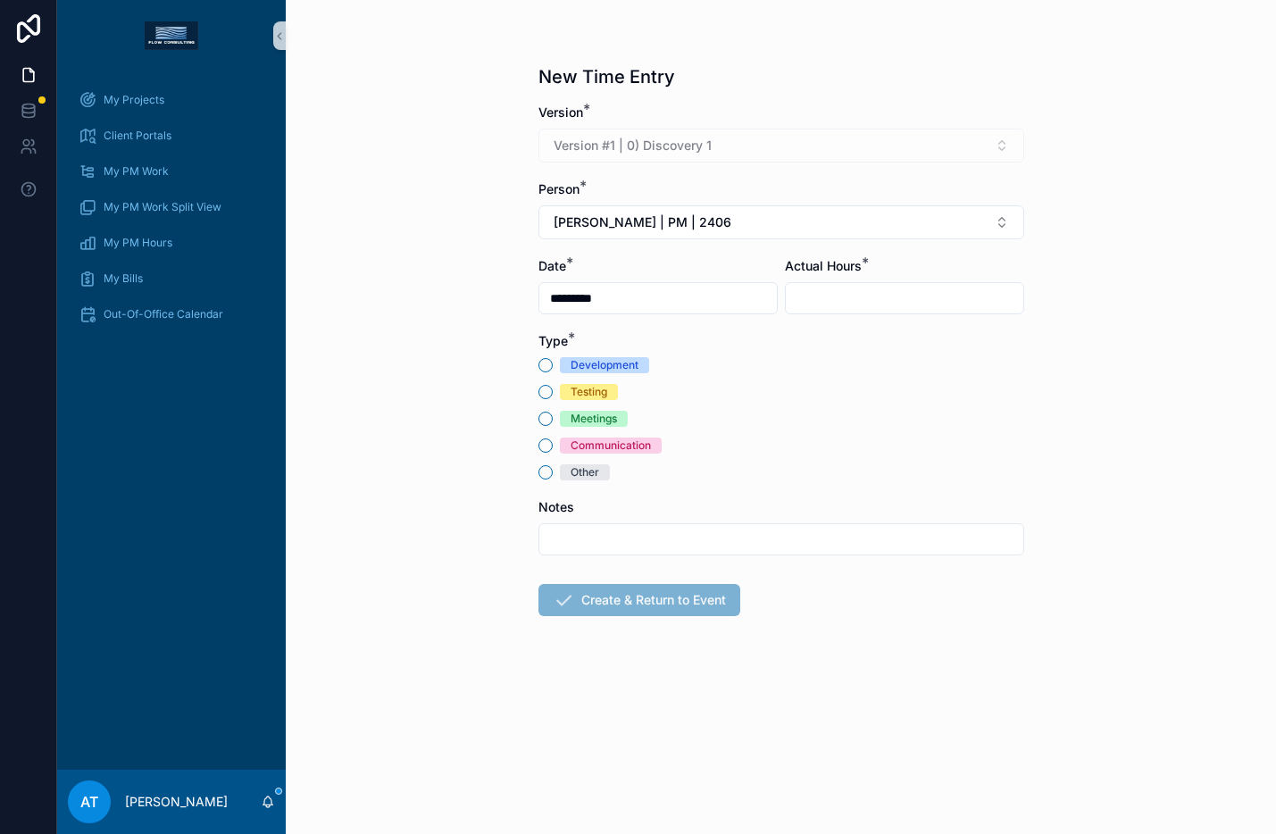
click at [589, 421] on div "Meetings" at bounding box center [594, 419] width 46 height 16
click at [553, 421] on button "Meetings" at bounding box center [546, 419] width 14 height 14
click at [672, 219] on span "[PERSON_NAME] | PM | 2406" at bounding box center [643, 222] width 178 height 18
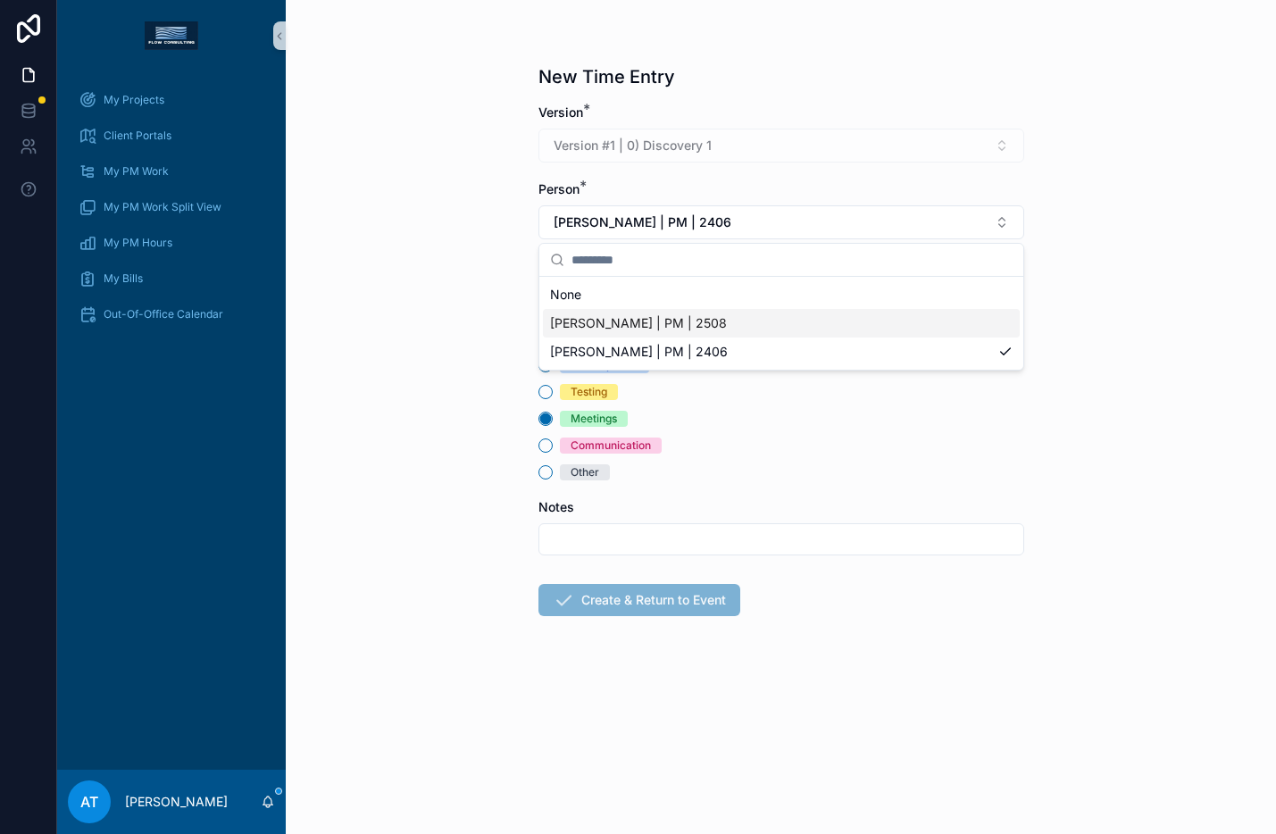
click at [681, 320] on span "[PERSON_NAME] | PM | 2508" at bounding box center [638, 323] width 177 height 18
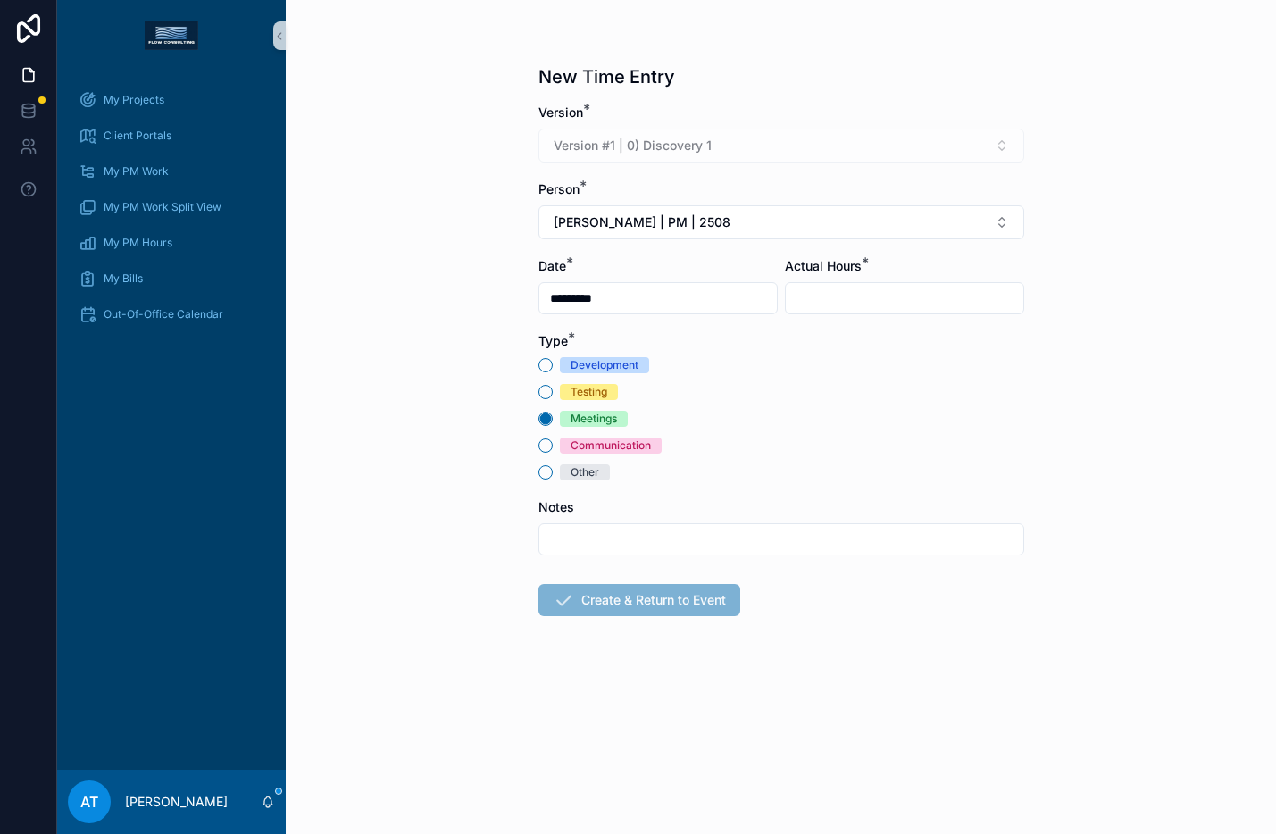
click at [801, 295] on input "scrollable content" at bounding box center [905, 298] width 238 height 25
click at [613, 294] on input "*********" at bounding box center [658, 298] width 238 height 25
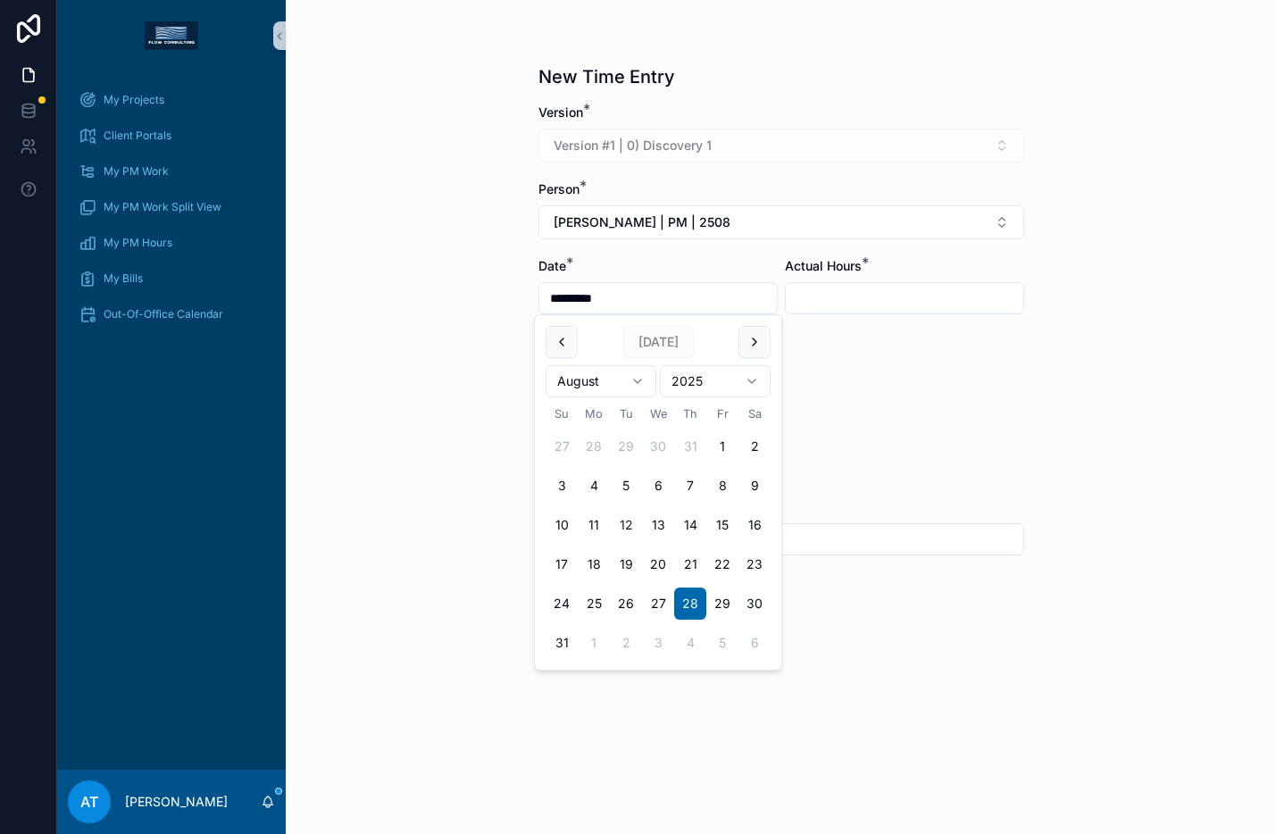
click at [620, 523] on button "12" at bounding box center [626, 525] width 32 height 32
type input "*********"
click at [824, 304] on input "scrollable content" at bounding box center [905, 298] width 238 height 25
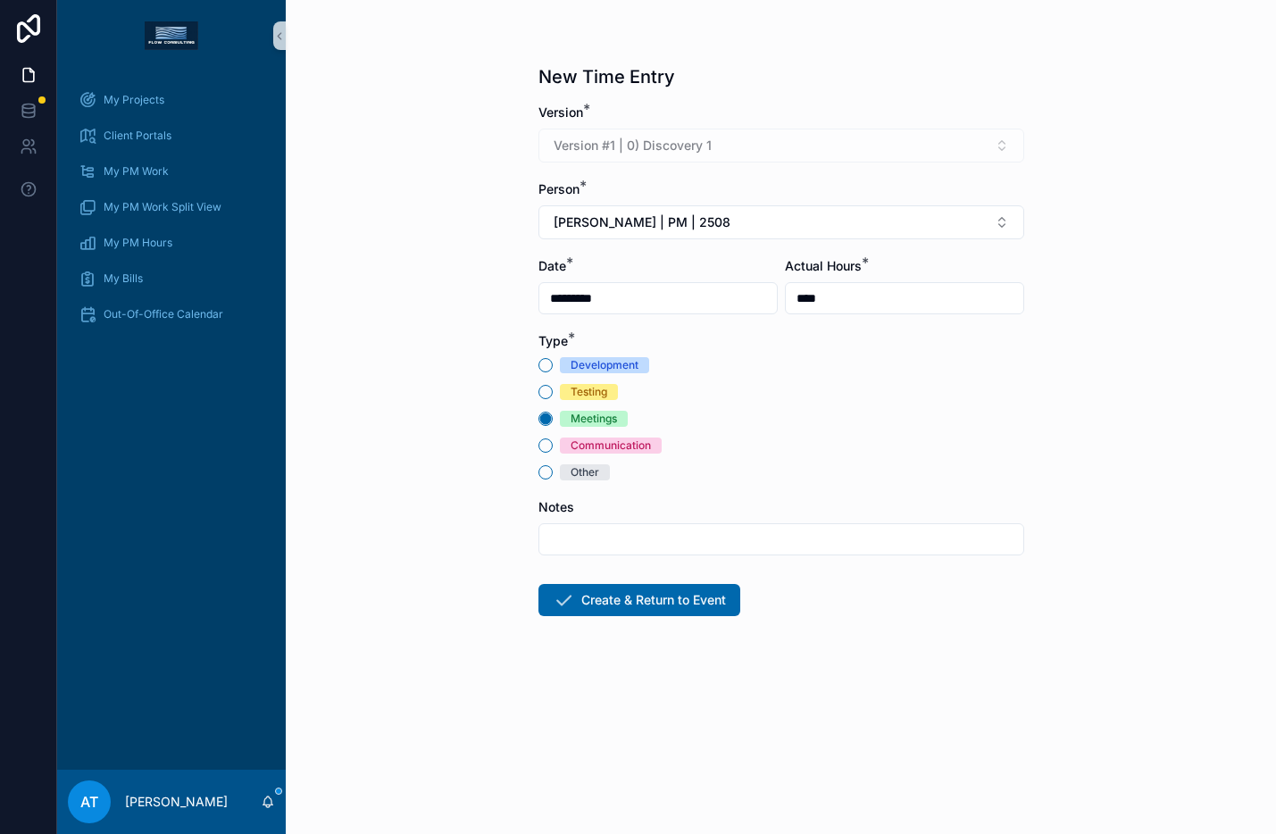
type input "****"
click at [606, 538] on input "scrollable content" at bounding box center [781, 539] width 484 height 25
type input "**********"
click at [681, 607] on button "Create & Return to Event" at bounding box center [640, 600] width 202 height 32
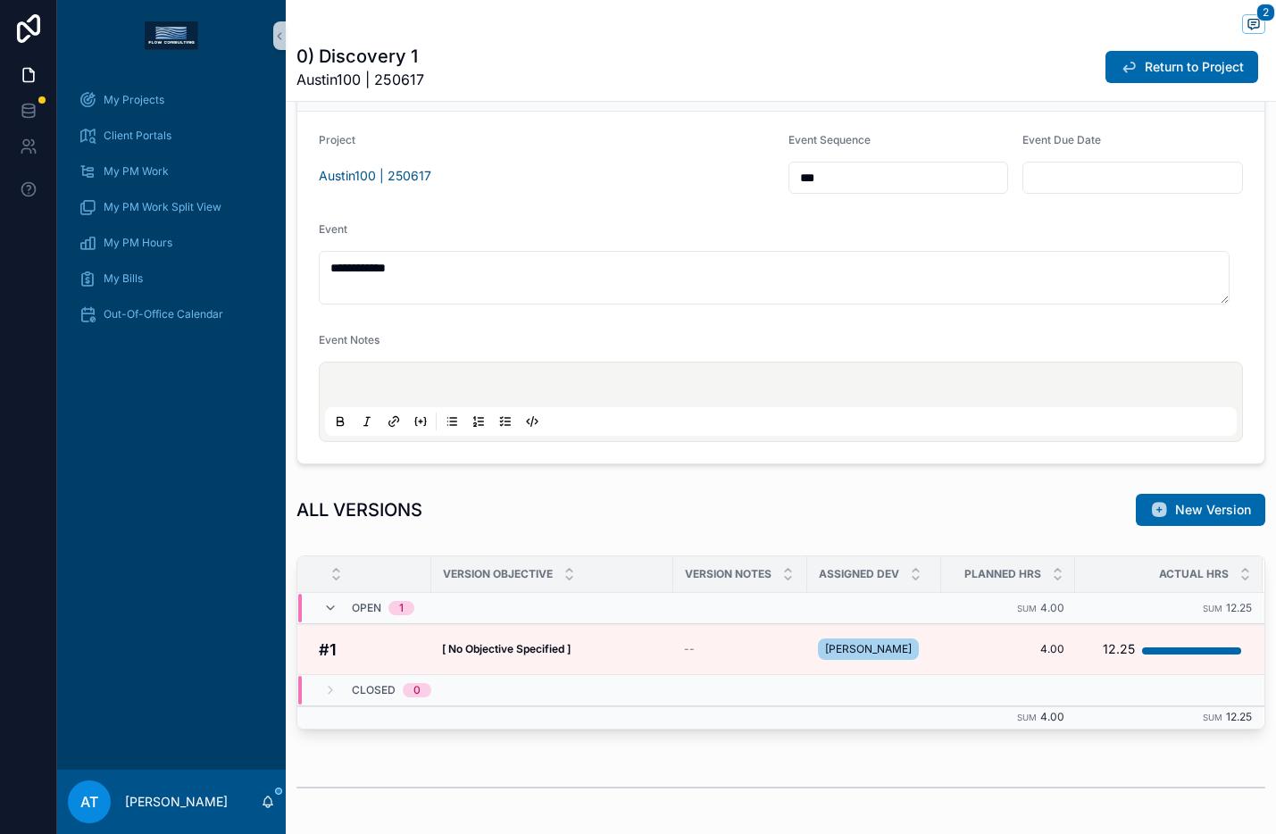
scroll to position [278, 0]
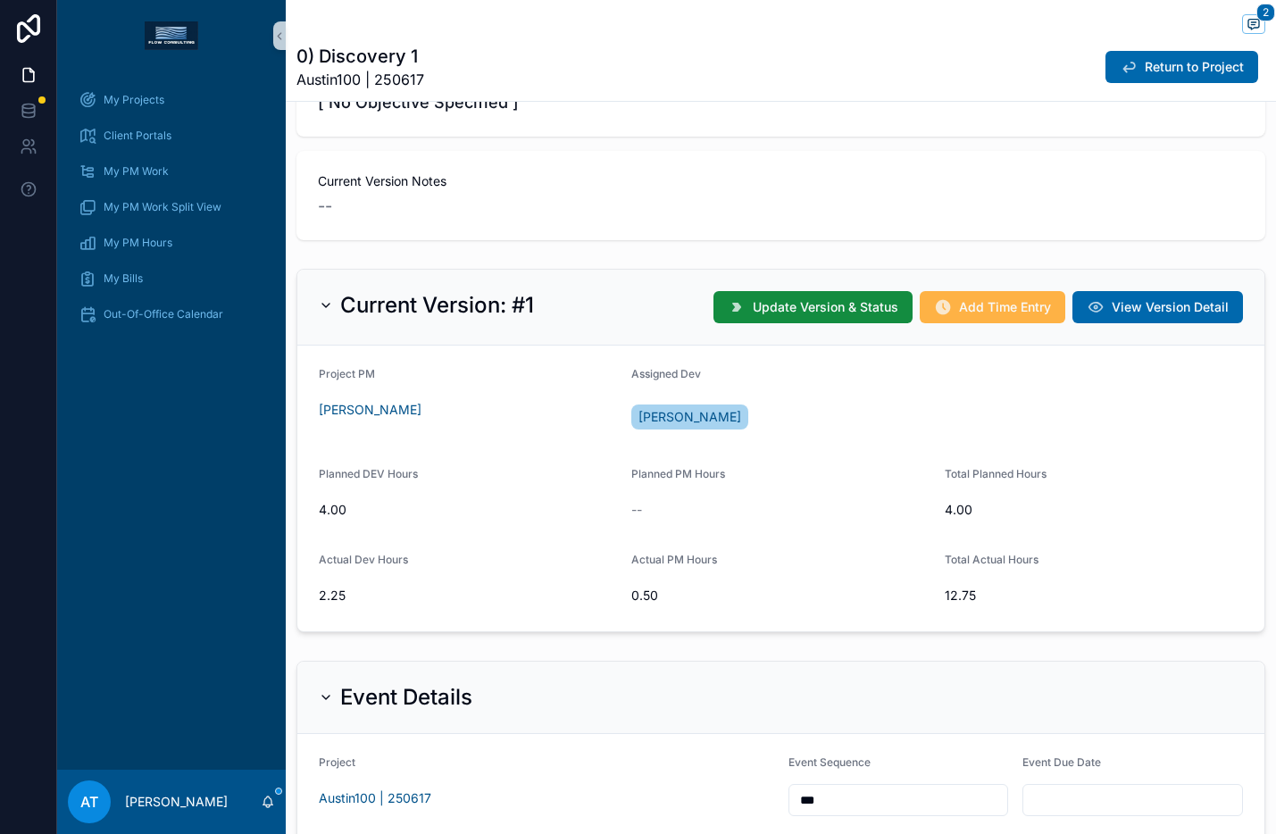
click at [973, 313] on span "Add Time Entry" at bounding box center [1005, 307] width 92 height 18
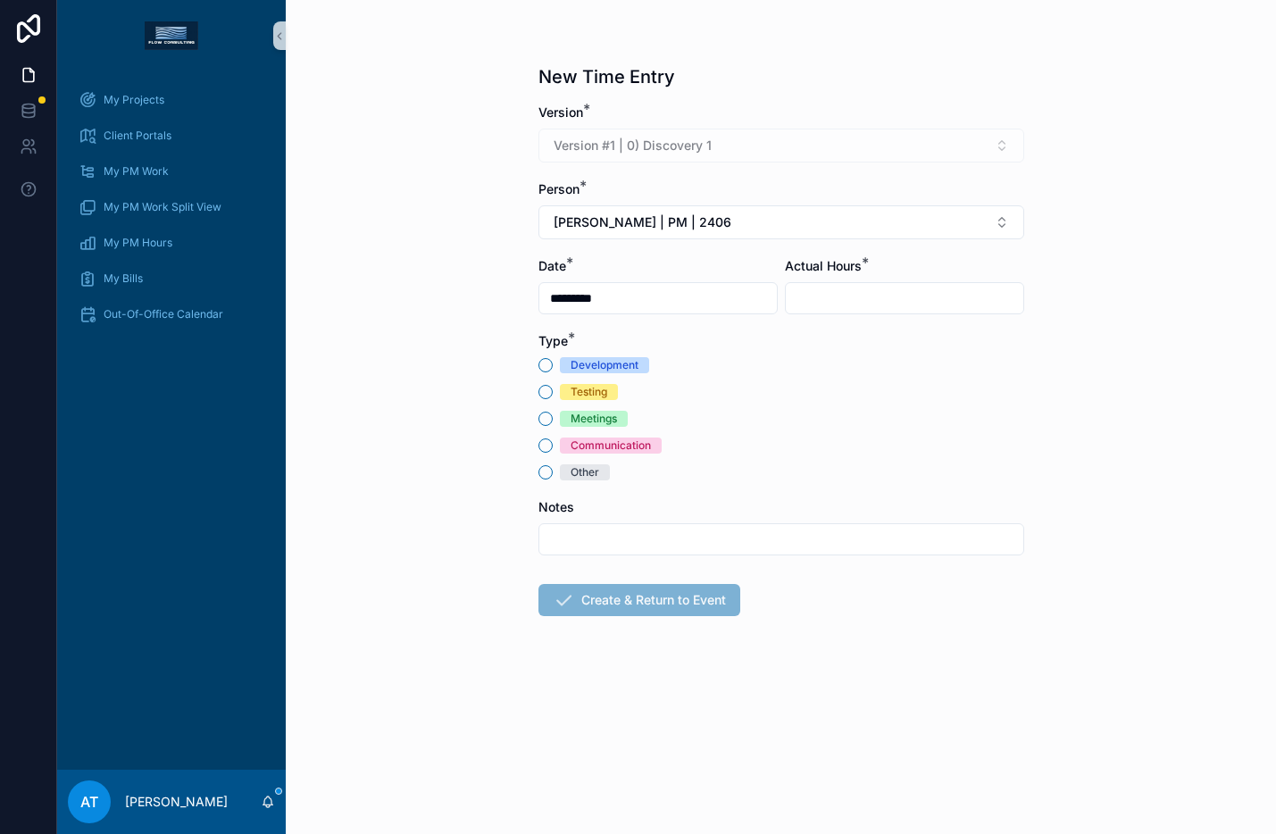
click at [632, 305] on input "*********" at bounding box center [658, 298] width 238 height 25
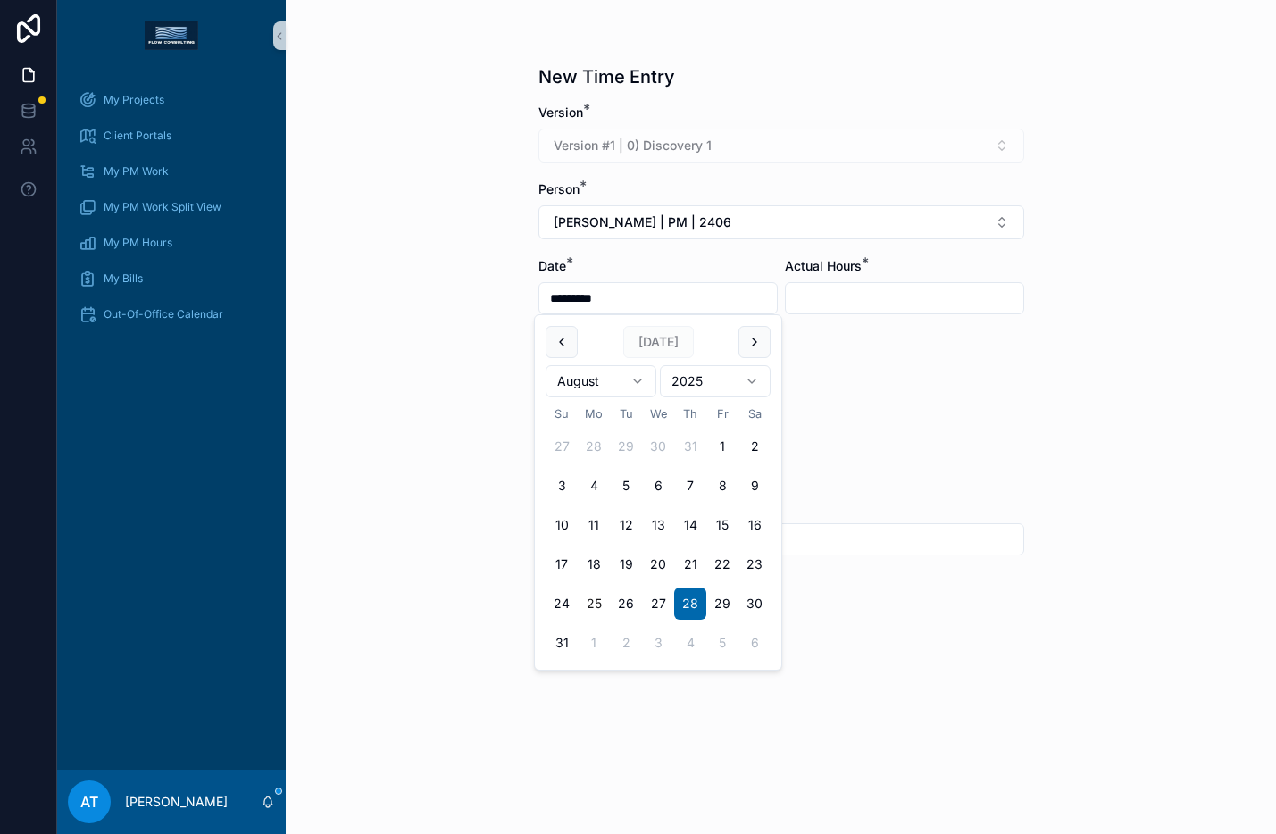
click at [594, 603] on button "25" at bounding box center [594, 604] width 32 height 32
type input "*********"
click at [840, 239] on form "Version * Version #1 | 0) Discovery 1 Person * [PERSON_NAME] | PM | 2406 Date *…" at bounding box center [782, 417] width 486 height 627
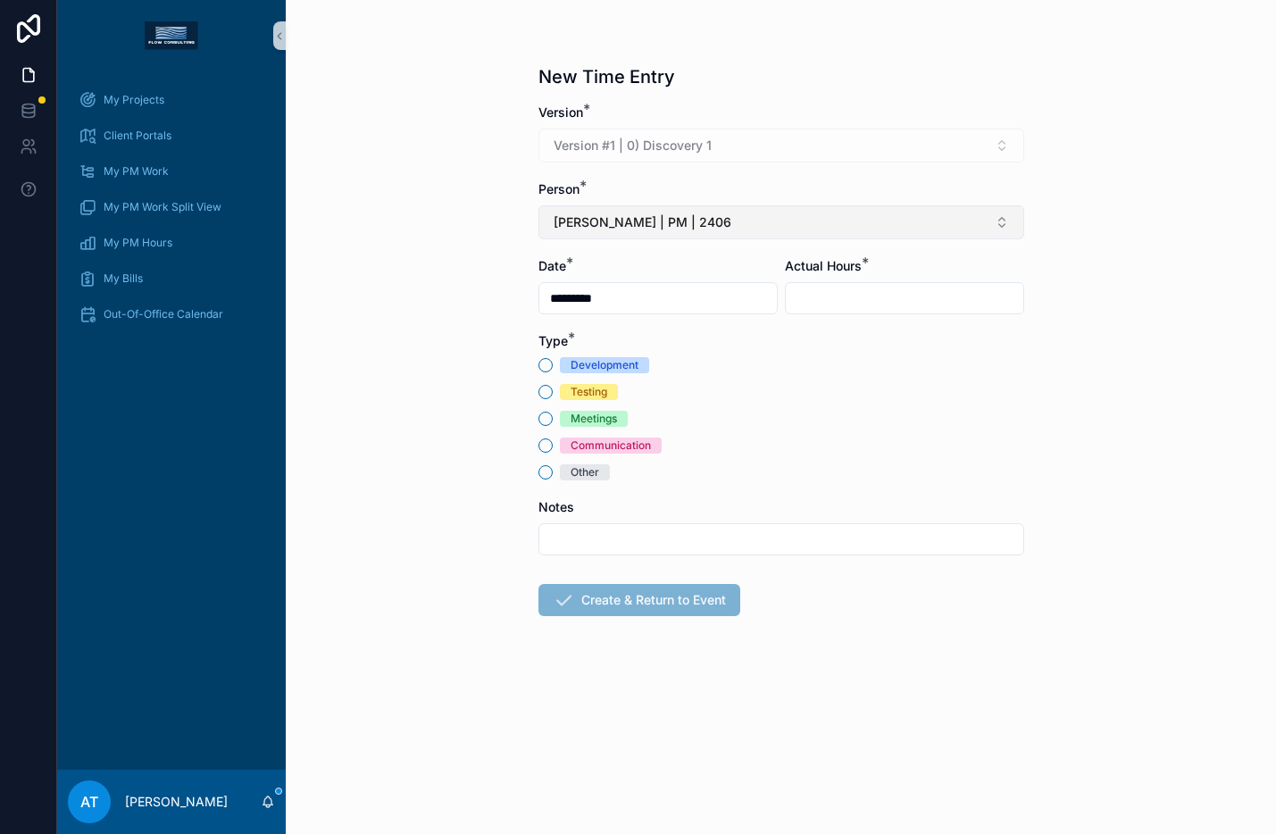
click at [828, 215] on button "[PERSON_NAME] | PM | 2406" at bounding box center [782, 222] width 486 height 34
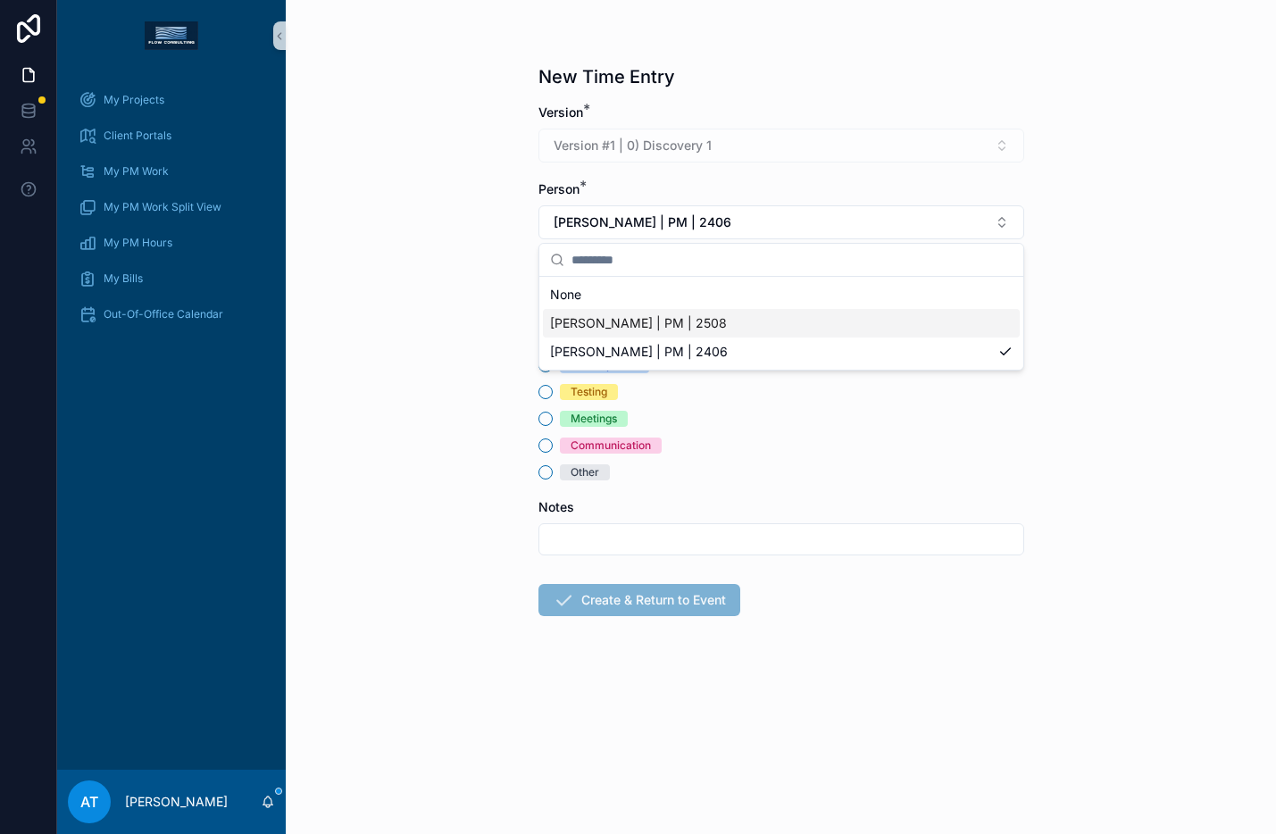
click at [731, 329] on div "[PERSON_NAME] | PM | 2508" at bounding box center [781, 323] width 477 height 29
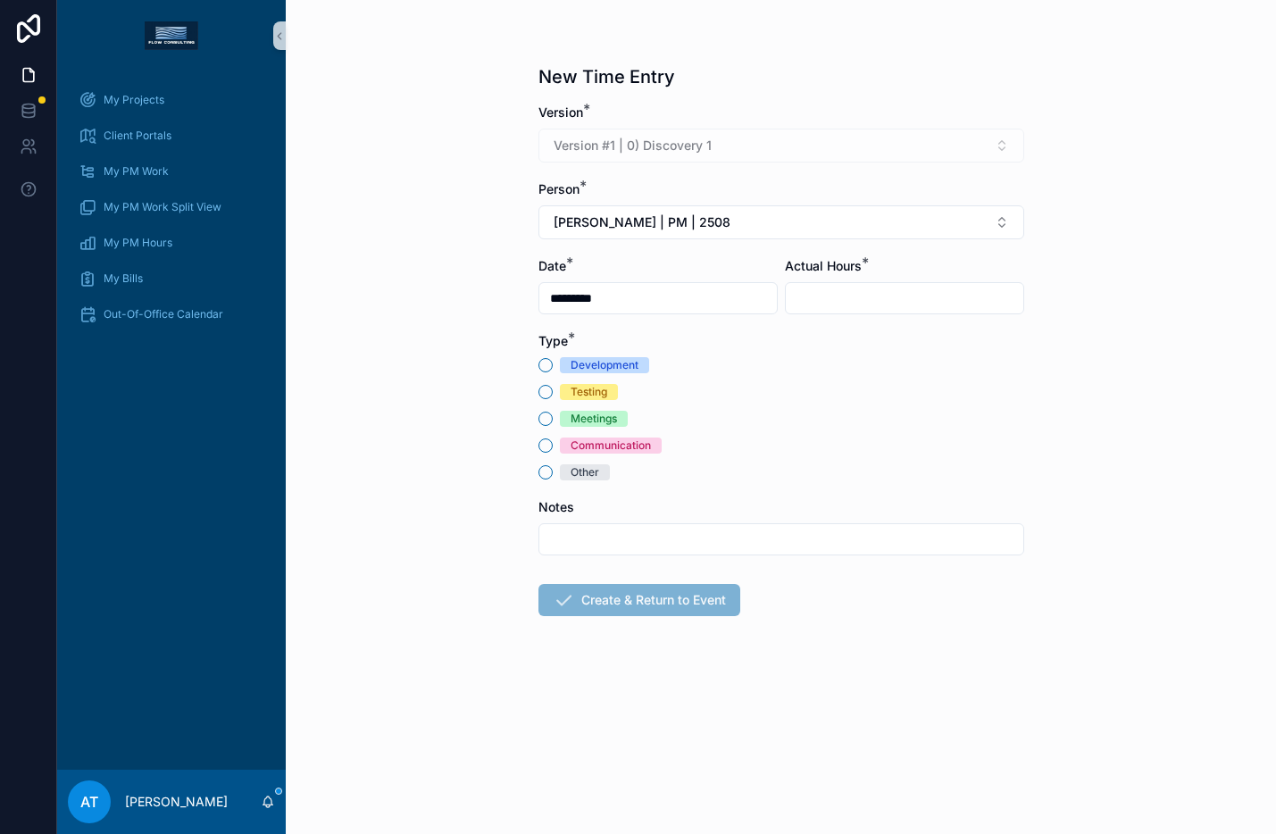
click at [887, 309] on input "scrollable content" at bounding box center [905, 298] width 238 height 25
type input "****"
click at [773, 531] on input "scrollable content" at bounding box center [781, 539] width 484 height 25
type input "**********"
click at [601, 425] on div "Meetings" at bounding box center [594, 419] width 46 height 16
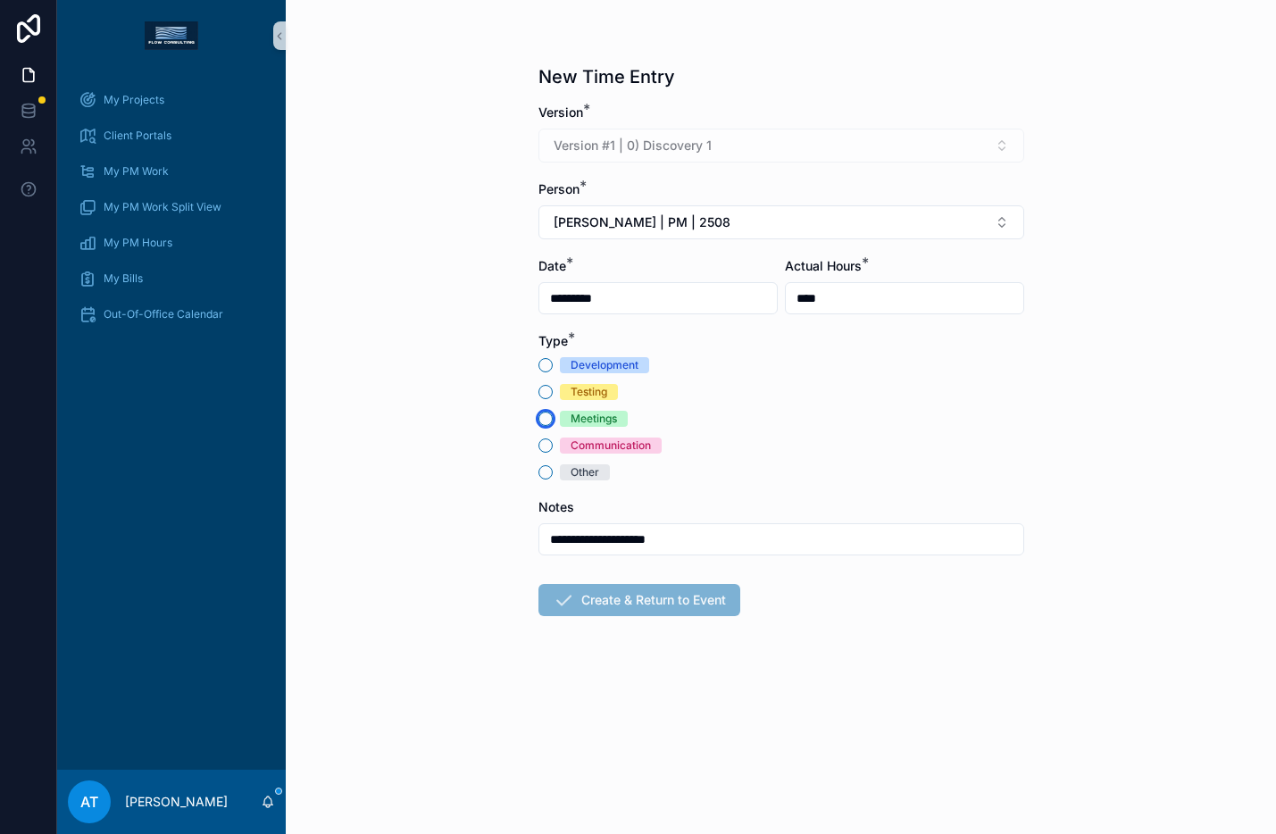
click at [553, 425] on button "Meetings" at bounding box center [546, 419] width 14 height 14
click at [672, 601] on button "Create & Return to Event" at bounding box center [640, 600] width 202 height 32
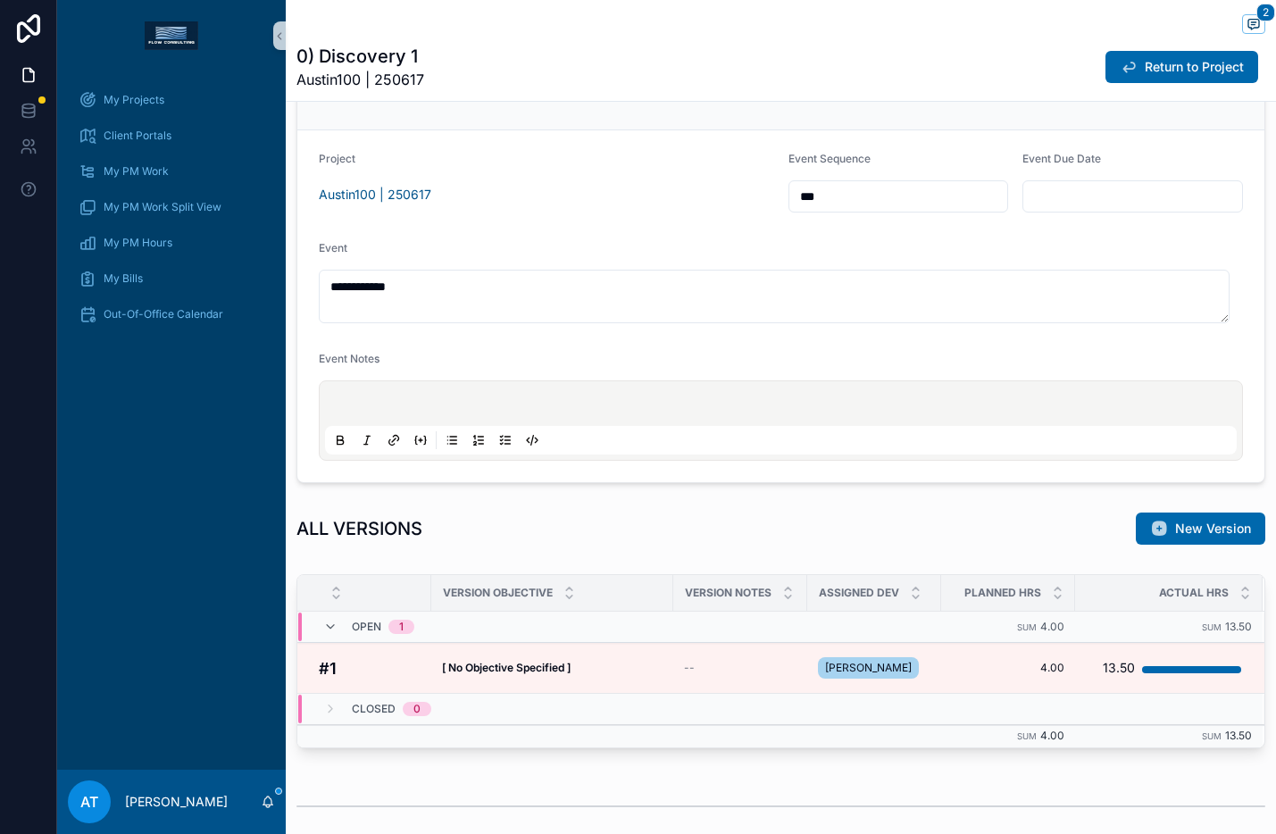
scroll to position [271, 0]
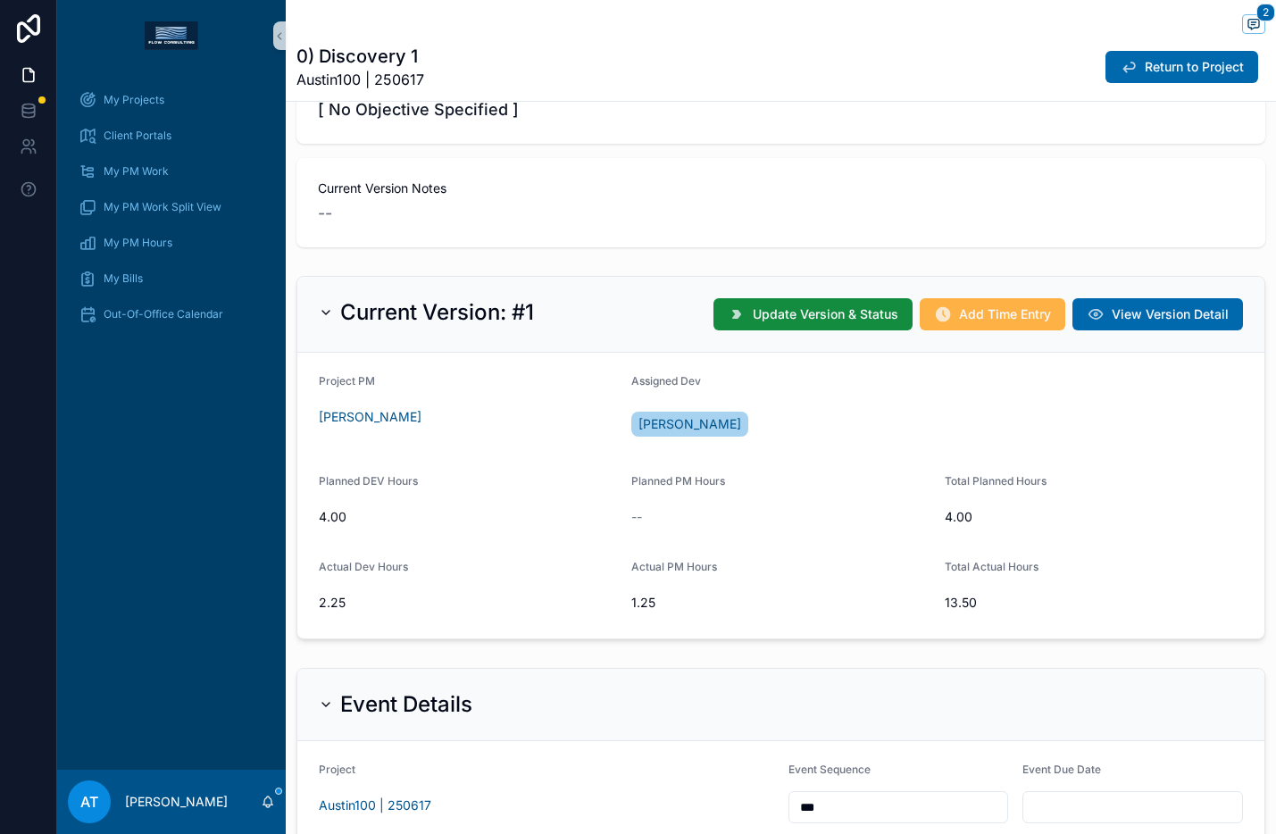
click at [987, 320] on span "Add Time Entry" at bounding box center [1005, 314] width 92 height 18
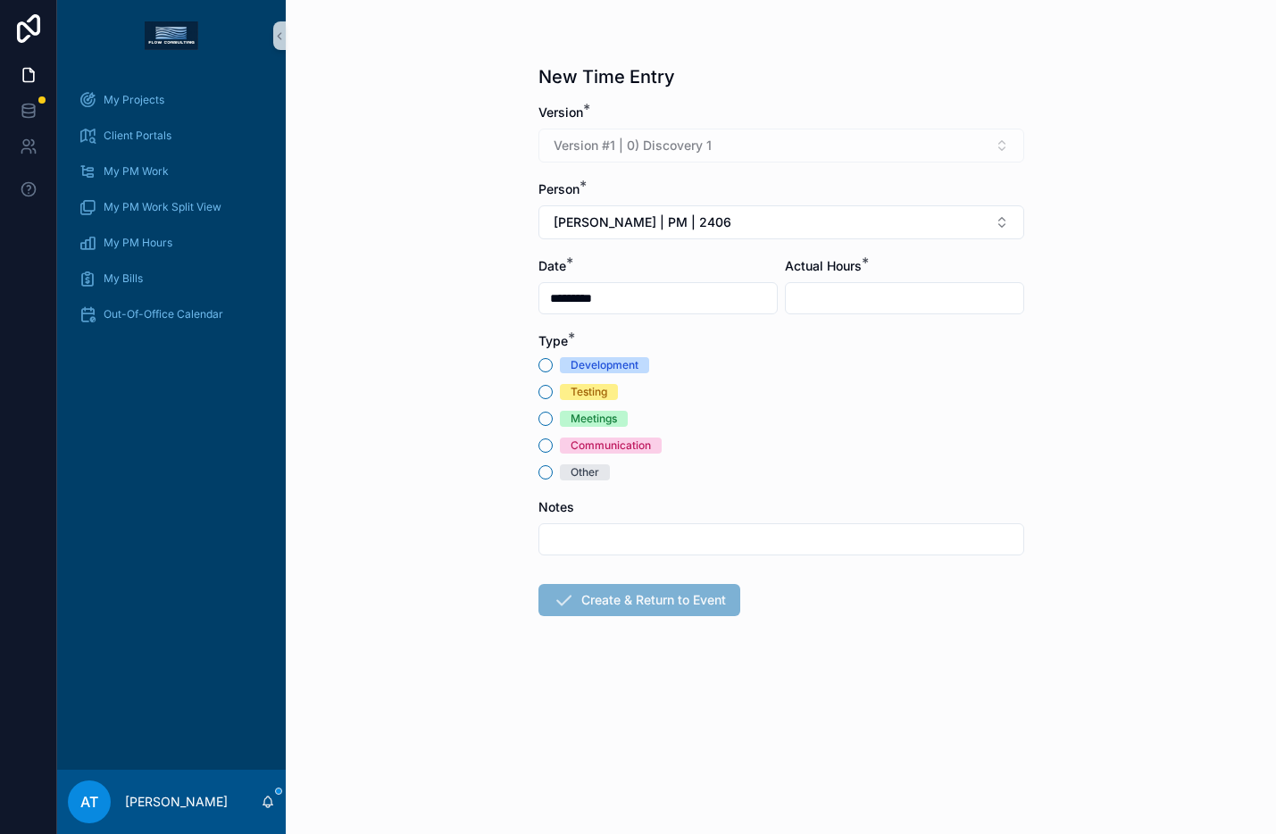
click at [590, 416] on div "Meetings" at bounding box center [594, 419] width 46 height 16
click at [553, 416] on button "Meetings" at bounding box center [546, 419] width 14 height 14
click at [656, 235] on button "[PERSON_NAME] | PM | 2406" at bounding box center [782, 222] width 486 height 34
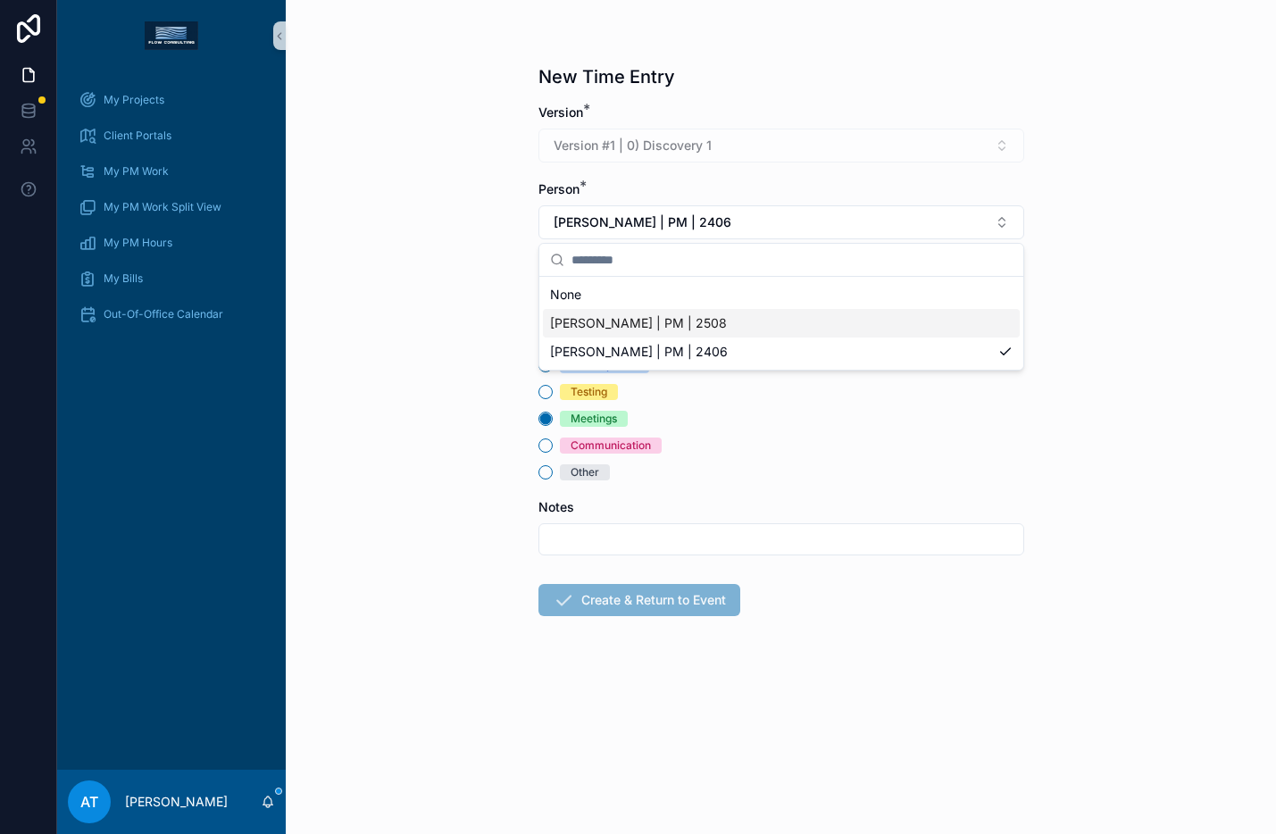
click at [674, 321] on span "[PERSON_NAME] | PM | 2508" at bounding box center [638, 323] width 177 height 18
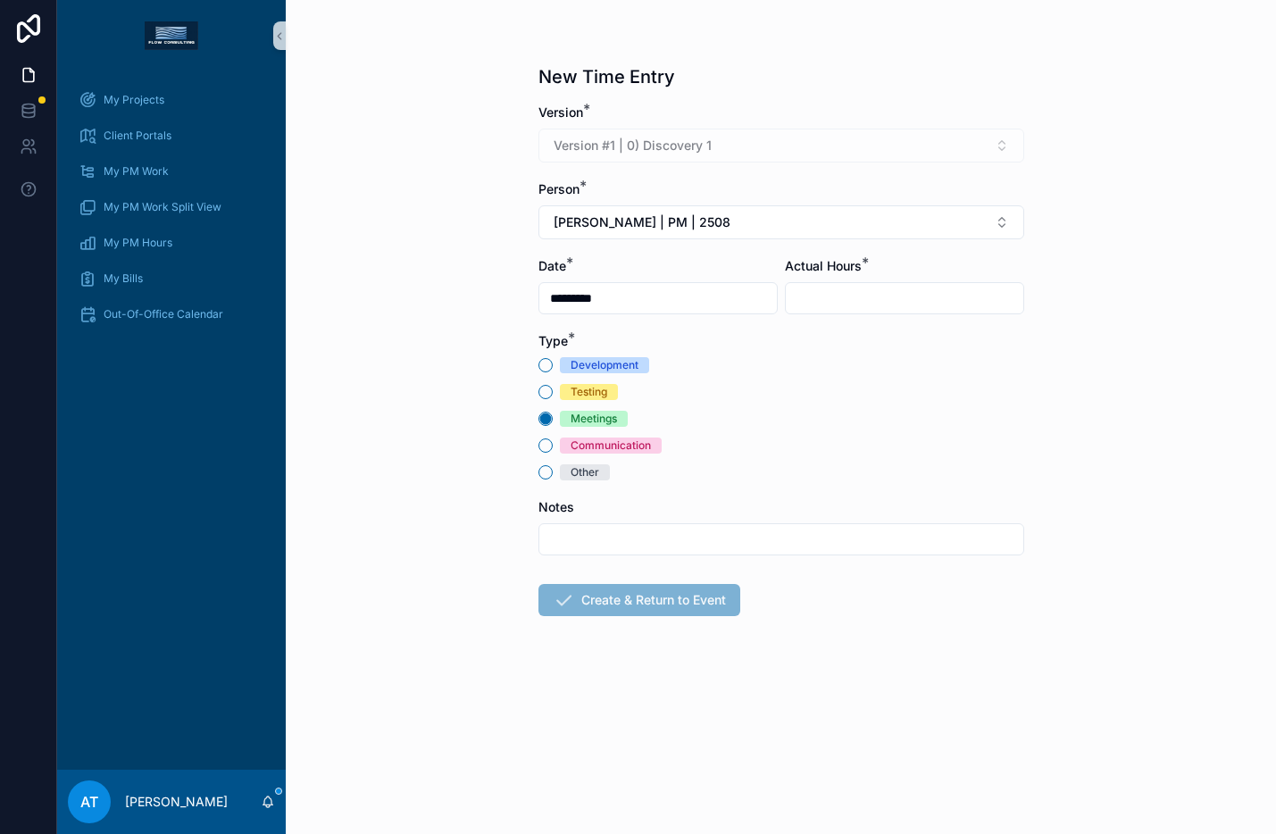
click at [815, 290] on input "scrollable content" at bounding box center [905, 298] width 238 height 25
type input "****"
click at [714, 529] on input "scrollable content" at bounding box center [781, 539] width 484 height 25
type input "**********"
click at [673, 612] on button "Create & Return to Event" at bounding box center [640, 600] width 202 height 32
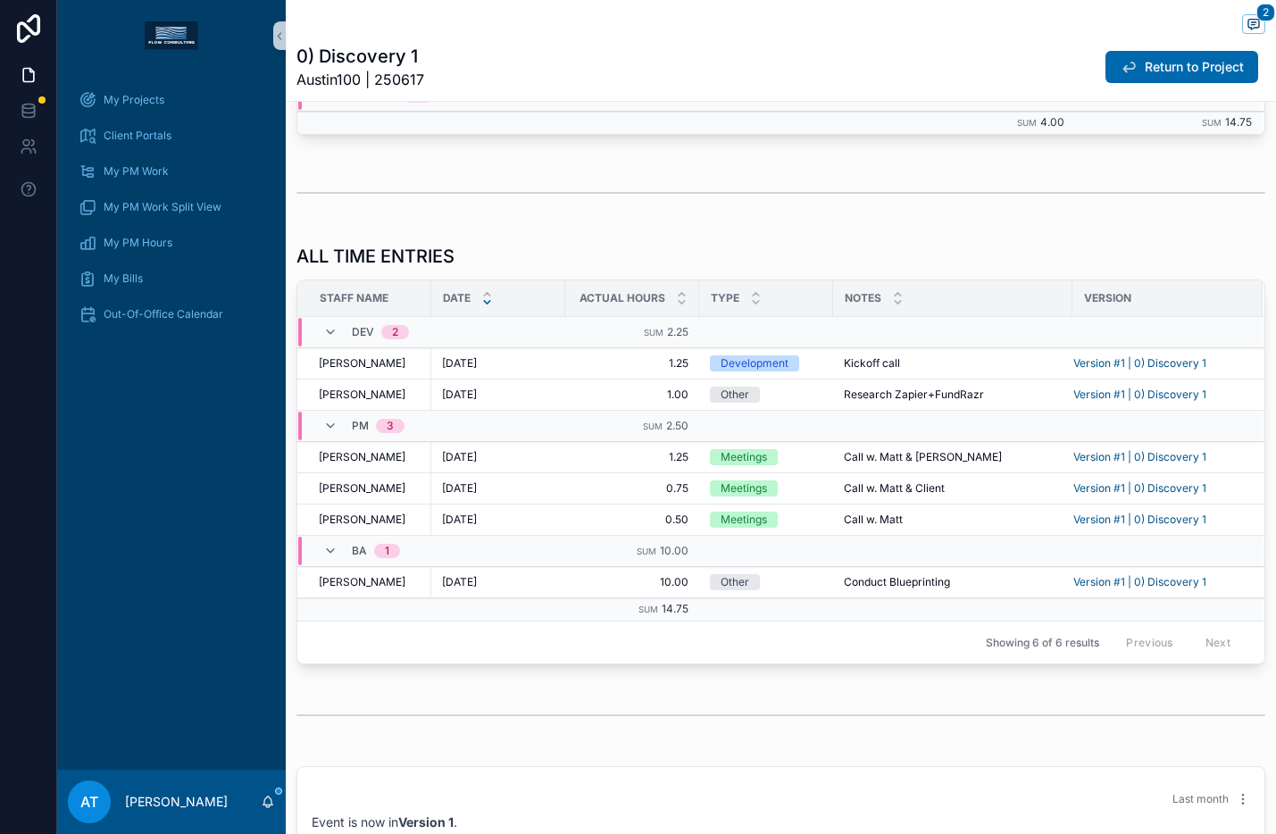
scroll to position [1555, 0]
